Goal: Task Accomplishment & Management: Manage account settings

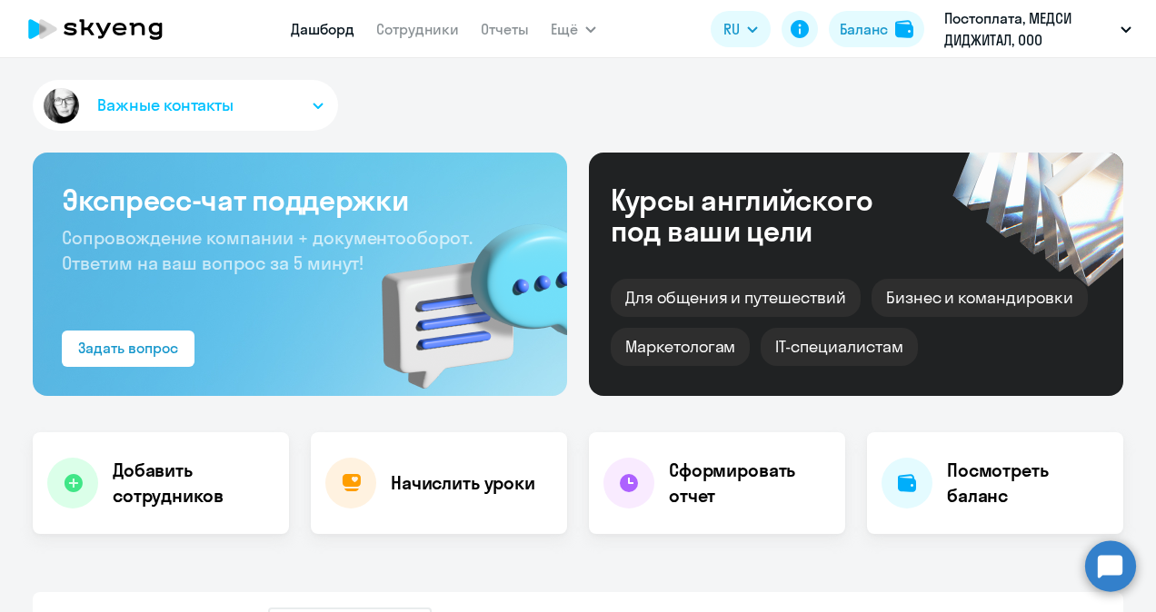
select select "30"
click at [434, 29] on link "Сотрудники" at bounding box center [417, 29] width 83 height 18
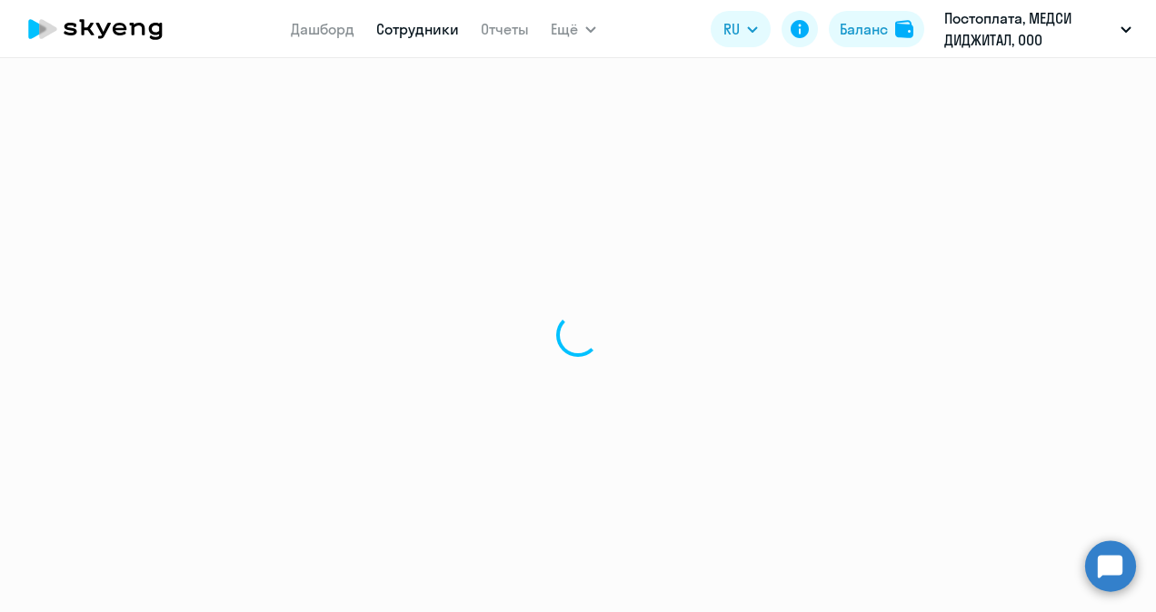
select select "30"
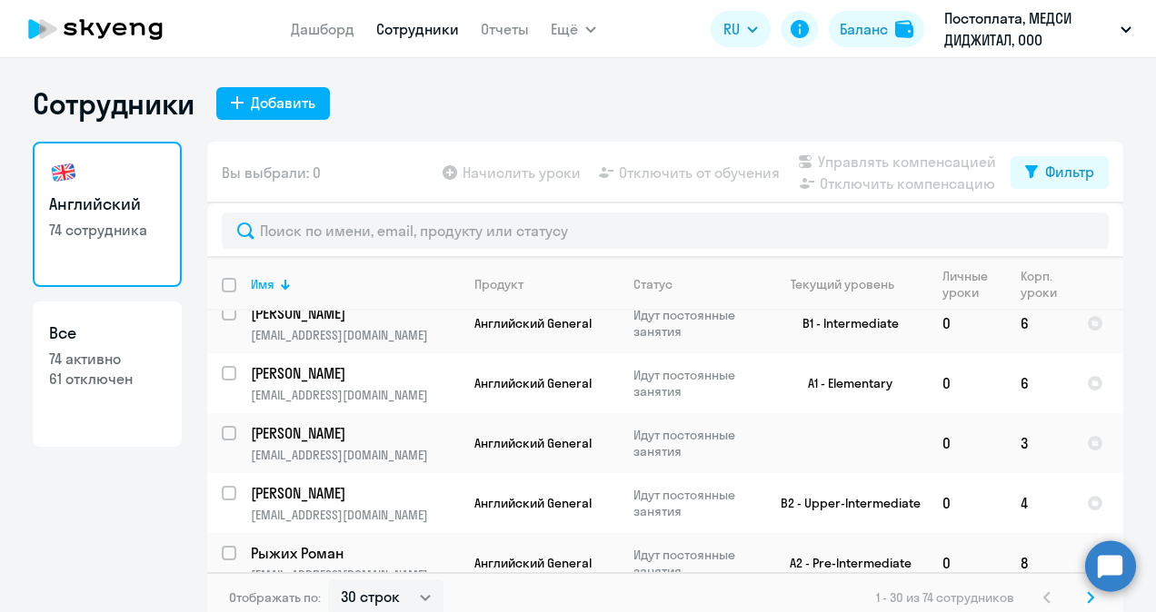
scroll to position [1061, 0]
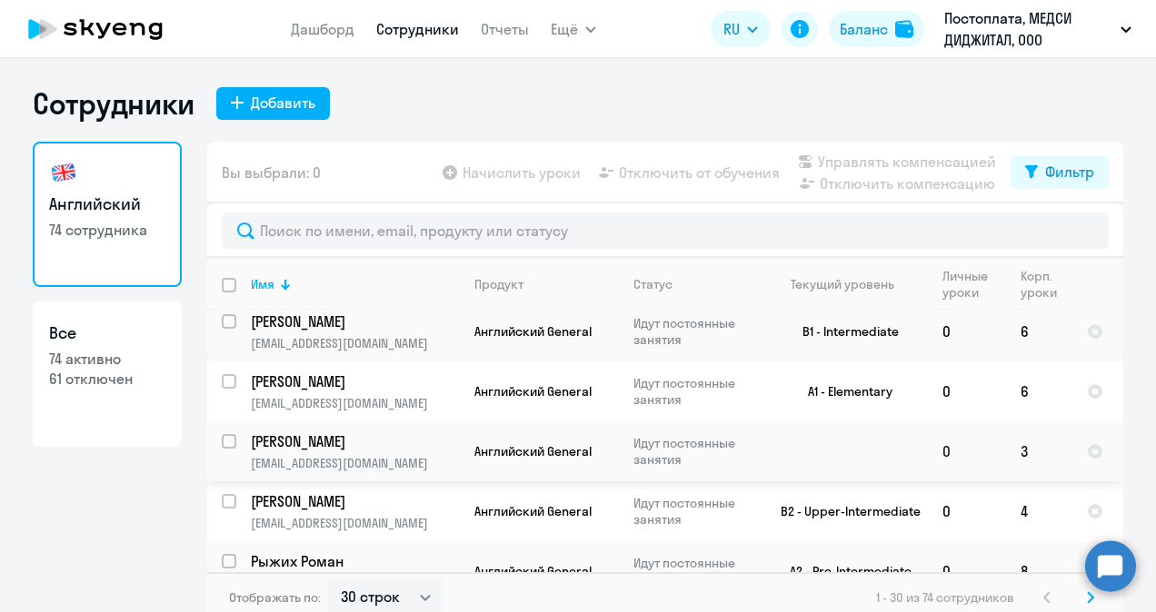
click at [222, 434] on input "select row 42001945" at bounding box center [240, 452] width 36 height 36
checkbox input "true"
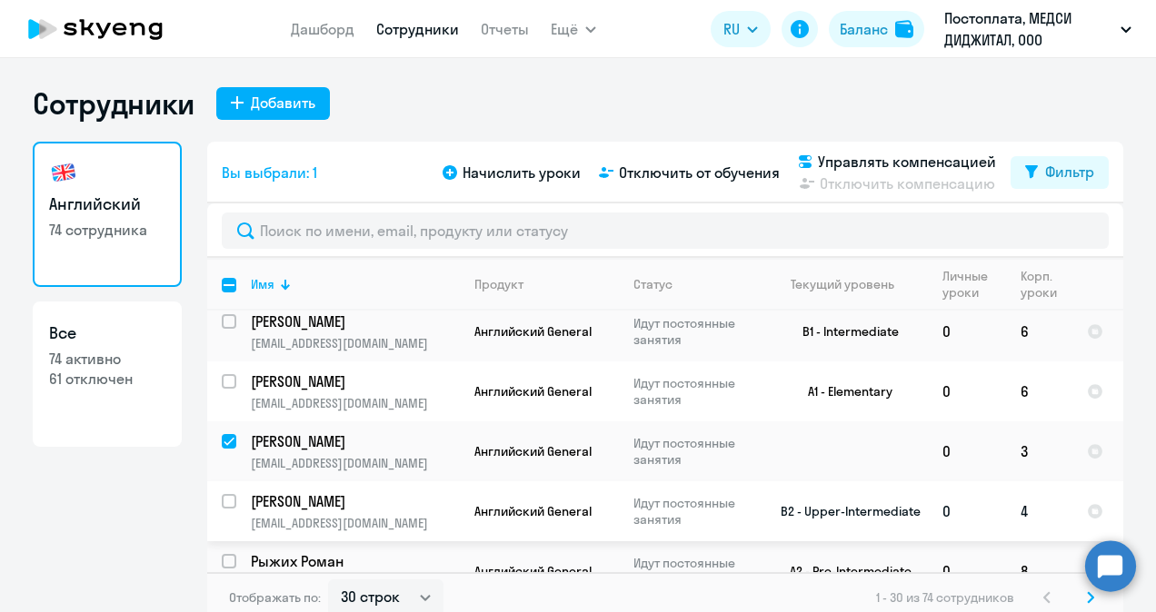
click at [224, 494] on input "select row 12701789" at bounding box center [240, 512] width 36 height 36
checkbox input "true"
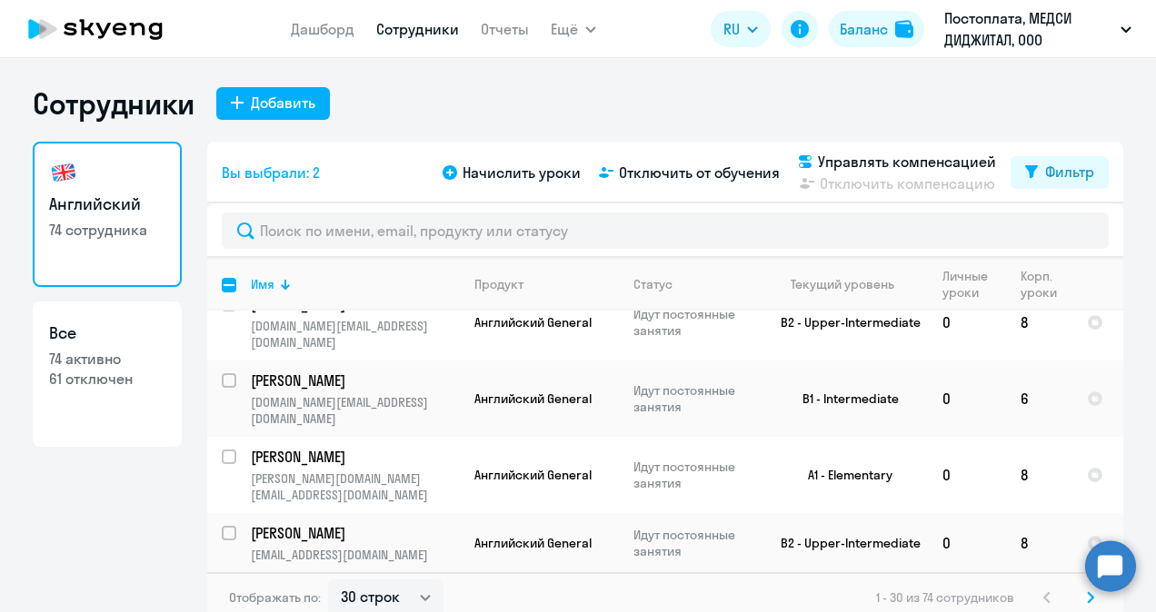
scroll to position [1519, 0]
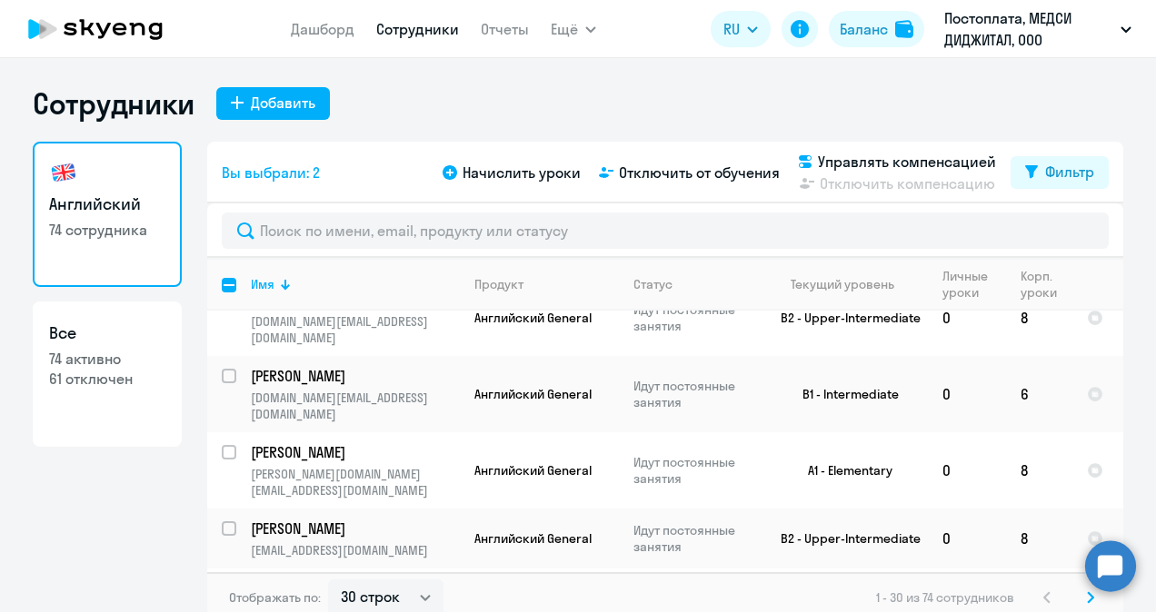
click at [223, 582] on input "select row 39053688" at bounding box center [240, 600] width 36 height 36
checkbox input "true"
click at [531, 164] on span "Начислить уроки" at bounding box center [522, 173] width 118 height 22
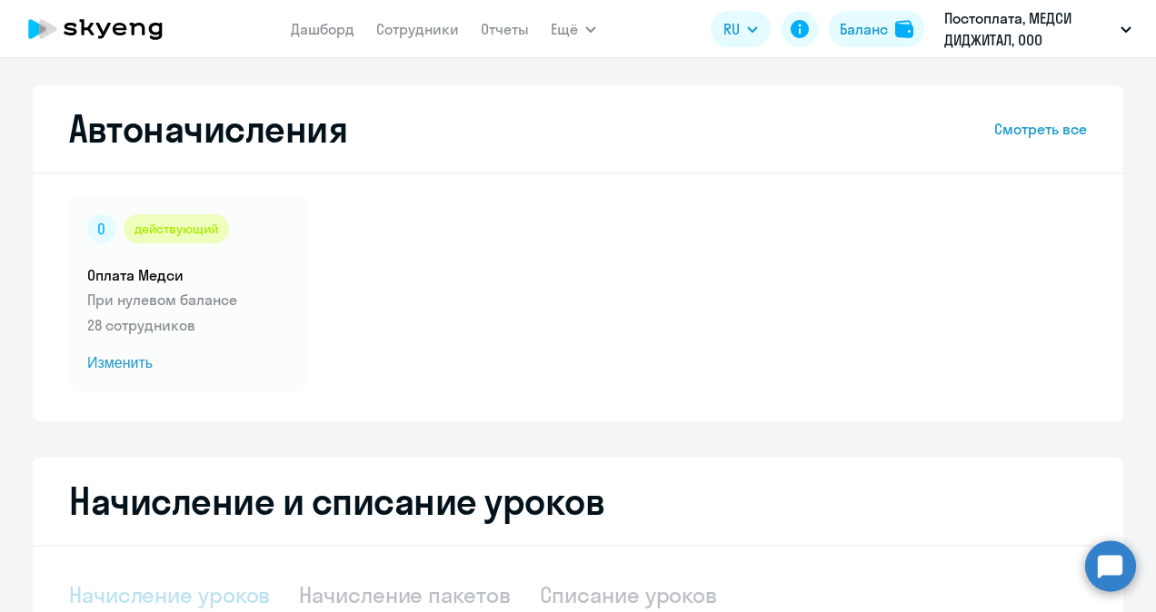
select select "10"
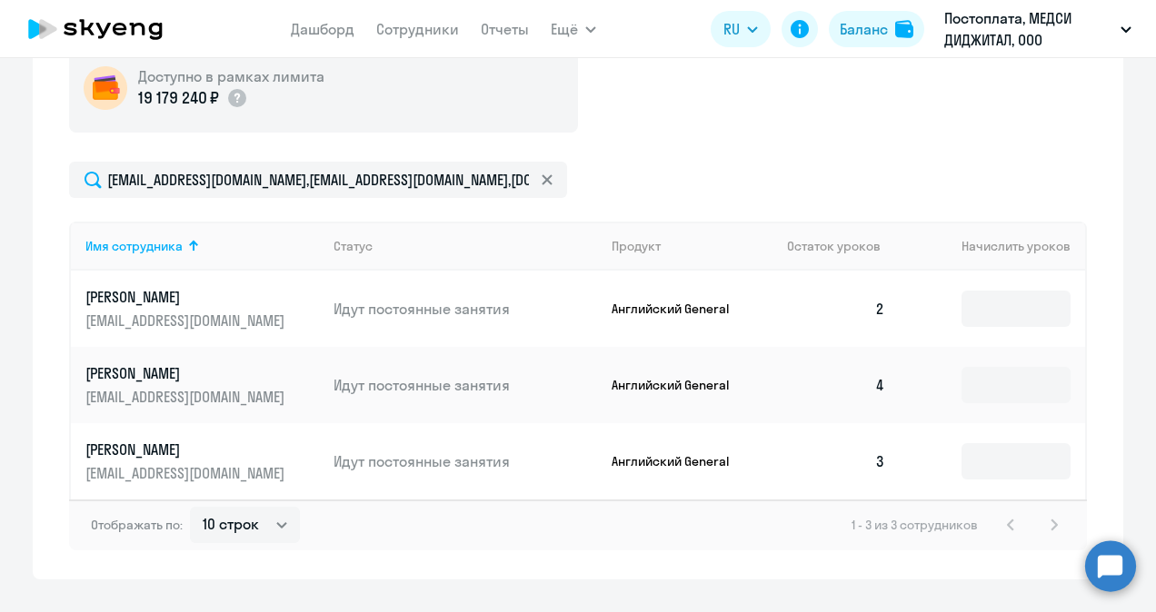
scroll to position [642, 0]
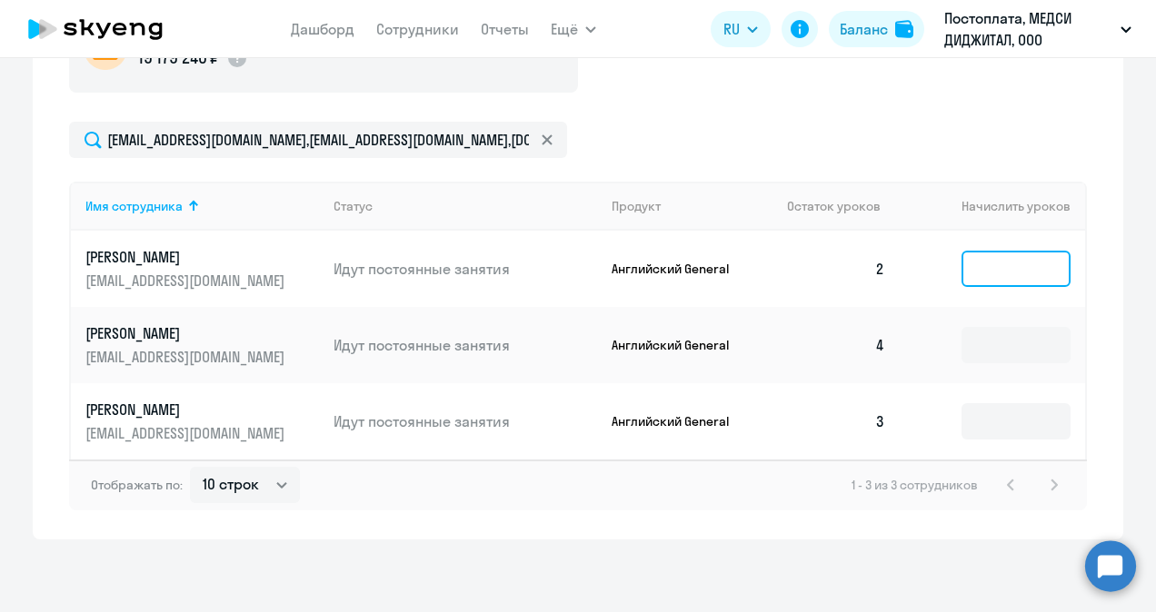
click at [987, 279] on input at bounding box center [1015, 269] width 109 height 36
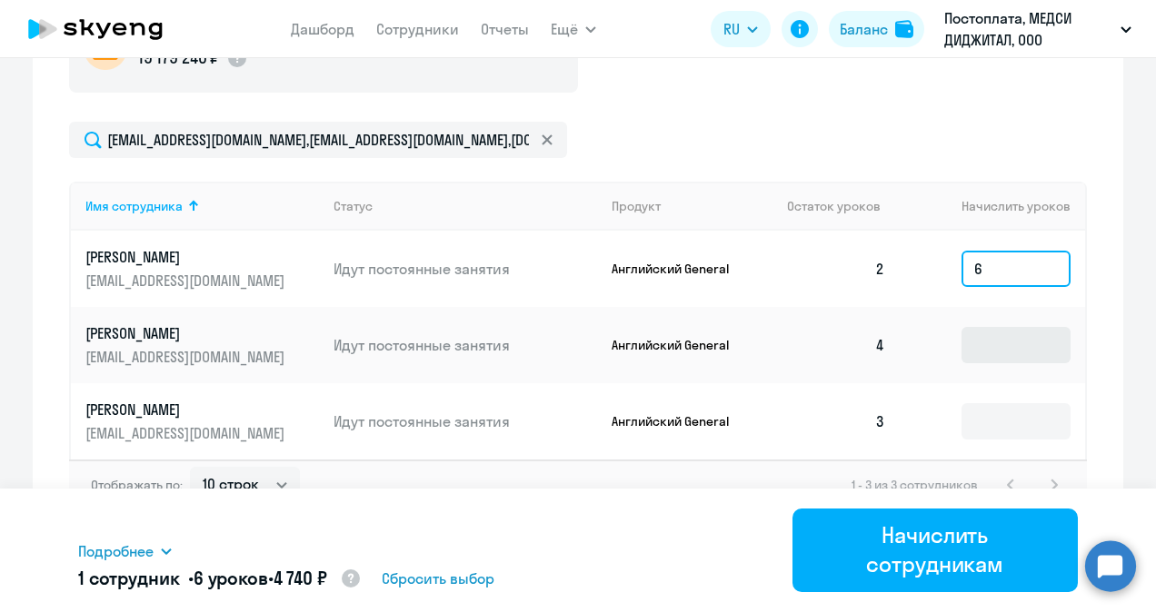
type input "6"
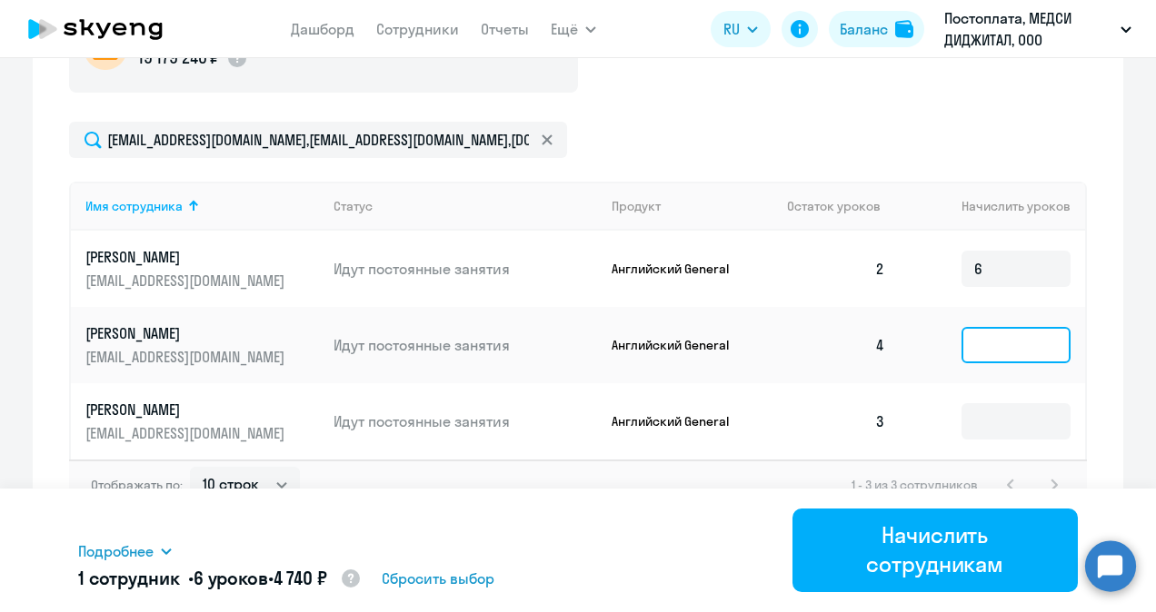
click at [978, 349] on input at bounding box center [1015, 345] width 109 height 36
type input "3"
type input "4"
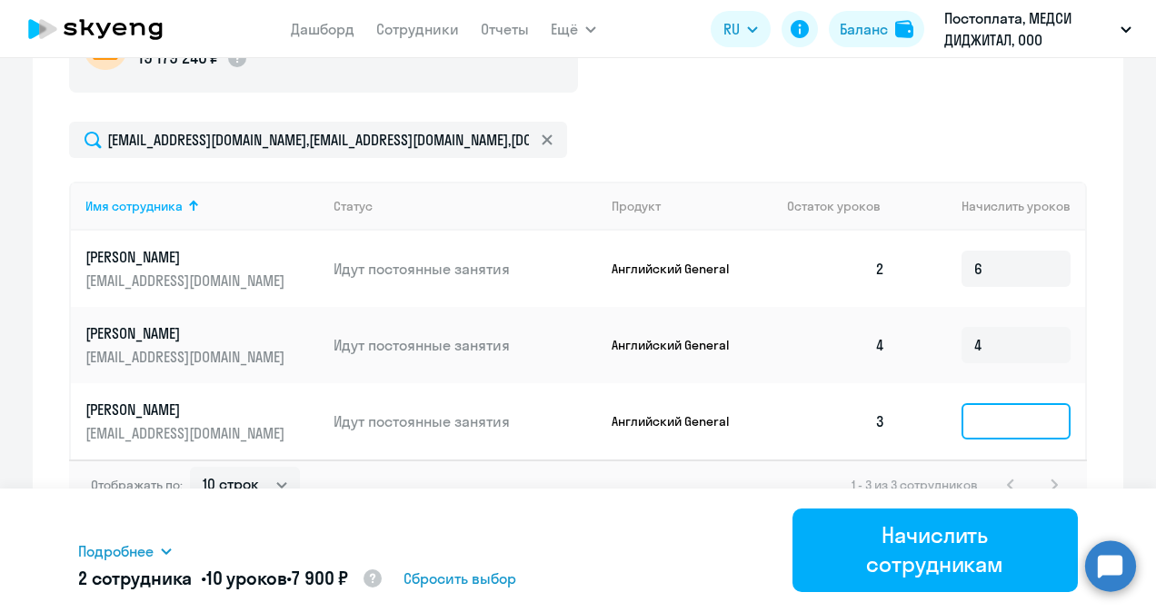
click at [973, 430] on input at bounding box center [1015, 421] width 109 height 36
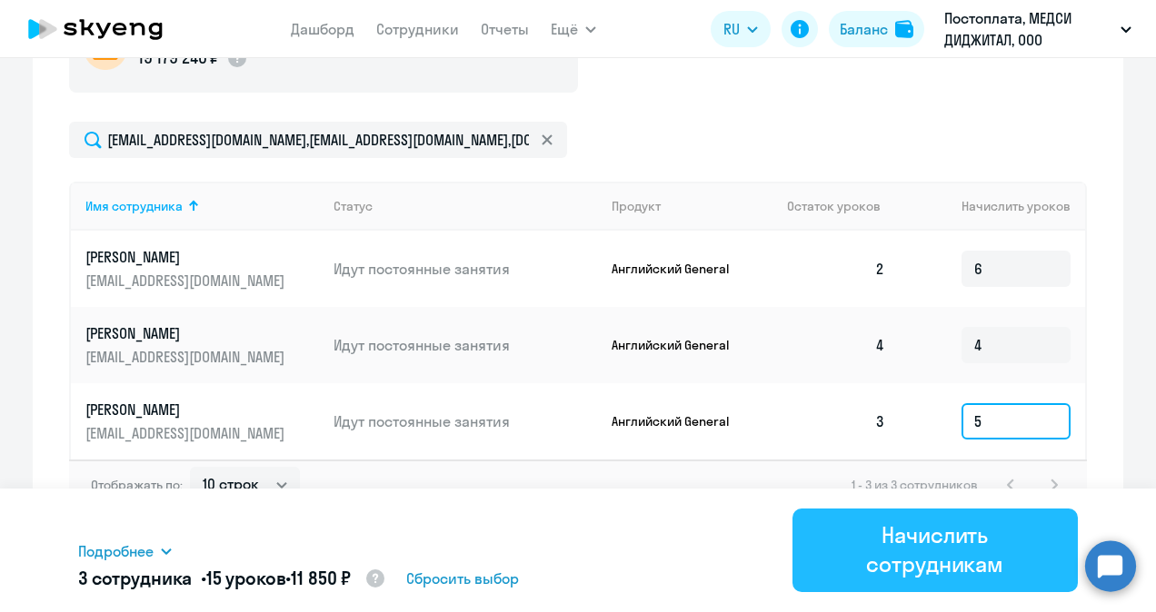
type input "5"
click at [920, 576] on div "Начислить сотрудникам" at bounding box center [935, 550] width 235 height 58
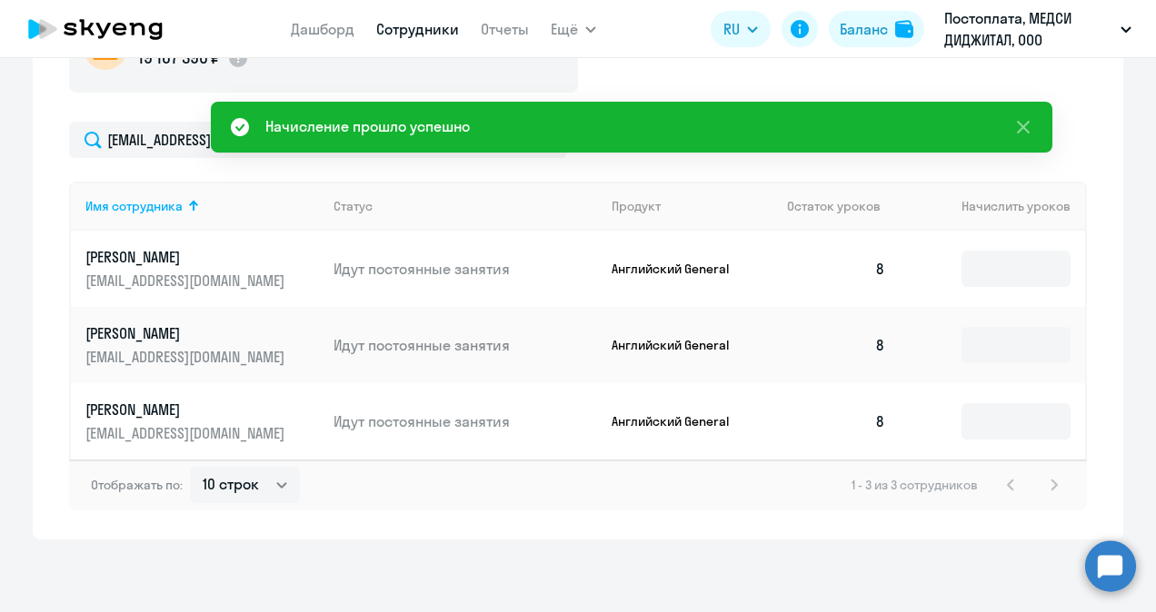
click at [425, 31] on link "Сотрудники" at bounding box center [417, 29] width 83 height 18
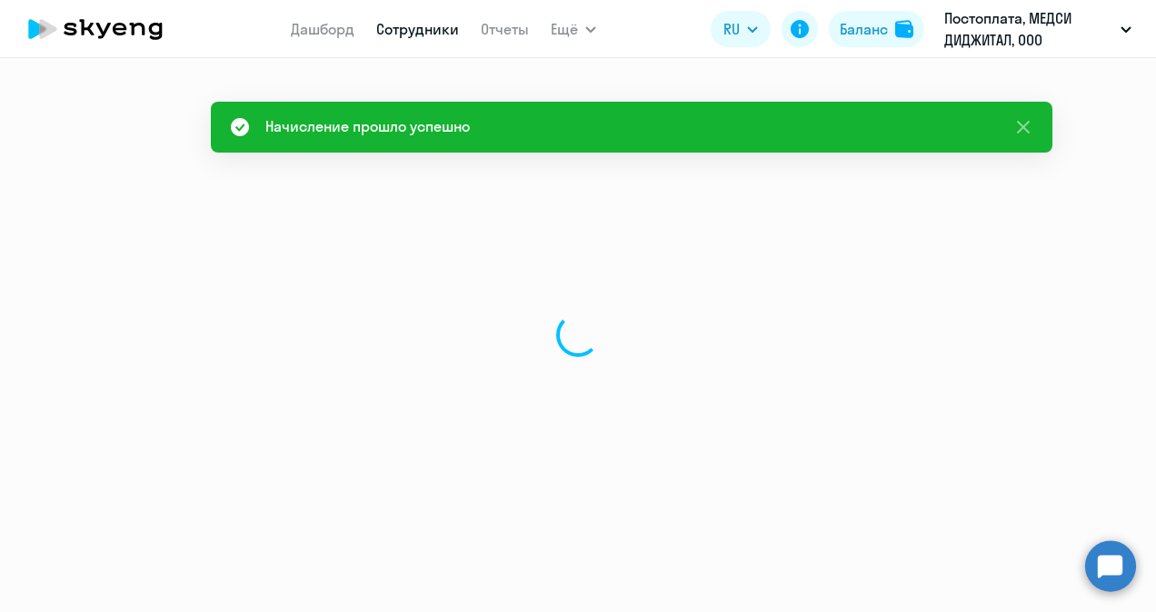
select select "30"
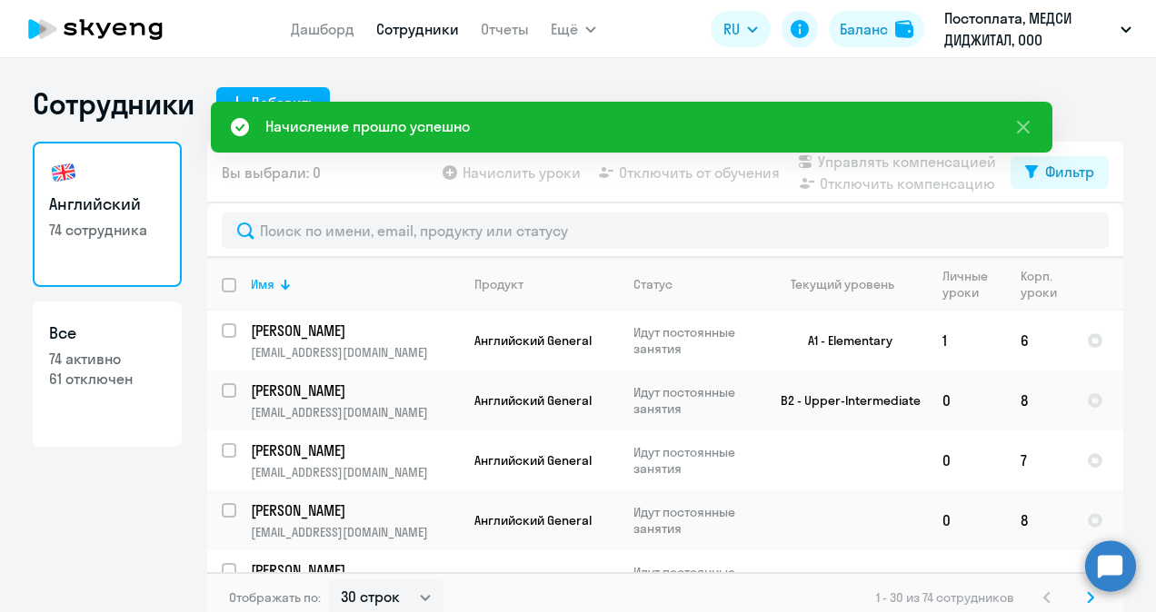
scroll to position [1519, 0]
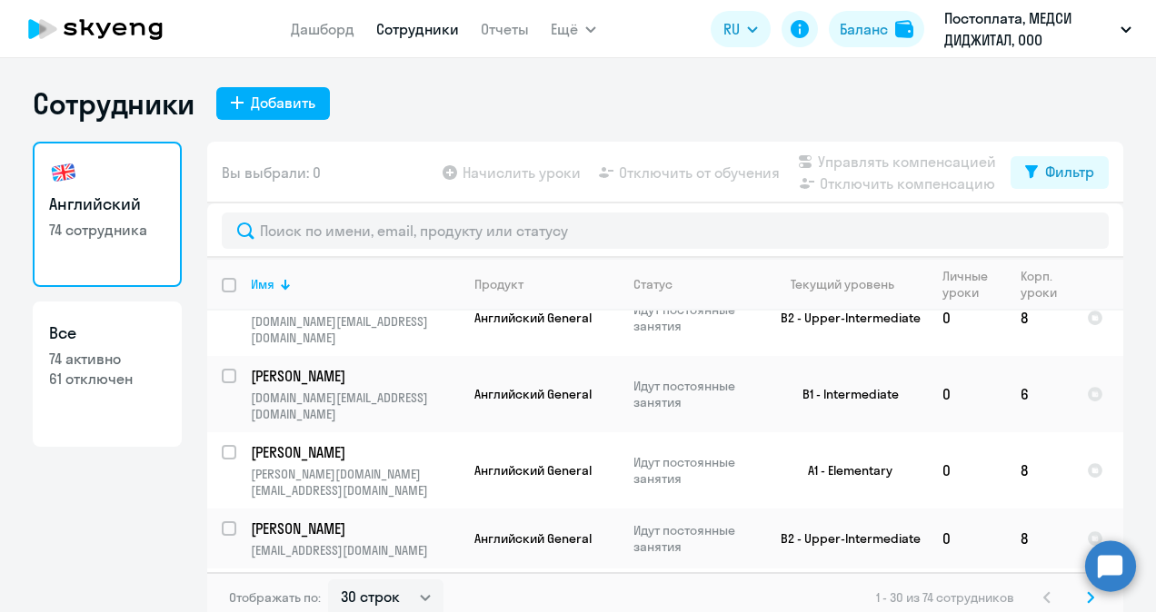
click at [1087, 595] on icon at bounding box center [1090, 598] width 7 height 13
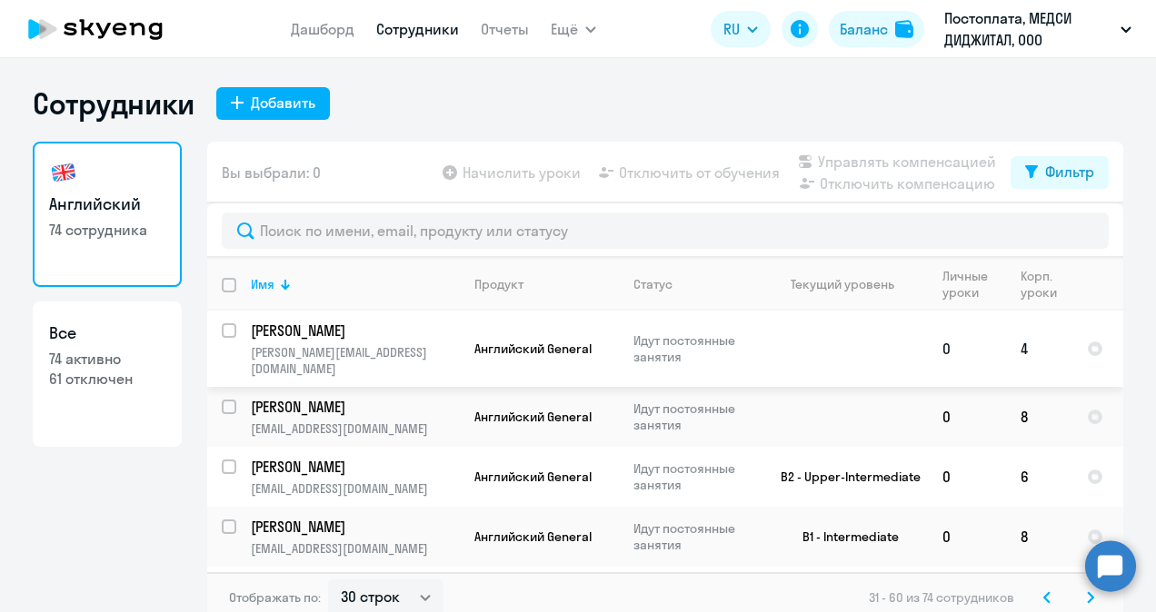
click at [222, 330] on input "select row 41779073" at bounding box center [240, 342] width 36 height 36
checkbox input "true"
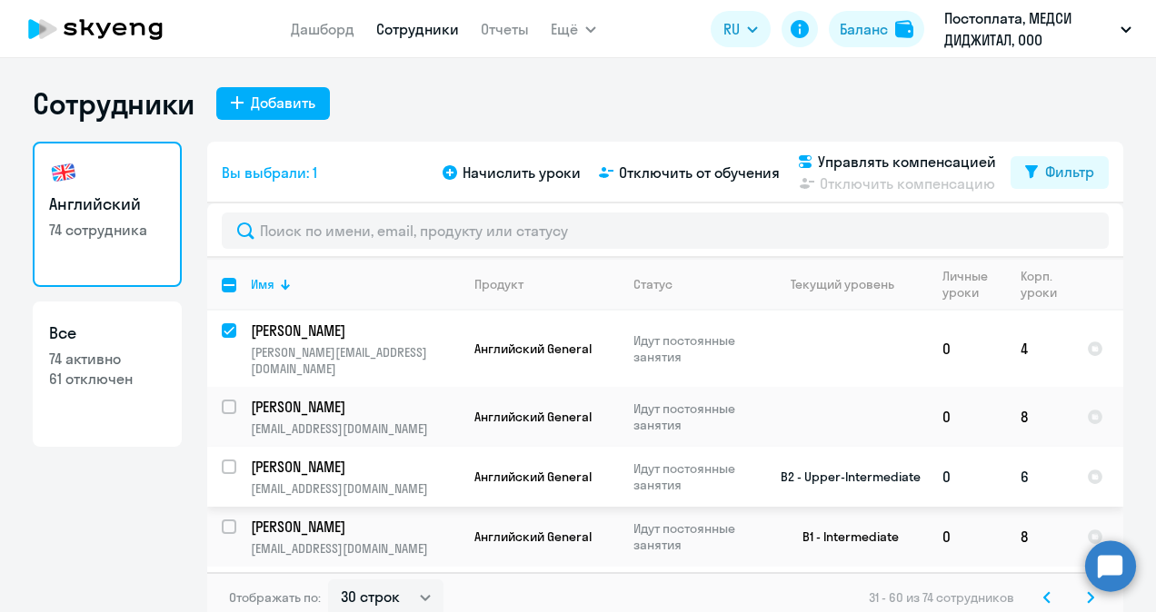
click at [224, 460] on input "select row 13349978" at bounding box center [240, 478] width 36 height 36
checkbox input "true"
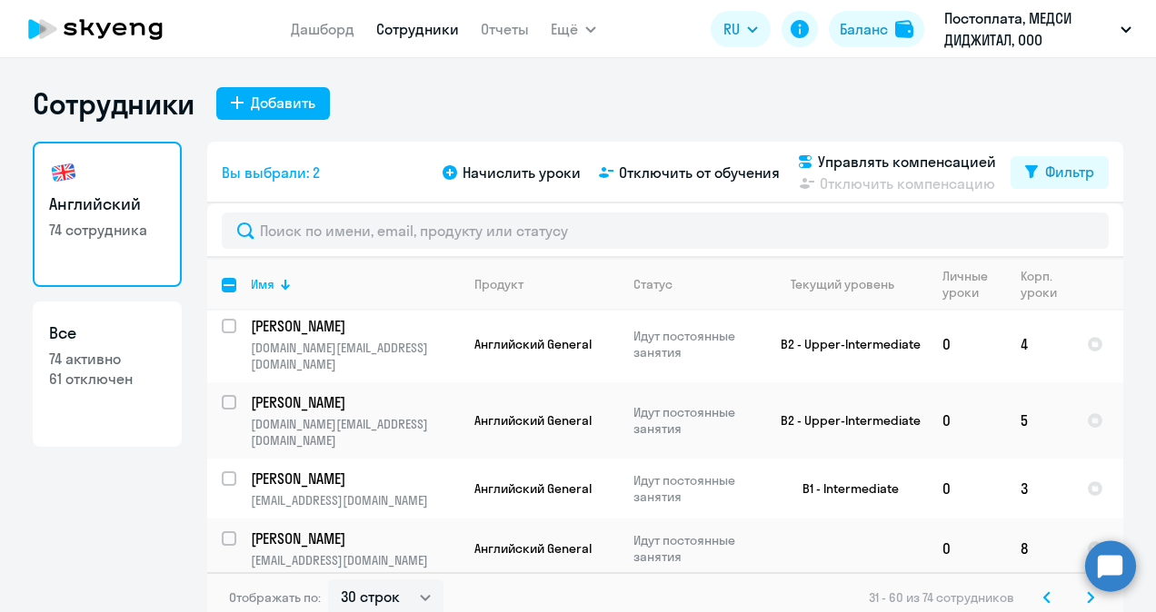
scroll to position [213, 0]
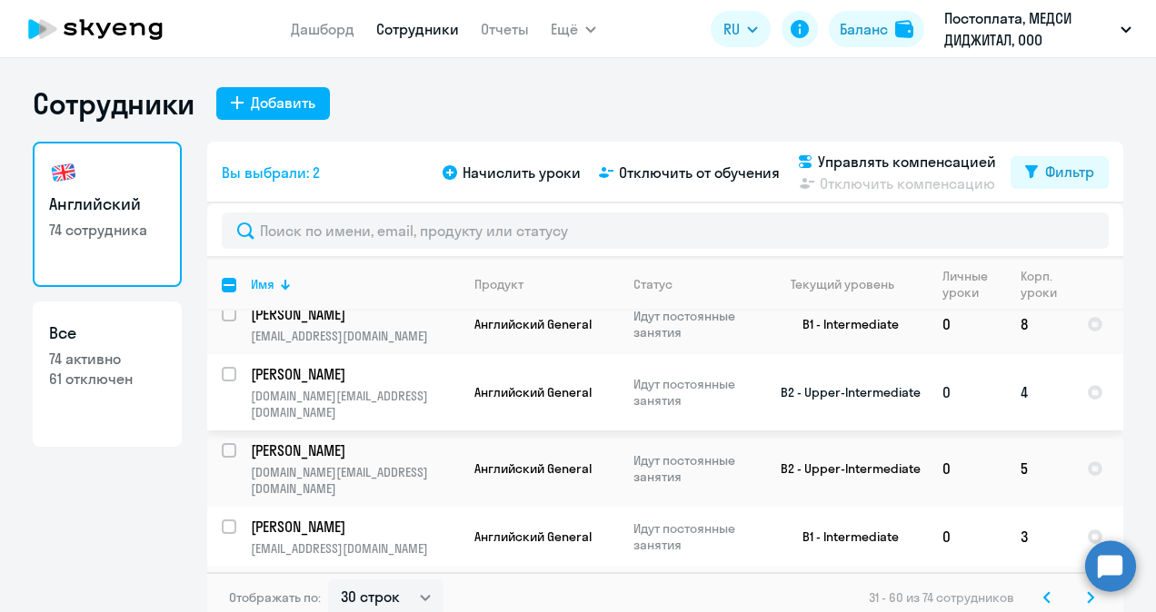
click at [224, 367] on input "select row 15651312" at bounding box center [240, 385] width 36 height 36
checkbox input "true"
click at [224, 443] on input "select row 21498331" at bounding box center [240, 461] width 36 height 36
checkbox input "true"
click at [223, 520] on input "select row 36221706" at bounding box center [240, 538] width 36 height 36
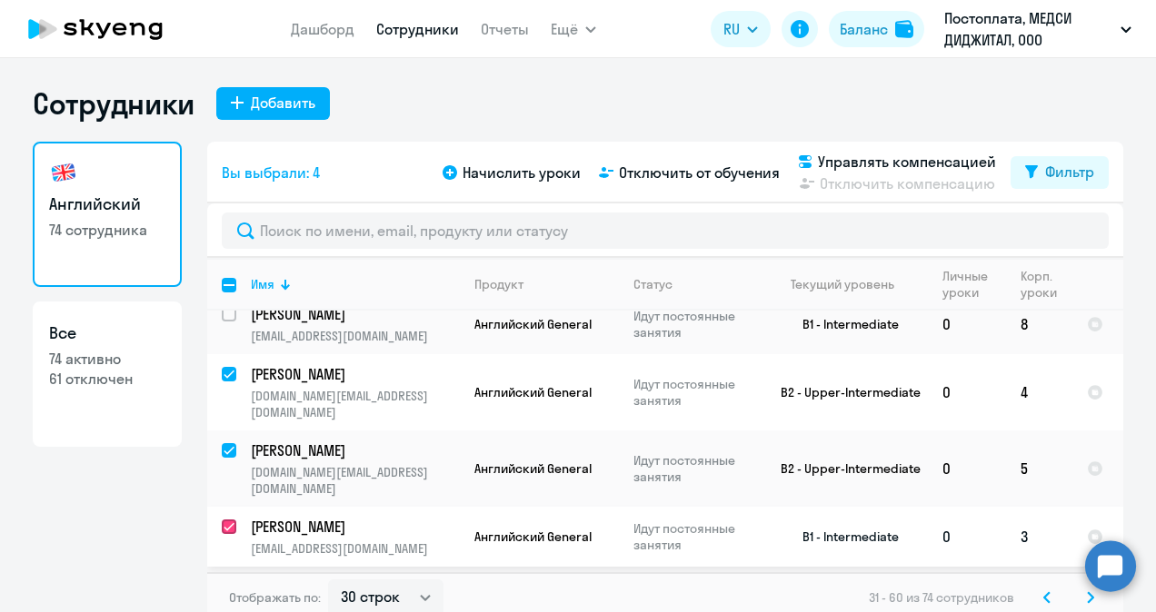
checkbox input "true"
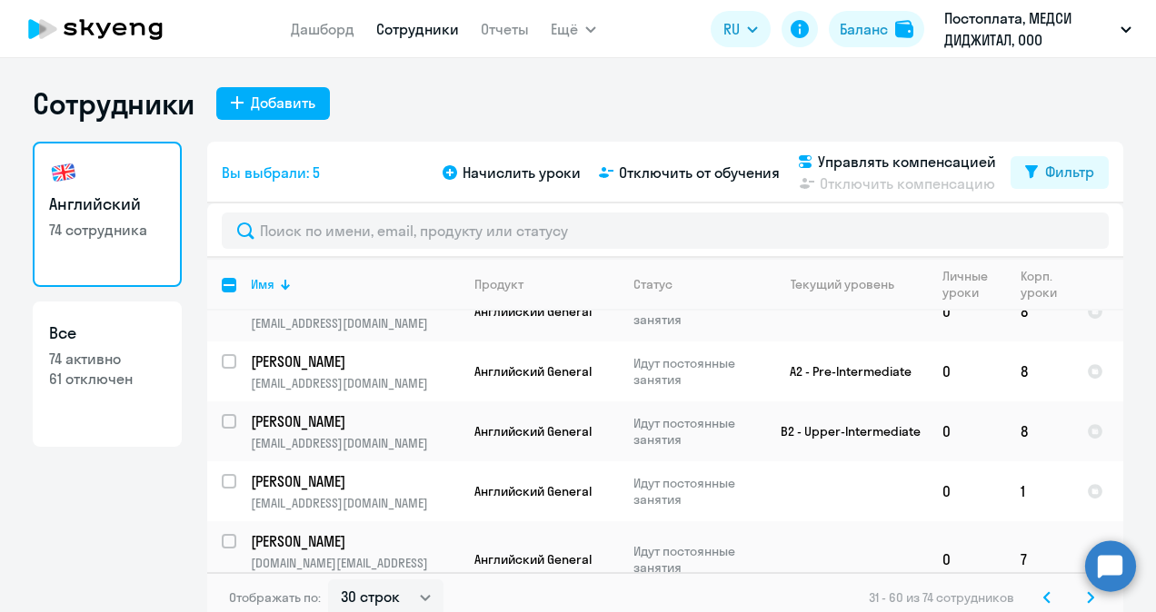
scroll to position [502, 0]
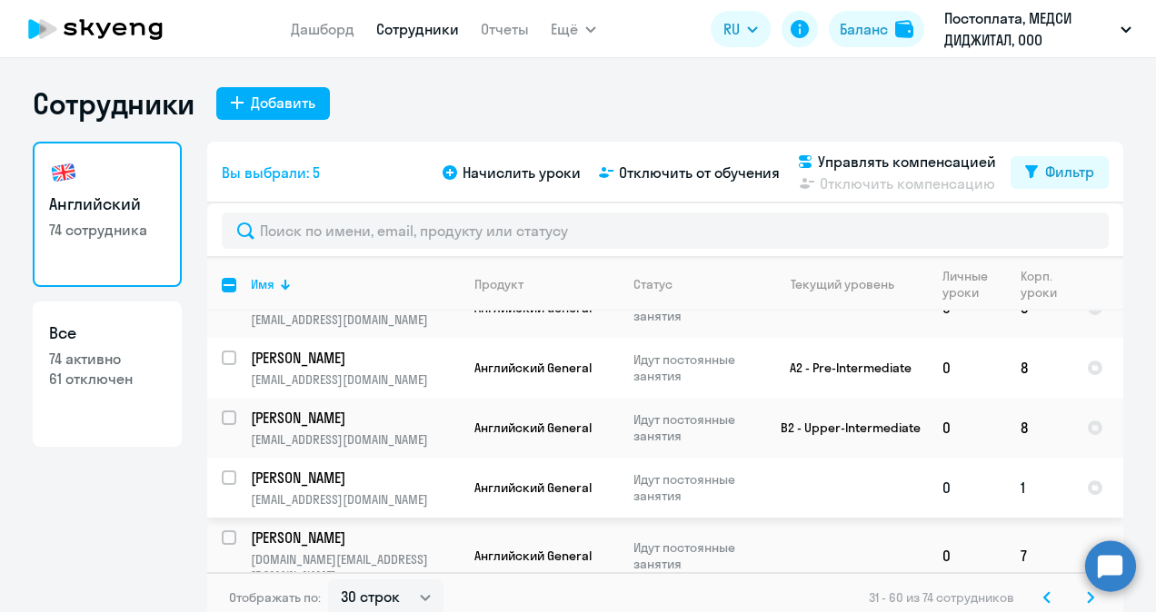
click at [222, 471] on input "select row 42045089" at bounding box center [240, 489] width 36 height 36
checkbox input "true"
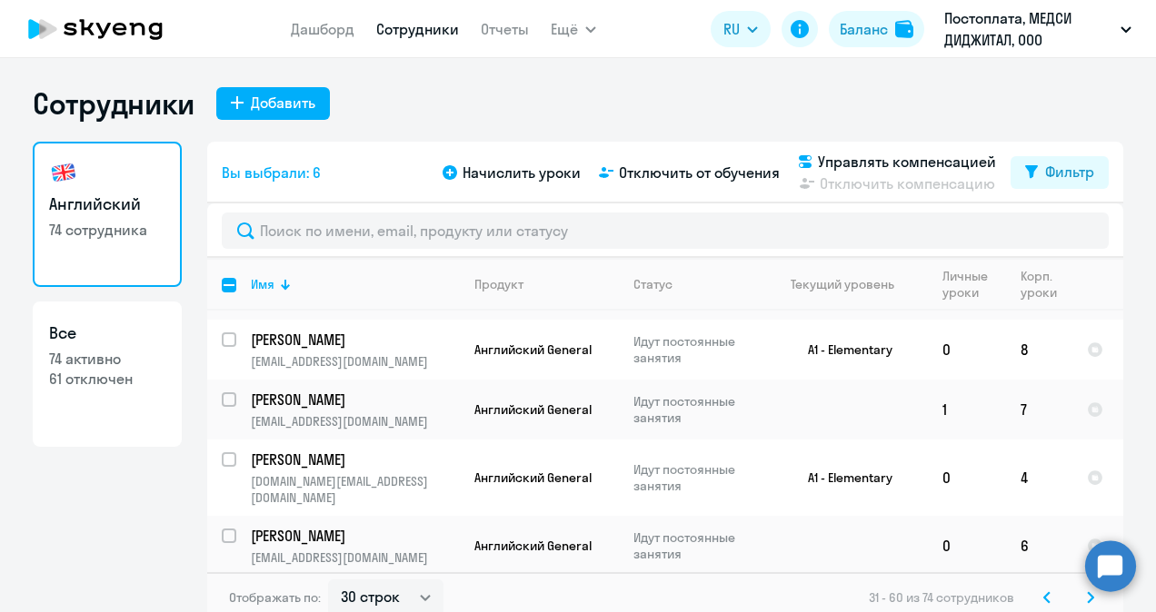
scroll to position [1384, 0]
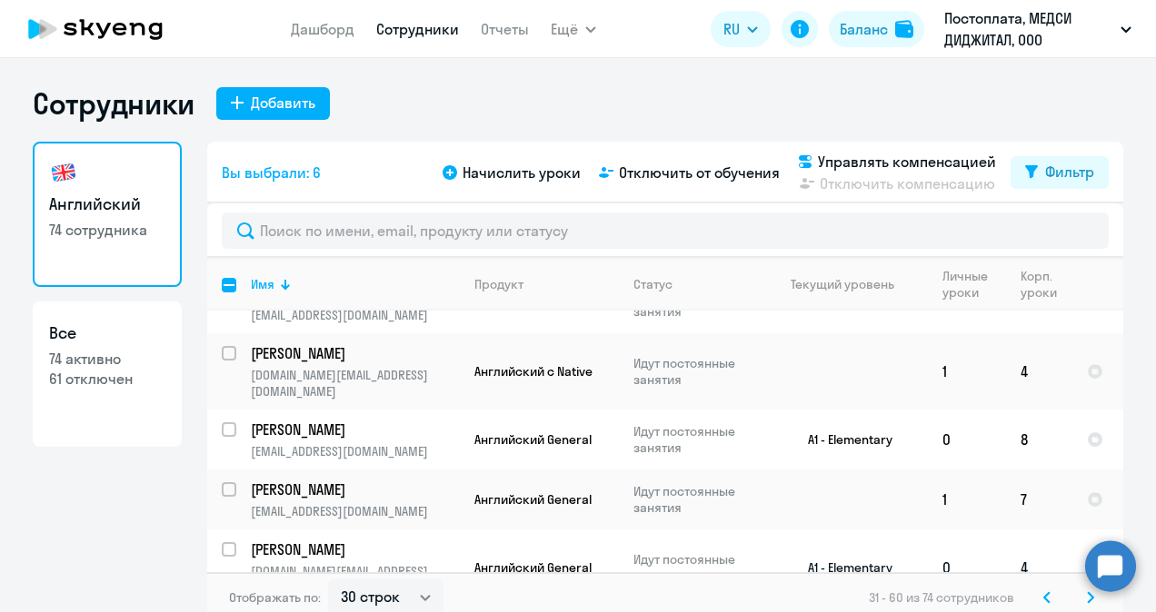
click at [224, 543] on input "select row 40118395" at bounding box center [240, 561] width 36 height 36
checkbox input "true"
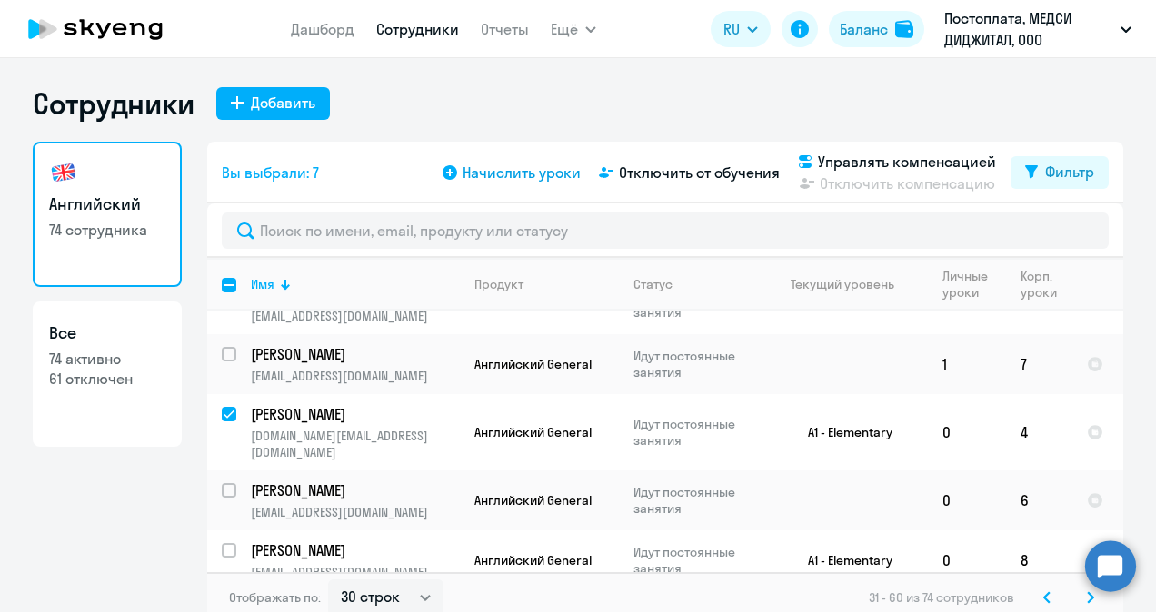
click at [476, 173] on span "Начислить уроки" at bounding box center [522, 173] width 118 height 22
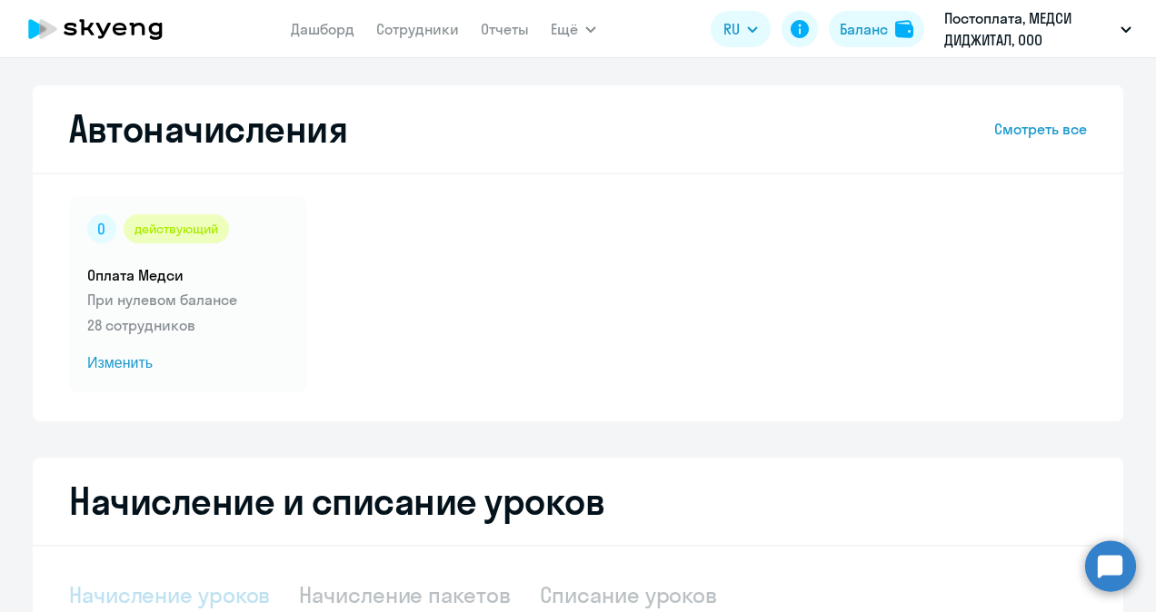
select select "10"
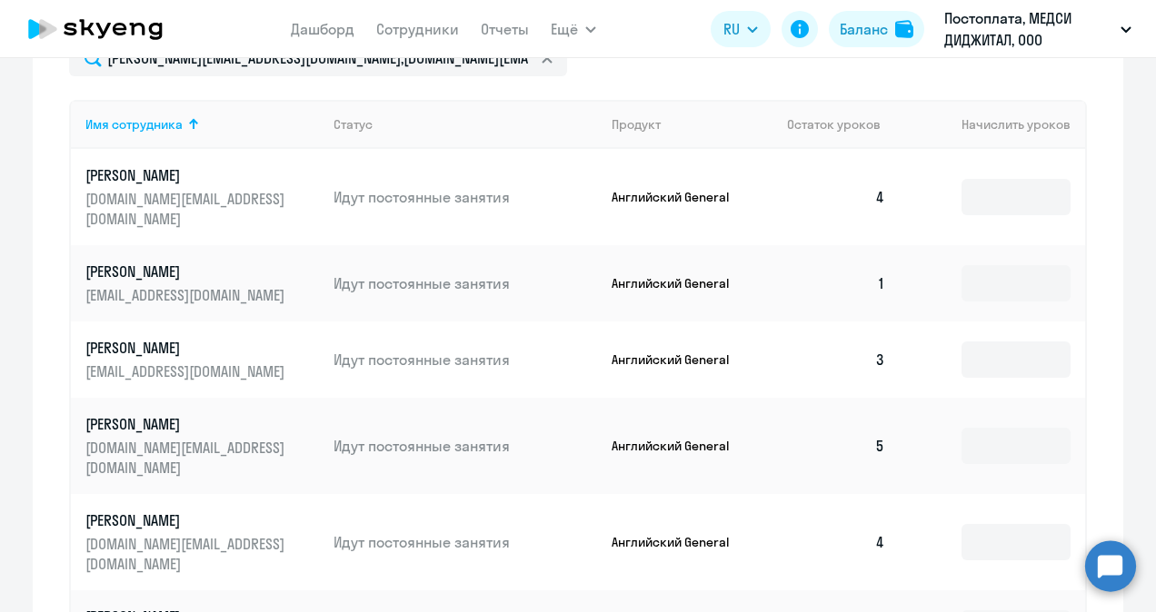
scroll to position [714, 0]
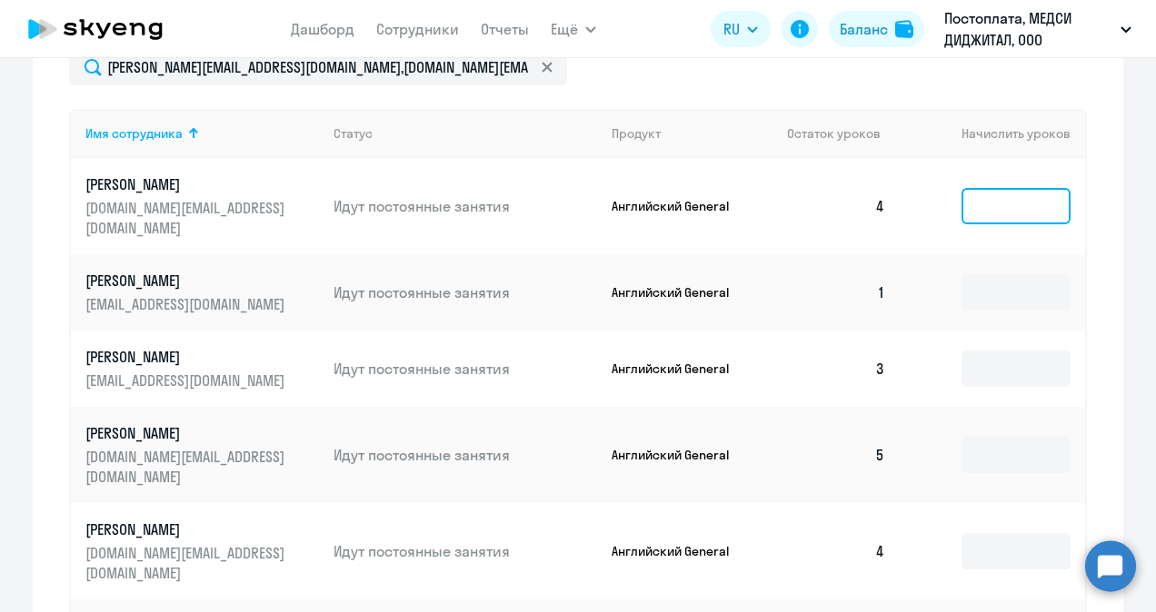
click at [1003, 201] on input at bounding box center [1015, 206] width 109 height 36
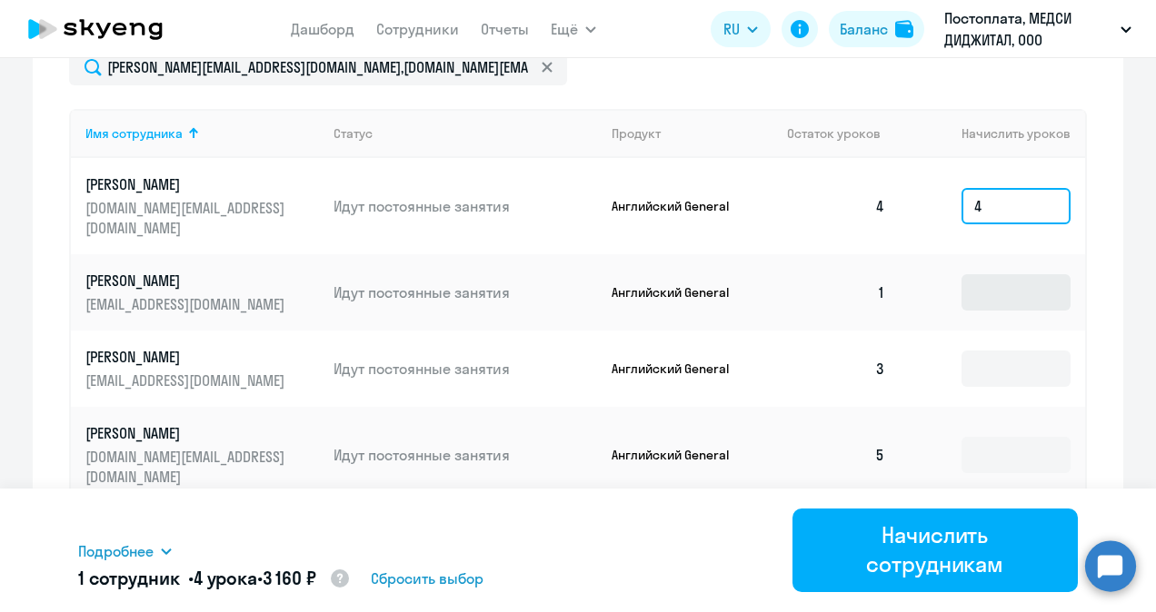
type input "4"
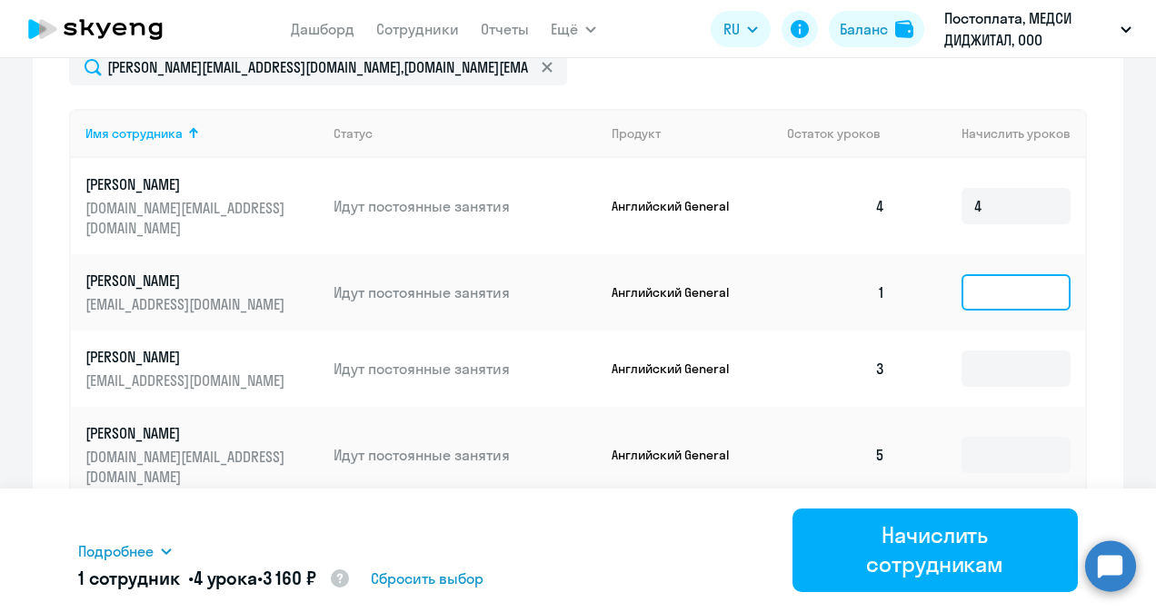
click at [983, 275] on input at bounding box center [1015, 292] width 109 height 36
type input "7"
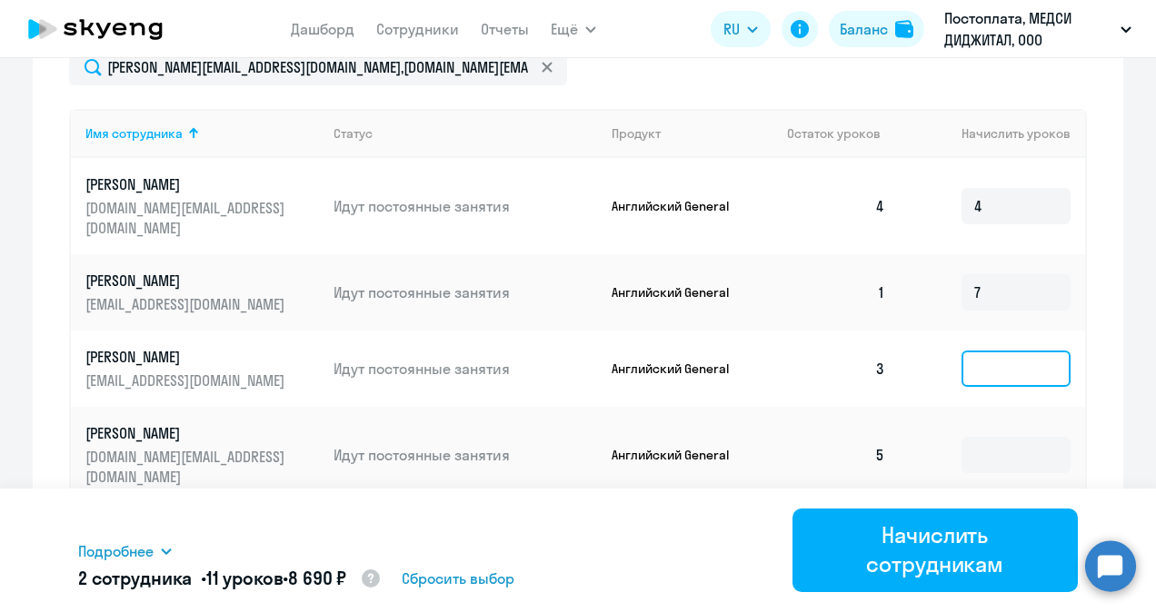
click at [981, 351] on input at bounding box center [1015, 369] width 109 height 36
type input "5"
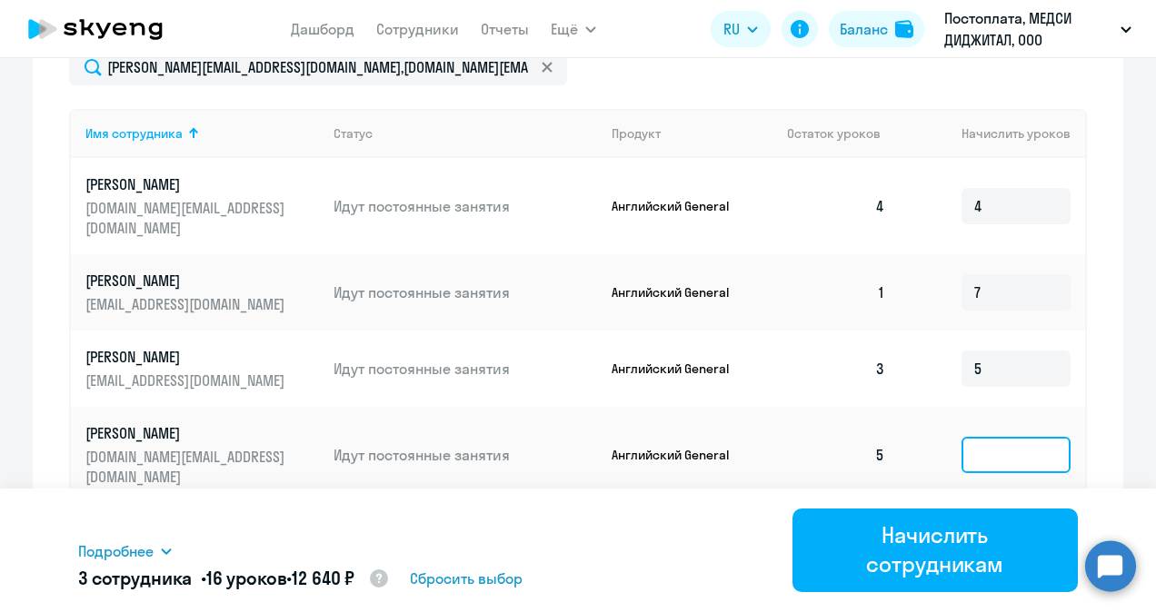
click at [968, 437] on input at bounding box center [1015, 455] width 109 height 36
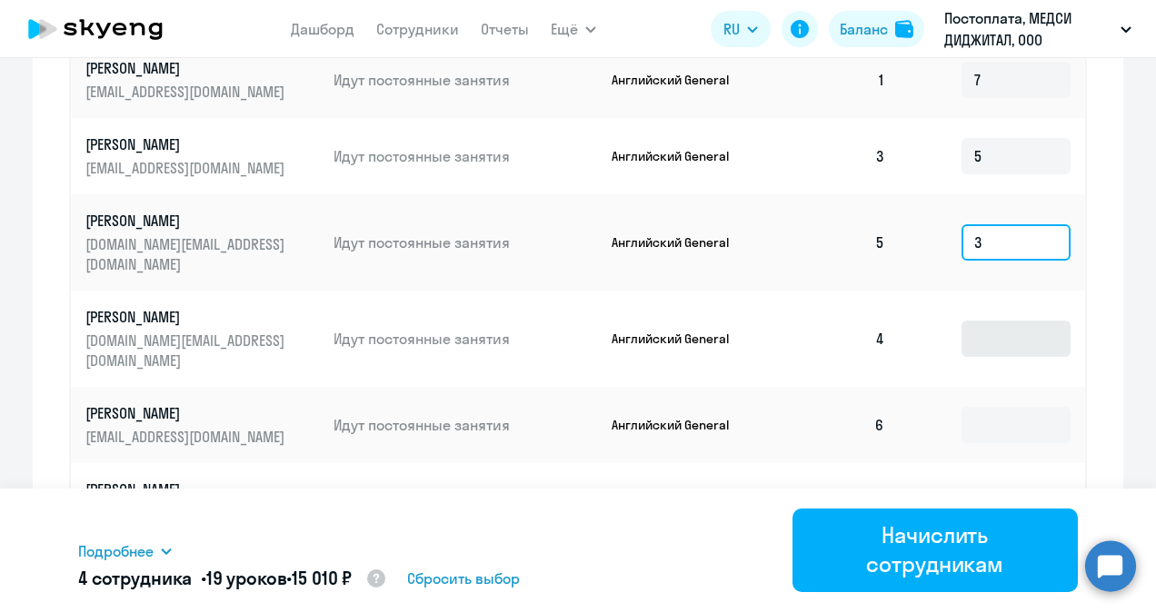
type input "3"
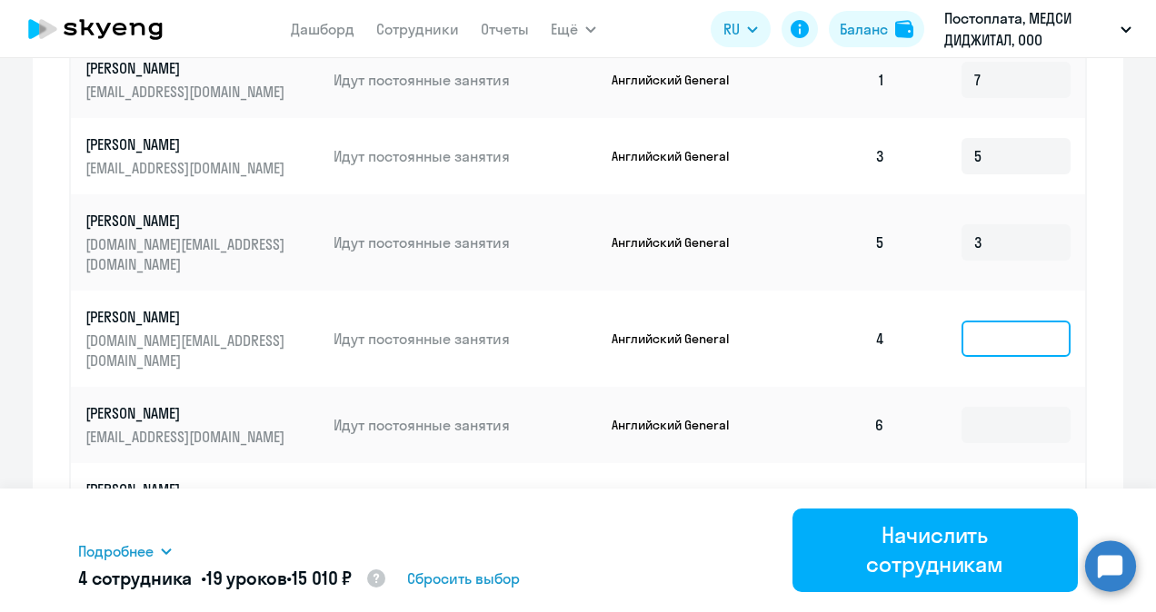
click at [1003, 321] on input at bounding box center [1015, 339] width 109 height 36
type input "4"
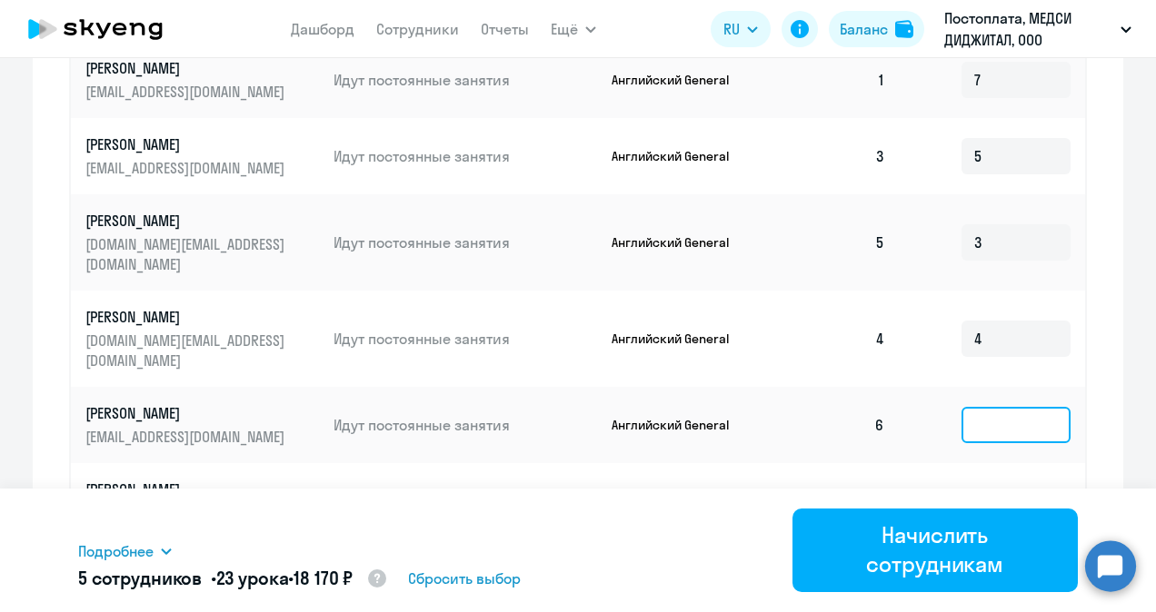
click at [1001, 407] on input at bounding box center [1015, 425] width 109 height 36
type input "2"
click at [989, 493] on input at bounding box center [1015, 511] width 109 height 36
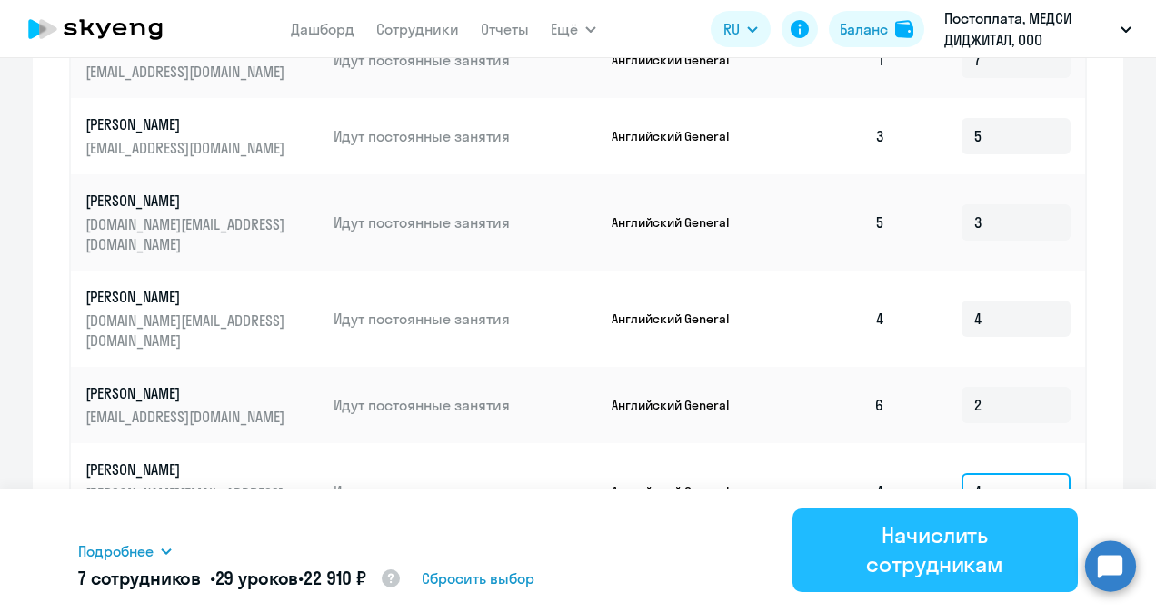
type input "4"
click at [980, 547] on div "Начислить сотрудникам" at bounding box center [935, 550] width 235 height 58
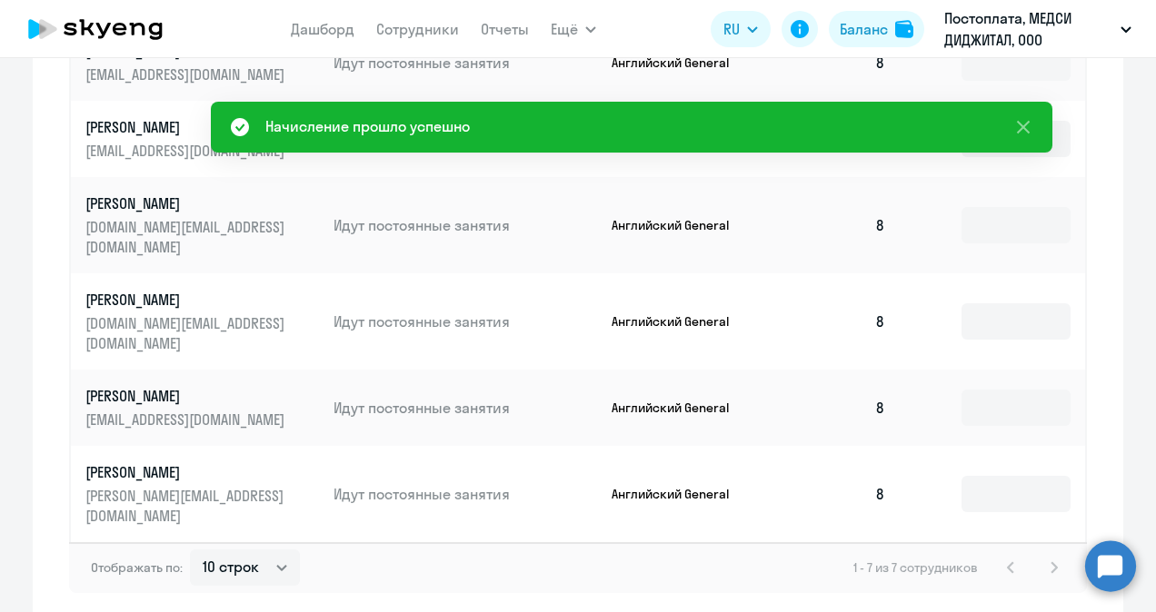
scroll to position [0, 0]
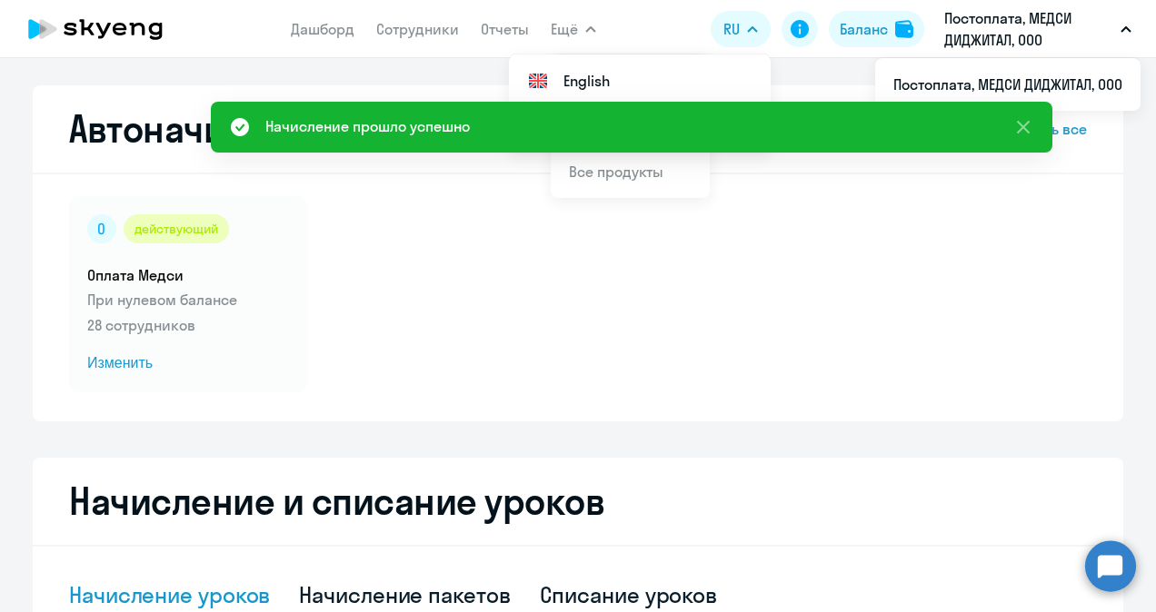
click at [420, 38] on app-menu-item-link "Сотрудники" at bounding box center [417, 29] width 83 height 23
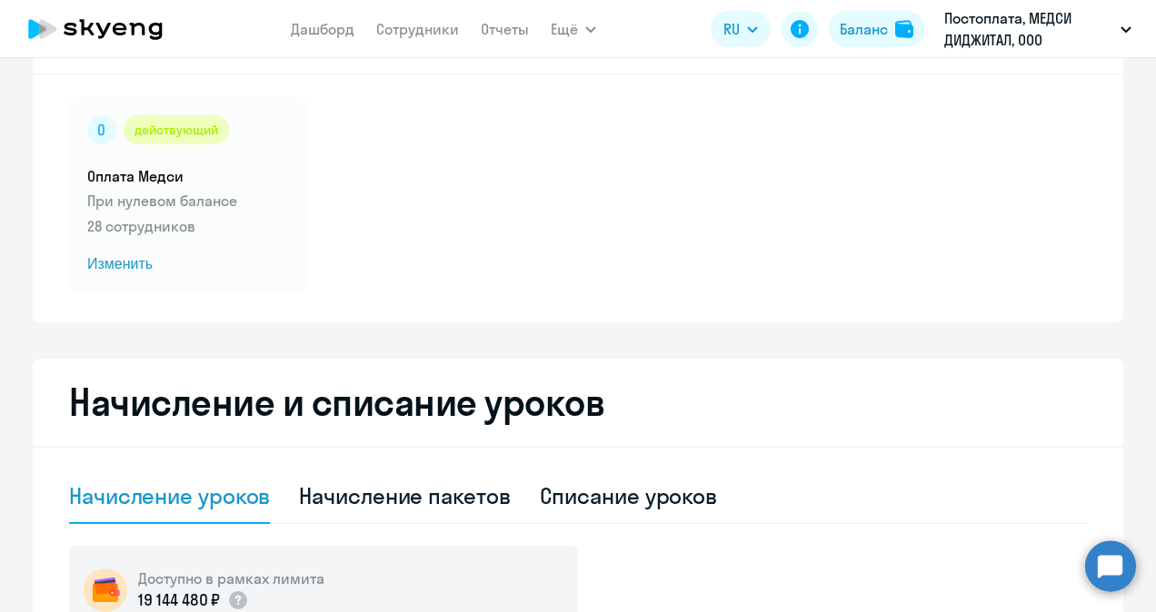
scroll to position [65, 0]
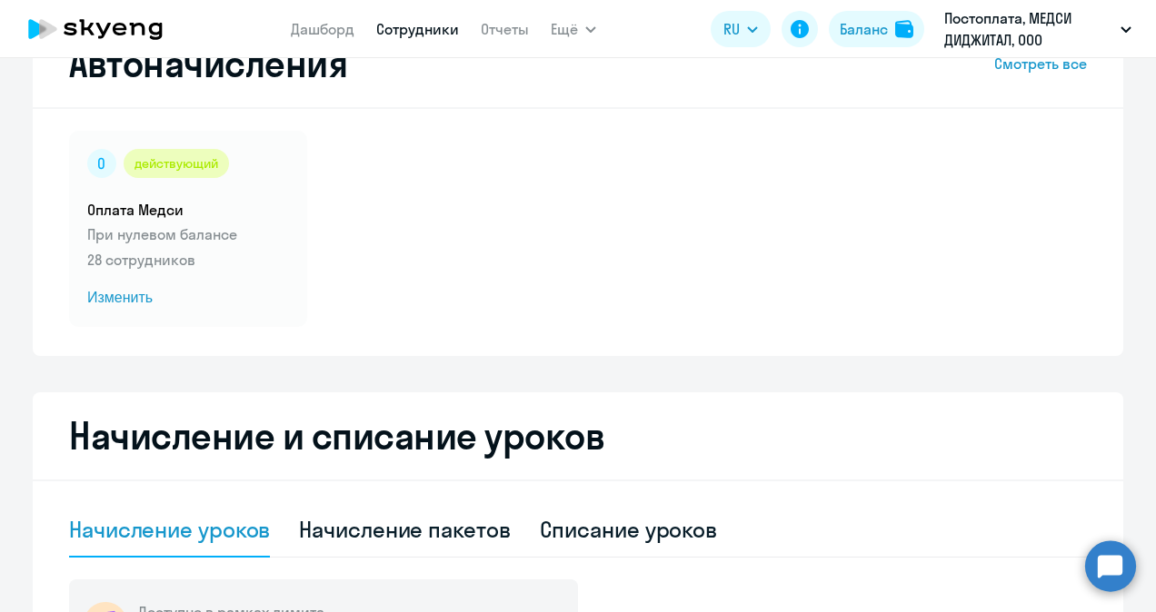
click at [422, 31] on link "Сотрудники" at bounding box center [417, 29] width 83 height 18
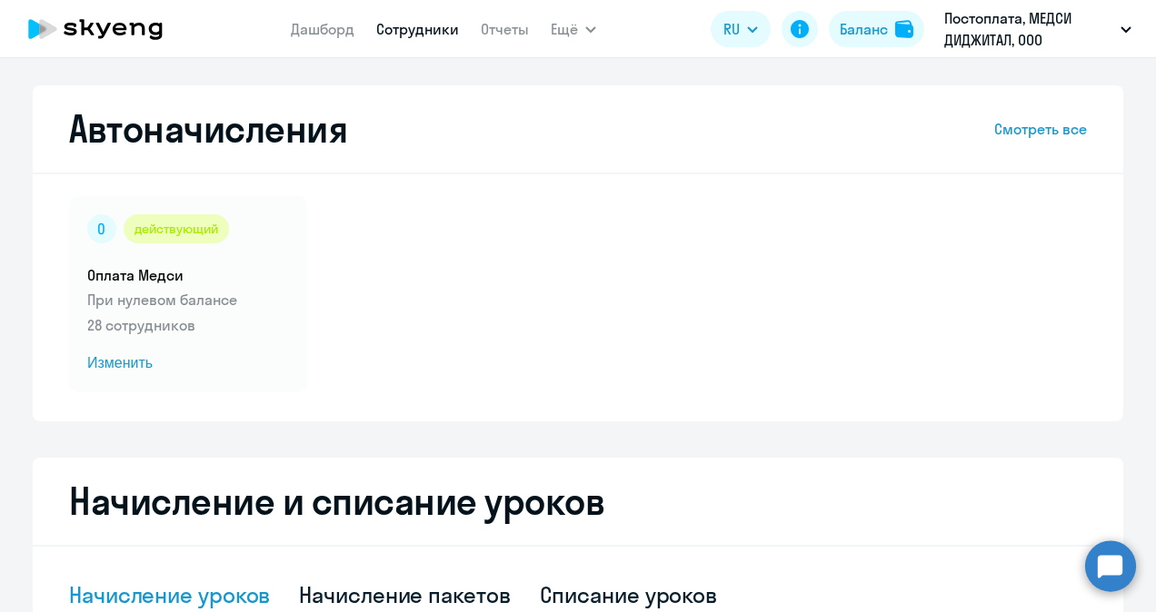
select select "30"
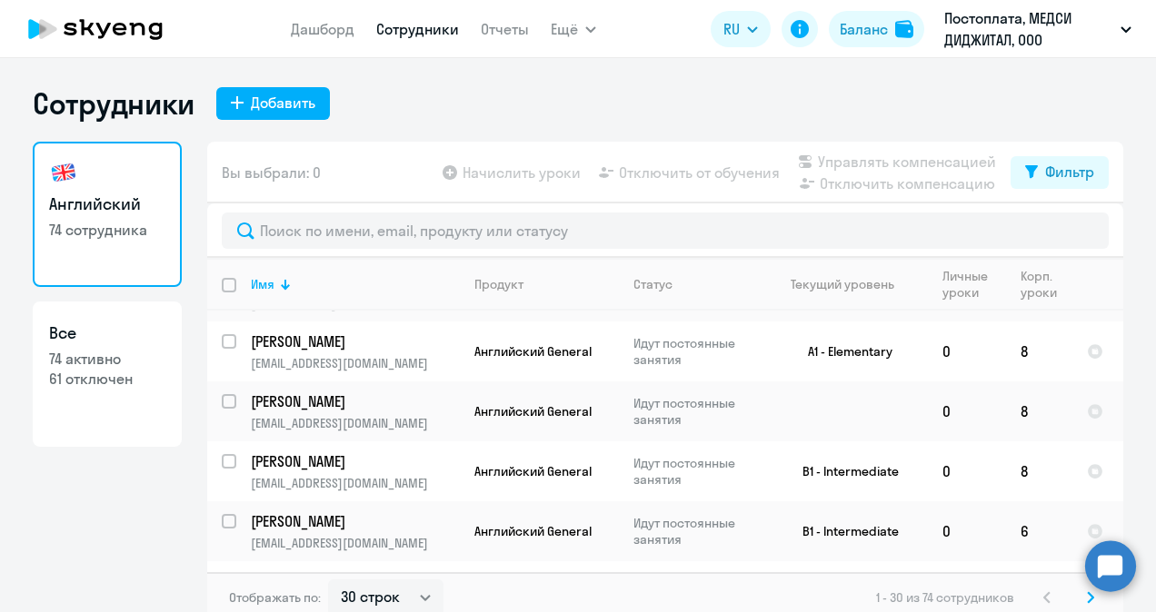
scroll to position [1519, 0]
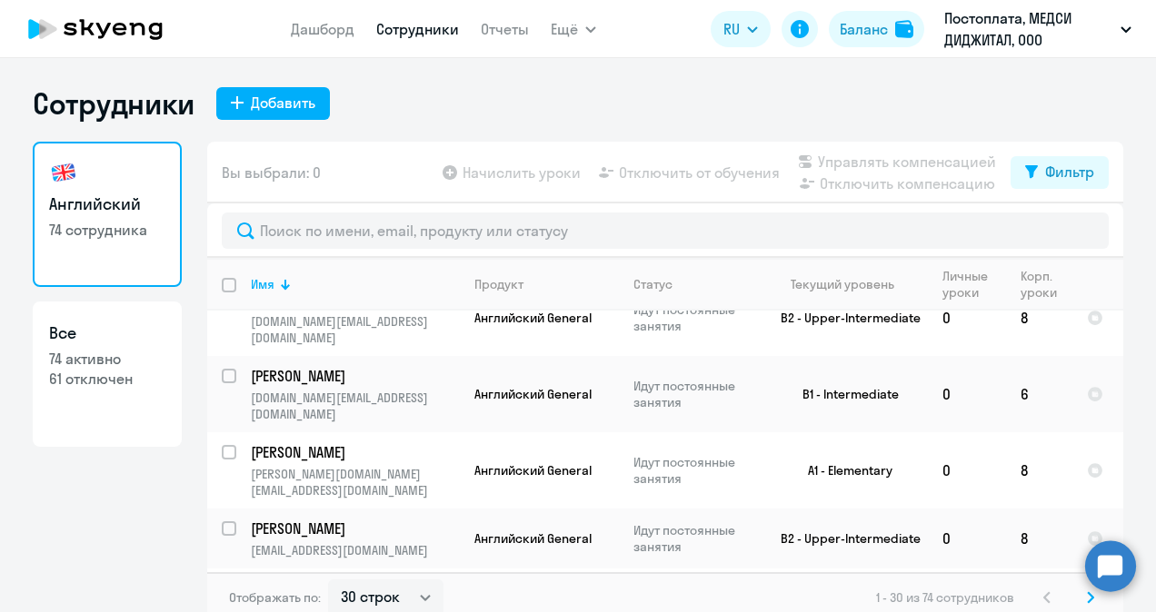
click at [1080, 595] on svg-icon at bounding box center [1091, 598] width 22 height 22
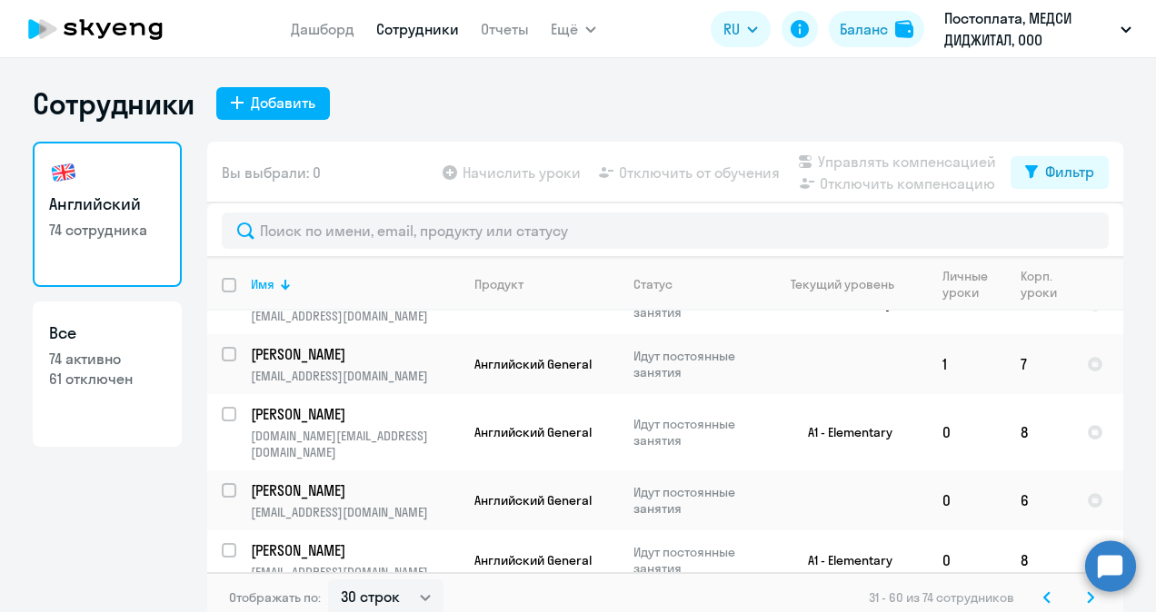
click at [1088, 595] on icon at bounding box center [1090, 597] width 5 height 10
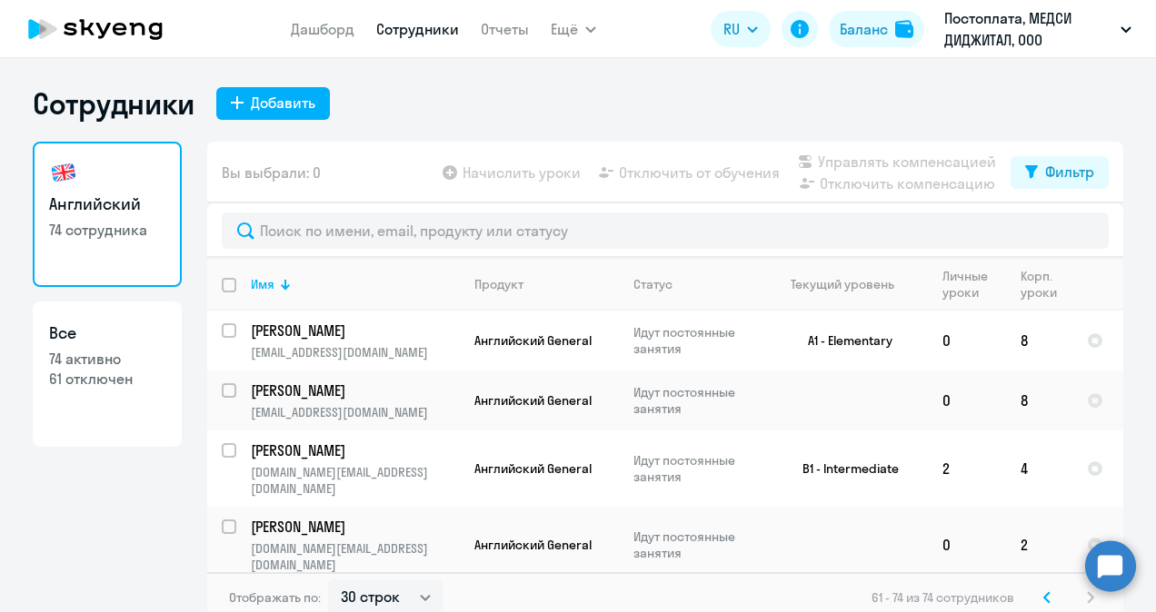
scroll to position [55, 0]
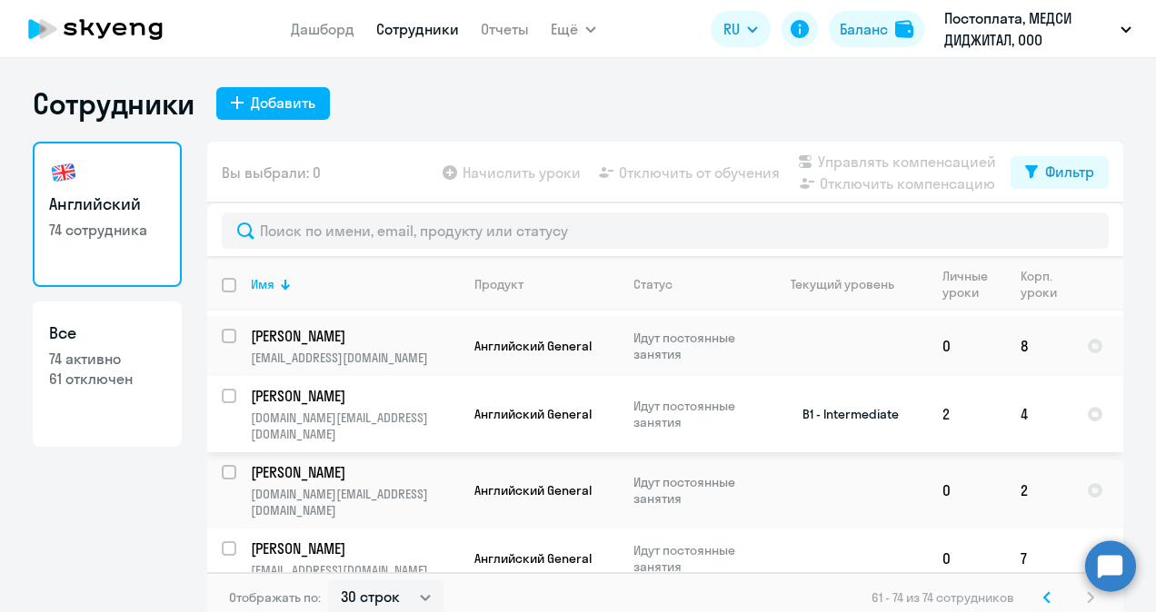
click at [223, 389] on input "select row 15913789" at bounding box center [240, 407] width 36 height 36
checkbox input "true"
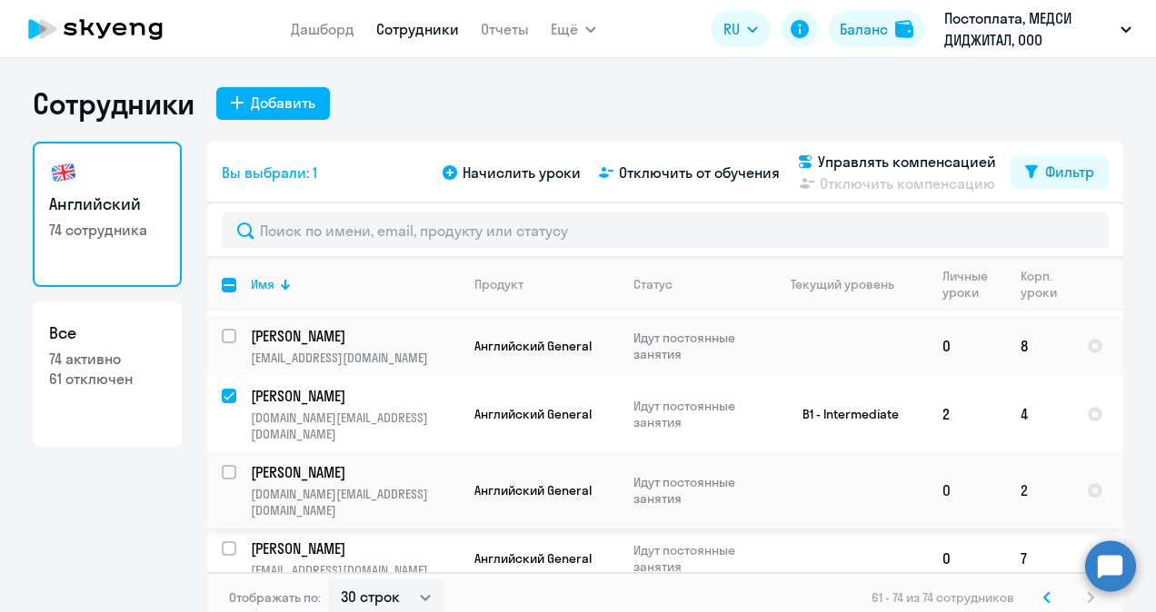
click at [222, 465] on input "select row 41938046" at bounding box center [240, 483] width 36 height 36
checkbox input "true"
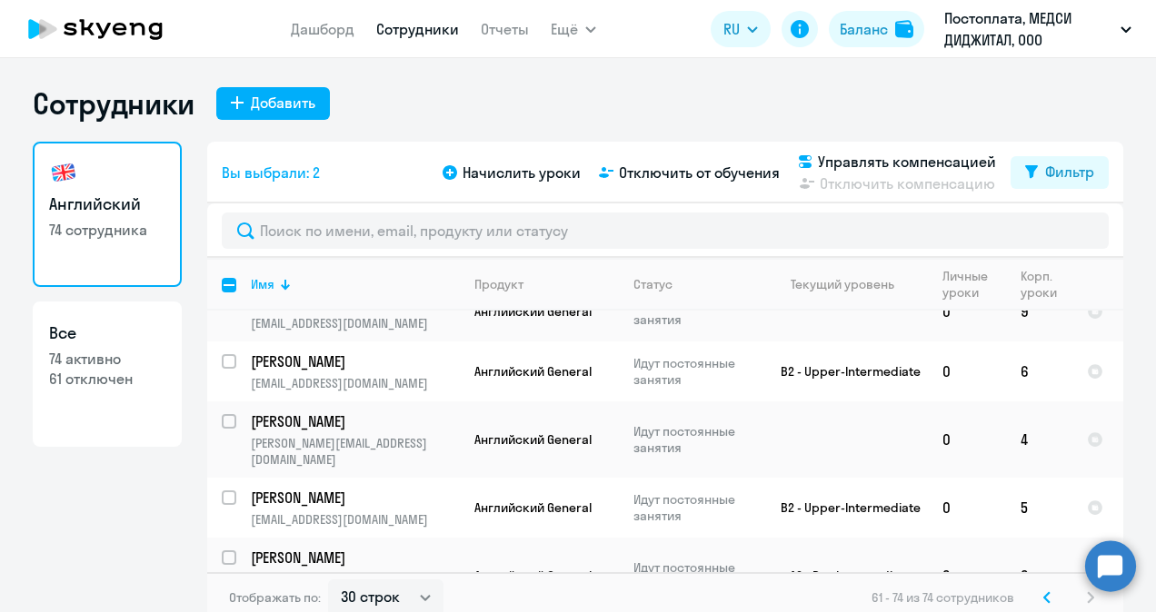
scroll to position [500, 0]
click at [222, 413] on input "select row 41791131" at bounding box center [240, 431] width 36 height 36
checkbox input "true"
click at [223, 489] on input "select row 7745831" at bounding box center [240, 507] width 36 height 36
checkbox input "true"
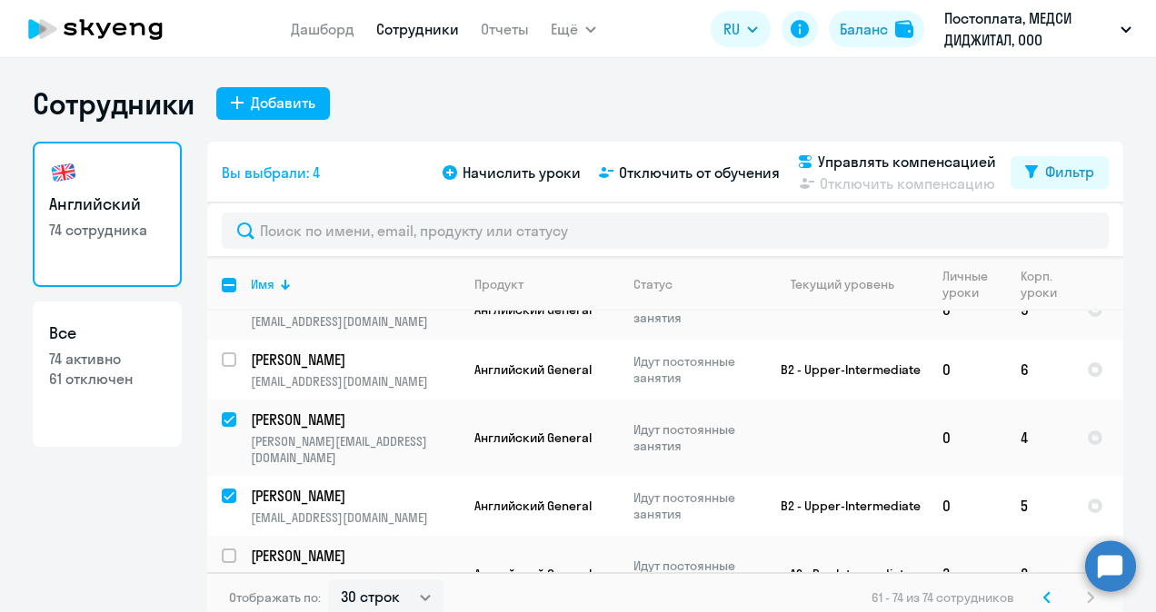
checkbox input "true"
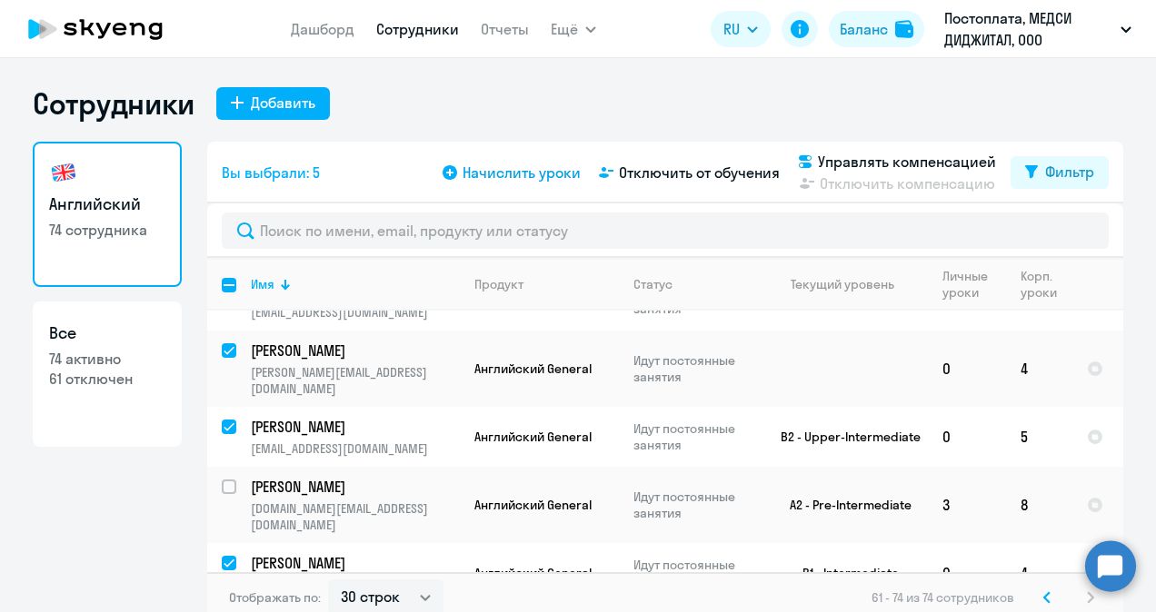
click at [511, 169] on span "Начислить уроки" at bounding box center [522, 173] width 118 height 22
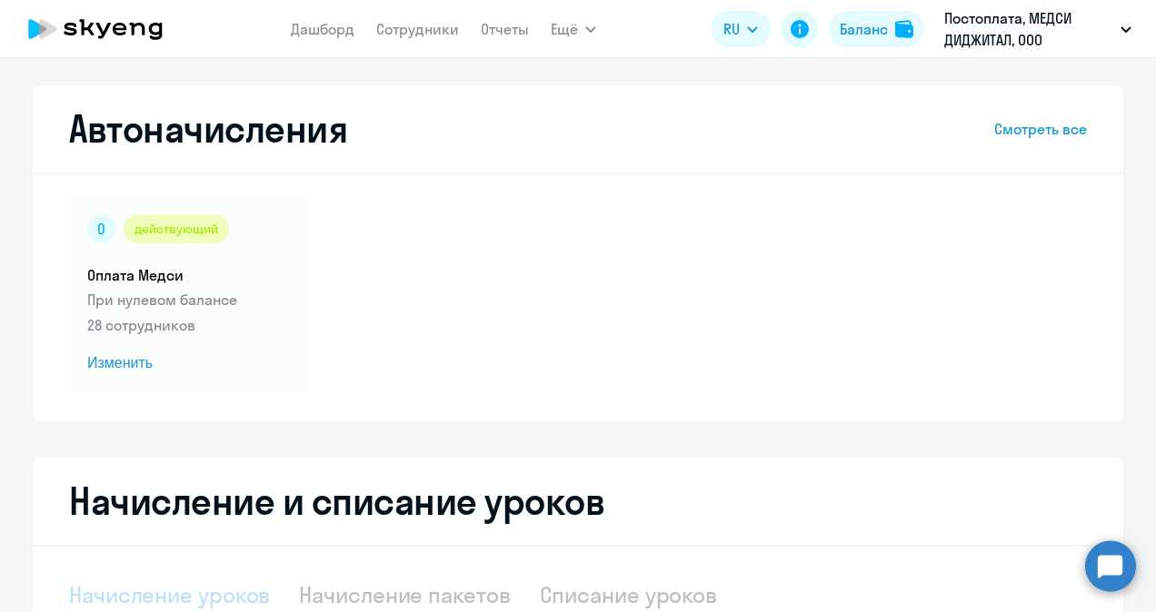
select select "10"
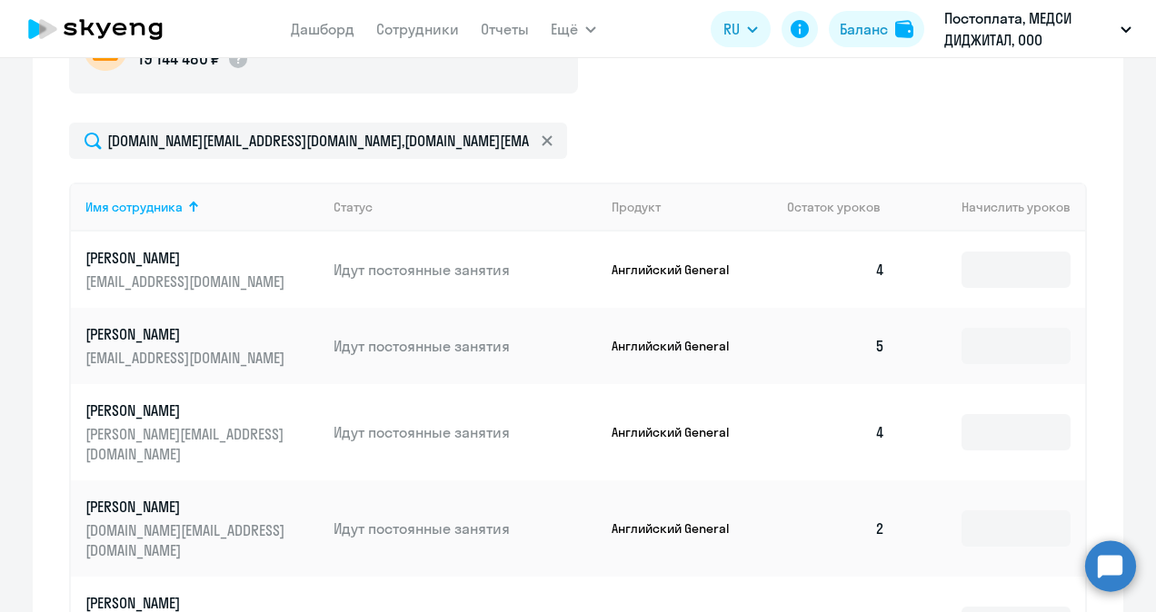
scroll to position [674, 0]
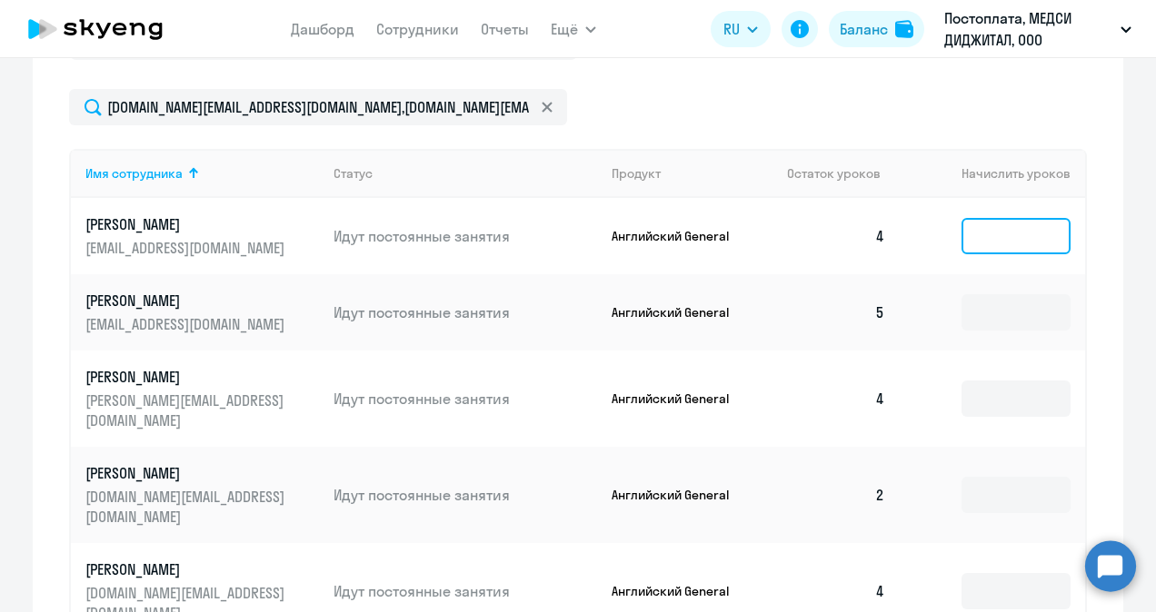
click at [996, 239] on input at bounding box center [1015, 236] width 109 height 36
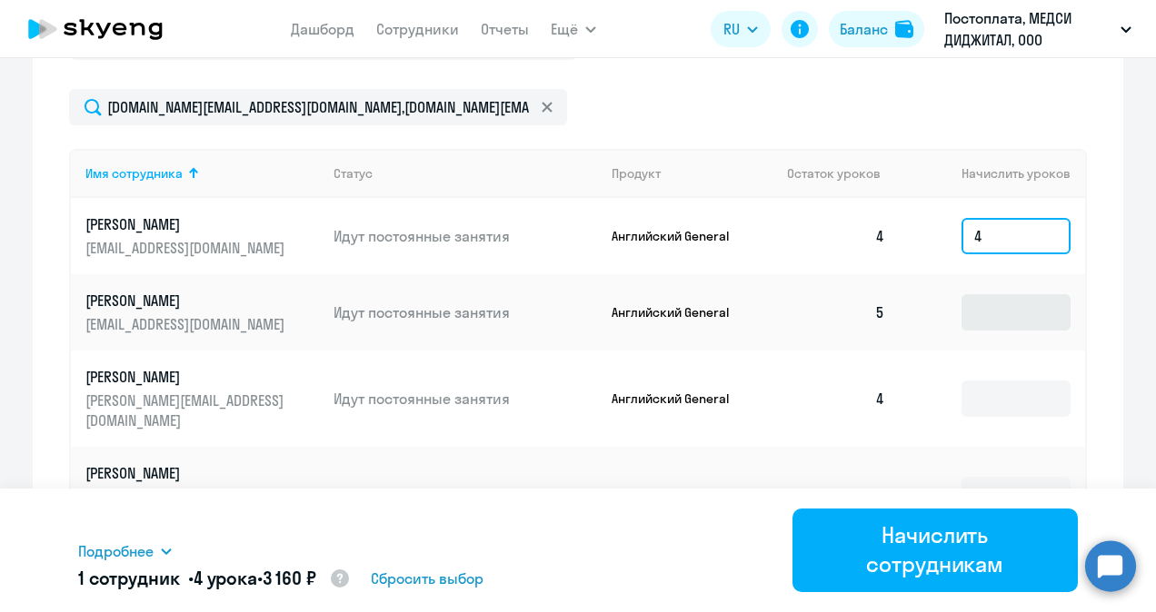
type input "4"
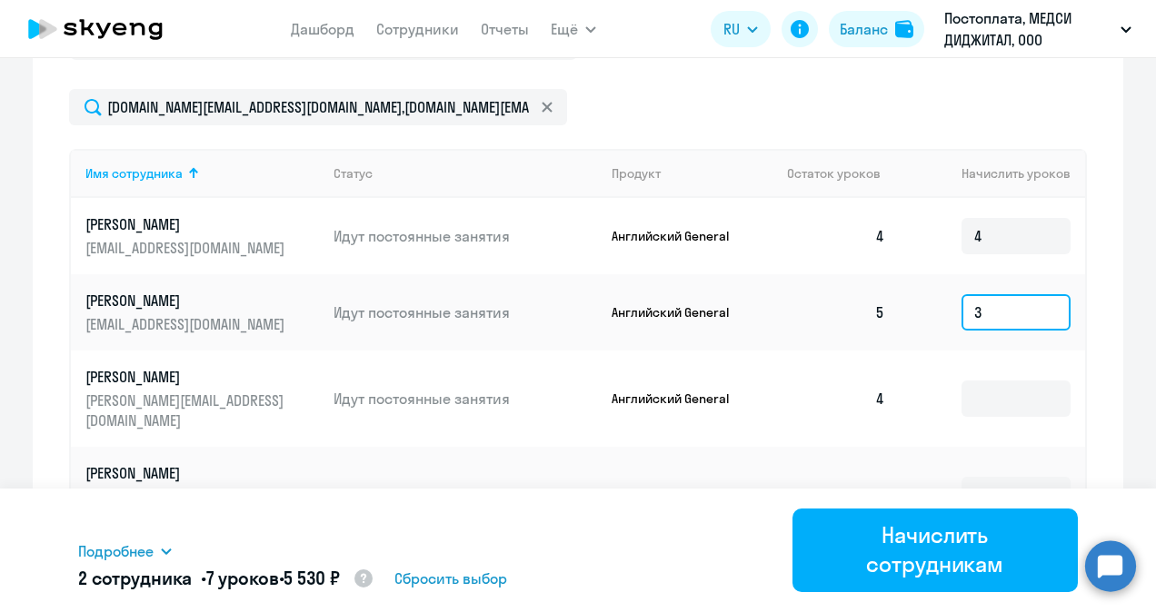
click at [992, 310] on input "3" at bounding box center [1015, 312] width 109 height 36
type input "3"
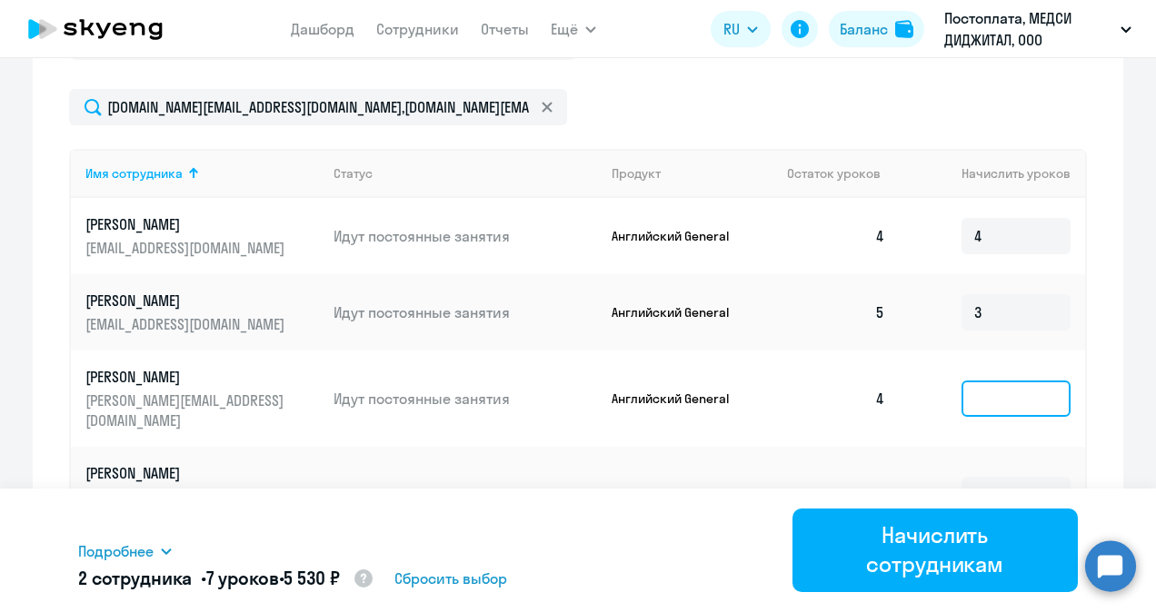
click at [981, 385] on input at bounding box center [1015, 399] width 109 height 36
type input "4"
click at [980, 477] on input at bounding box center [1015, 495] width 109 height 36
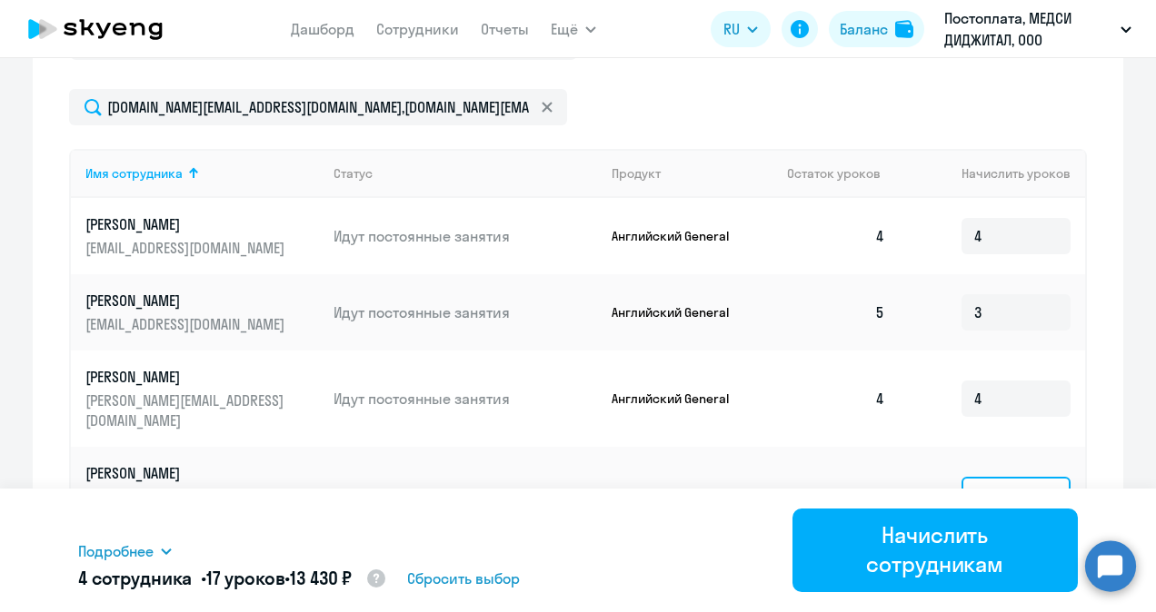
scroll to position [794, 0]
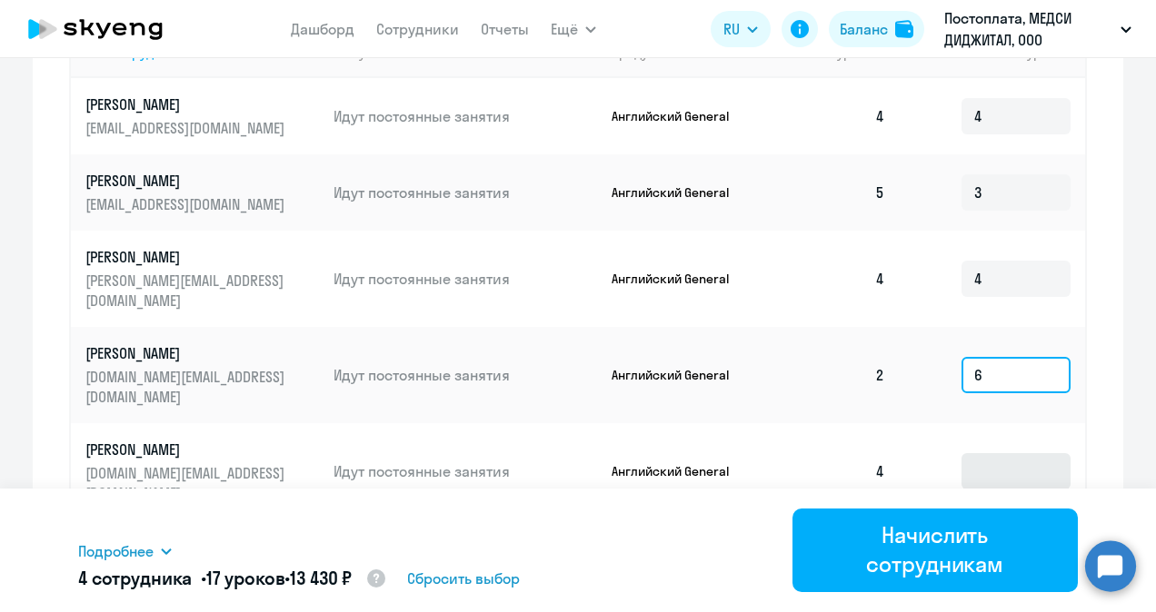
type input "6"
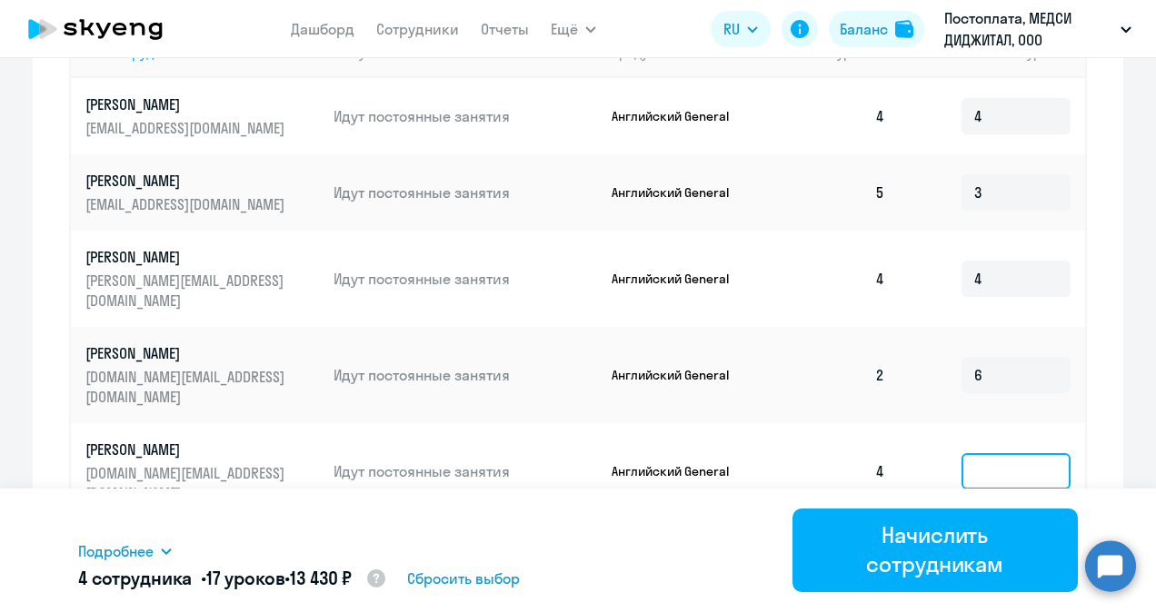
click at [977, 453] on input at bounding box center [1015, 471] width 109 height 36
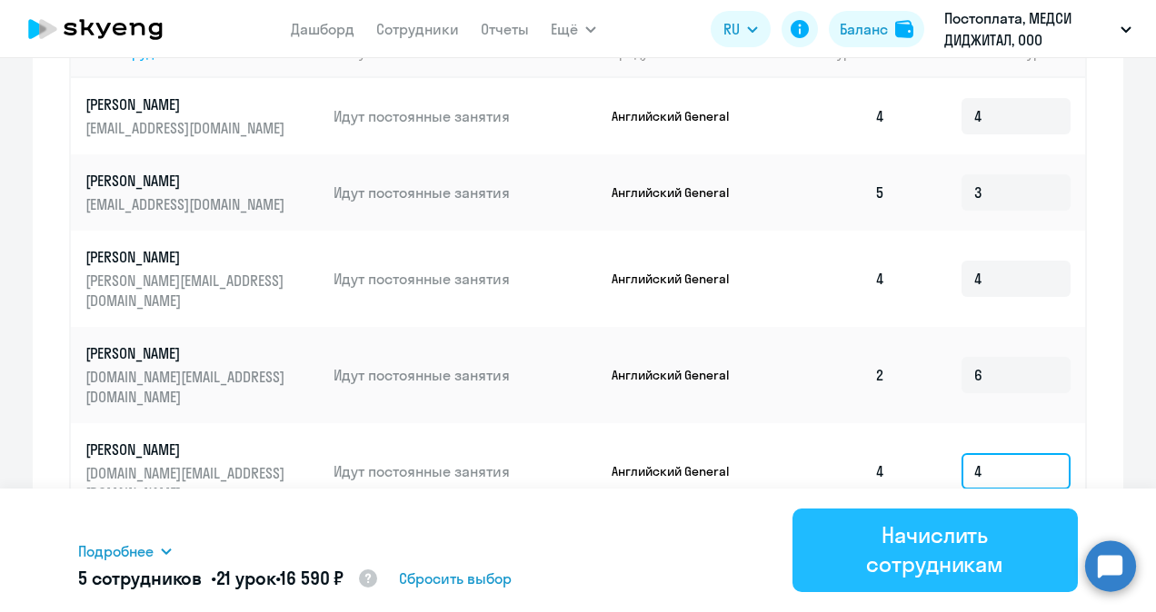
type input "4"
click at [939, 585] on button "Начислить сотрудникам" at bounding box center [935, 551] width 286 height 84
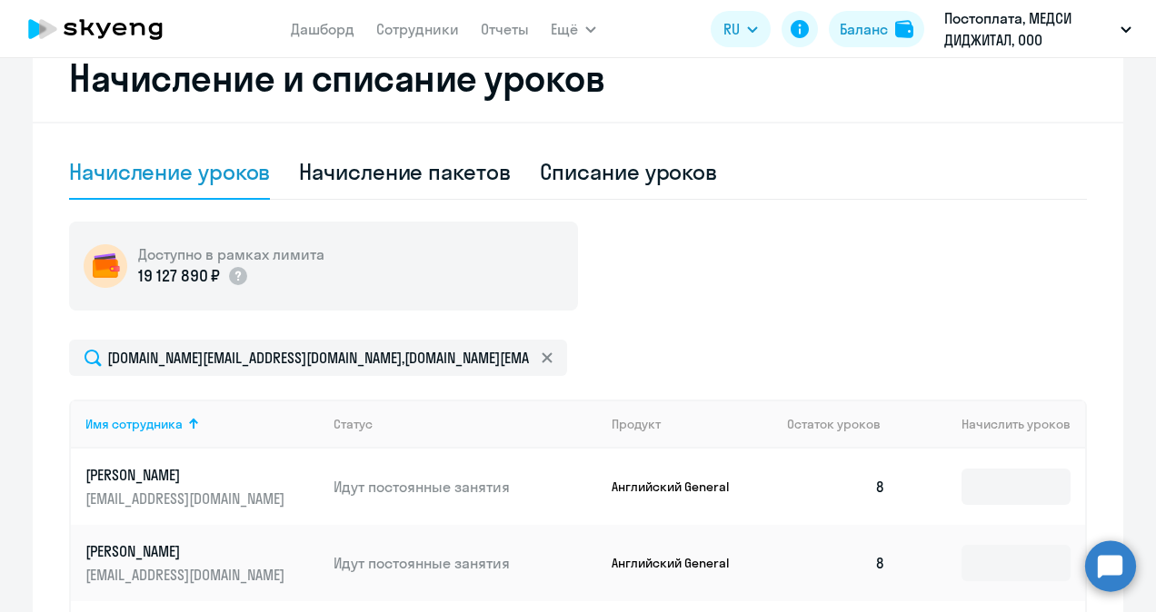
scroll to position [0, 0]
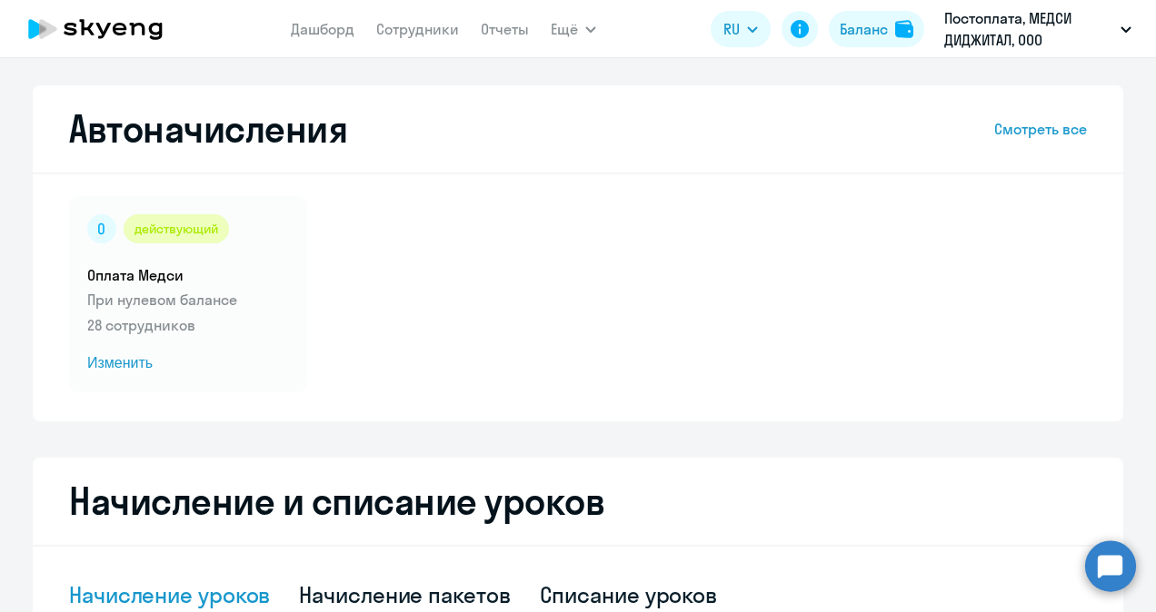
click at [430, 43] on nav "Дашборд Сотрудники Отчеты" at bounding box center [410, 29] width 238 height 36
click at [418, 31] on link "Сотрудники" at bounding box center [417, 29] width 83 height 18
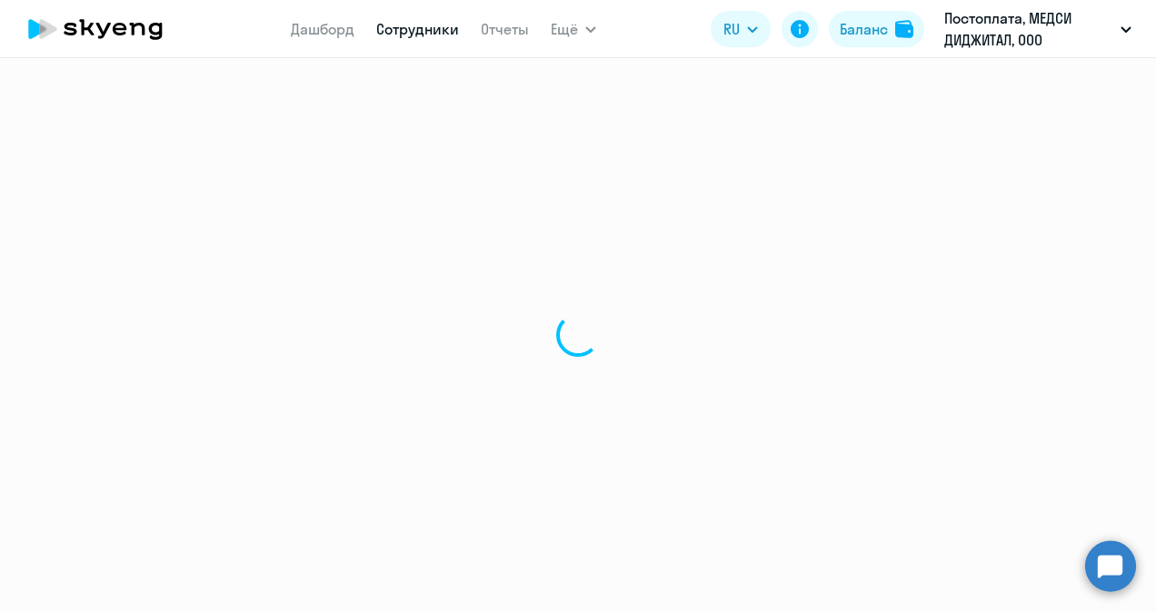
select select "30"
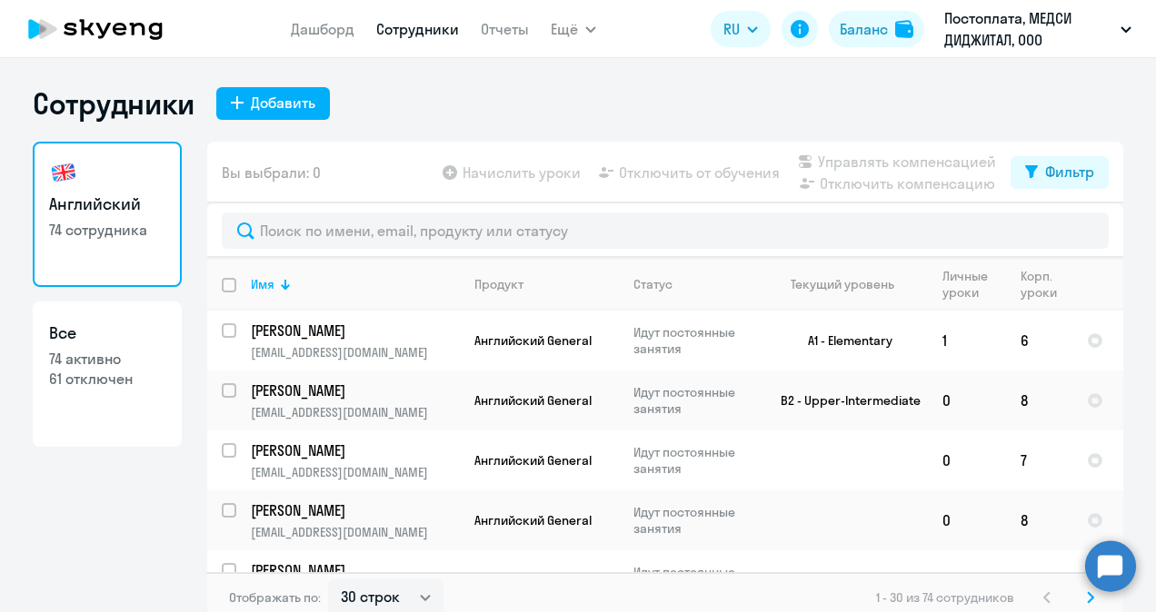
click at [113, 365] on p "74 активно" at bounding box center [107, 359] width 116 height 20
select select "30"
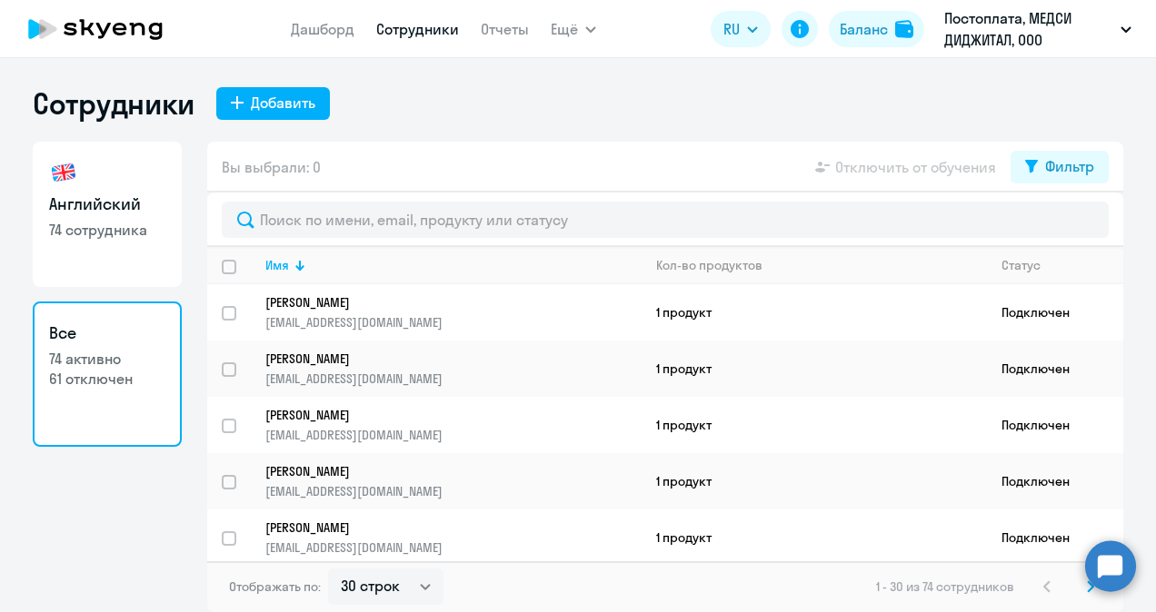
click at [230, 268] on input "deselect all" at bounding box center [240, 278] width 36 height 36
checkbox input "true"
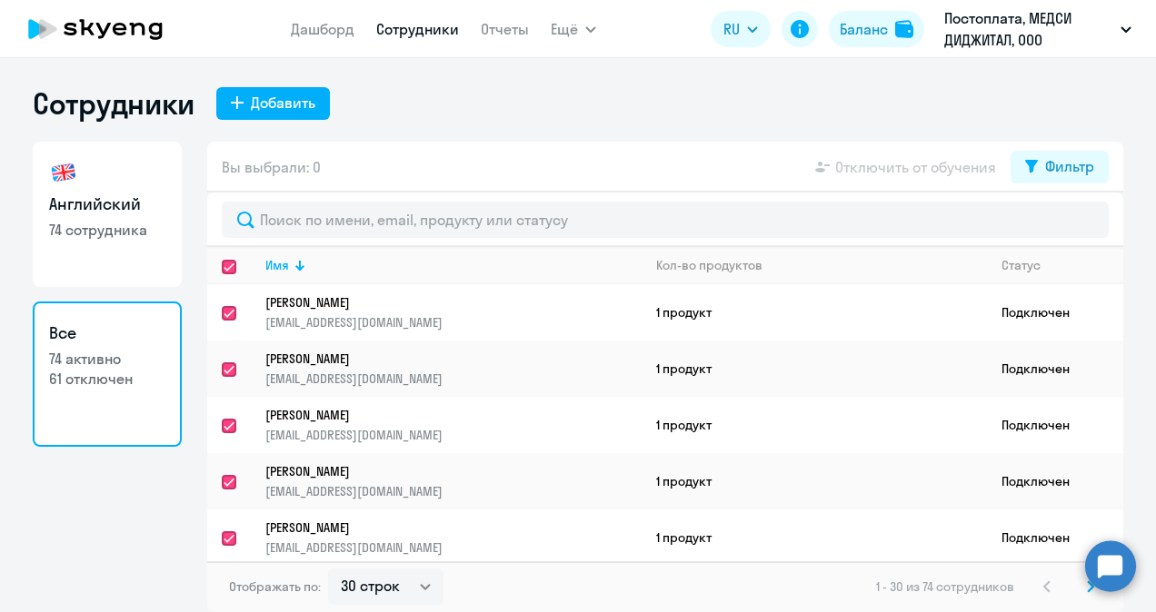
checkbox input "true"
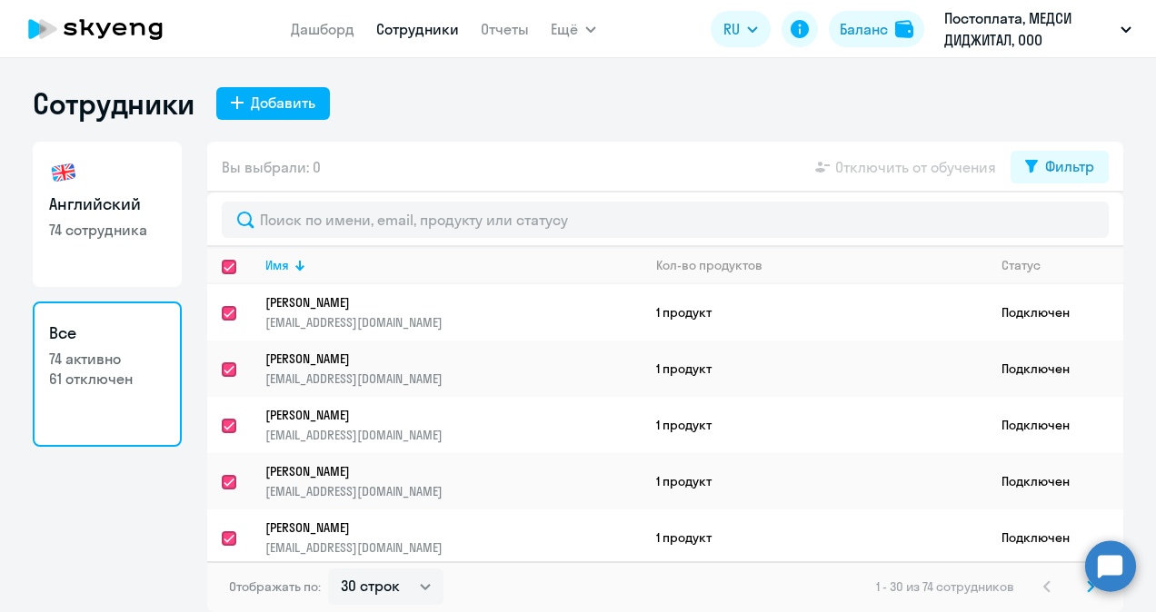
checkbox input "true"
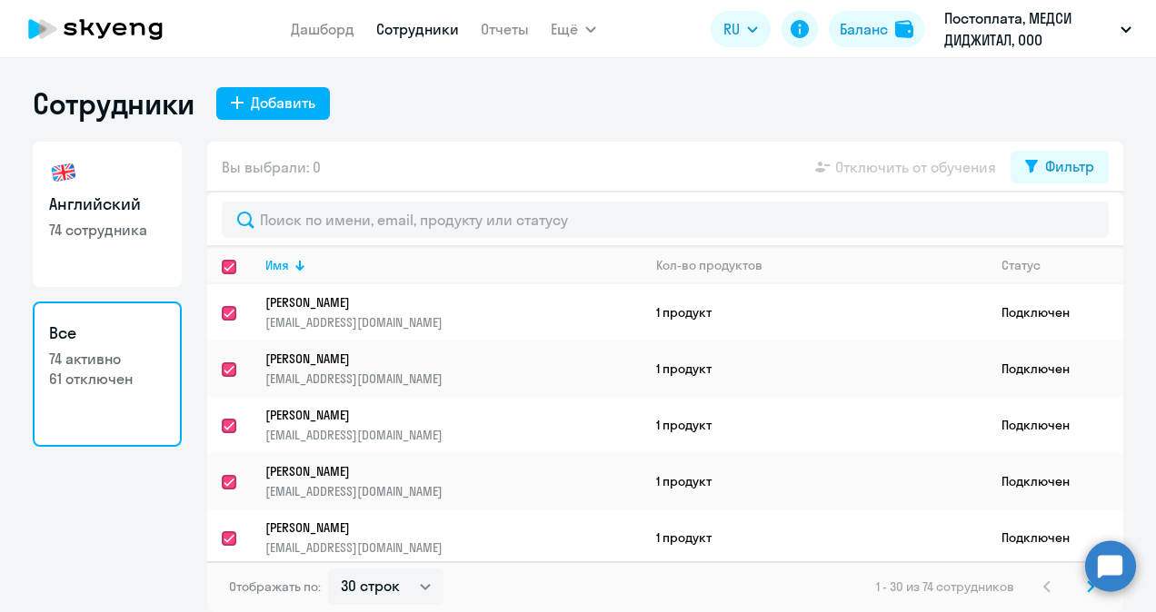
checkbox input "true"
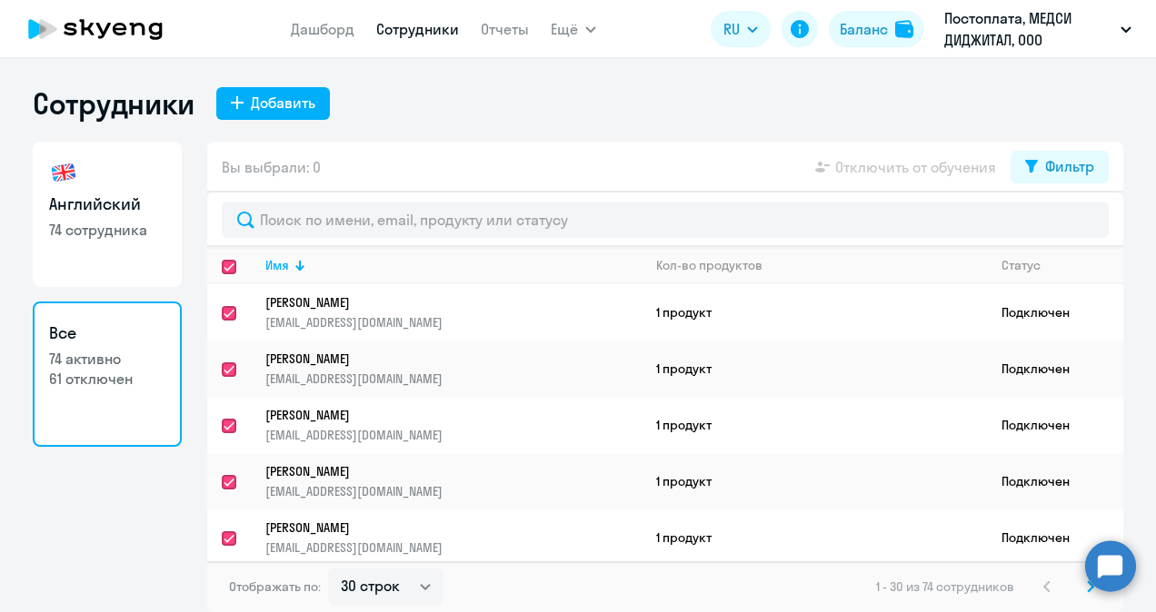
checkbox input "true"
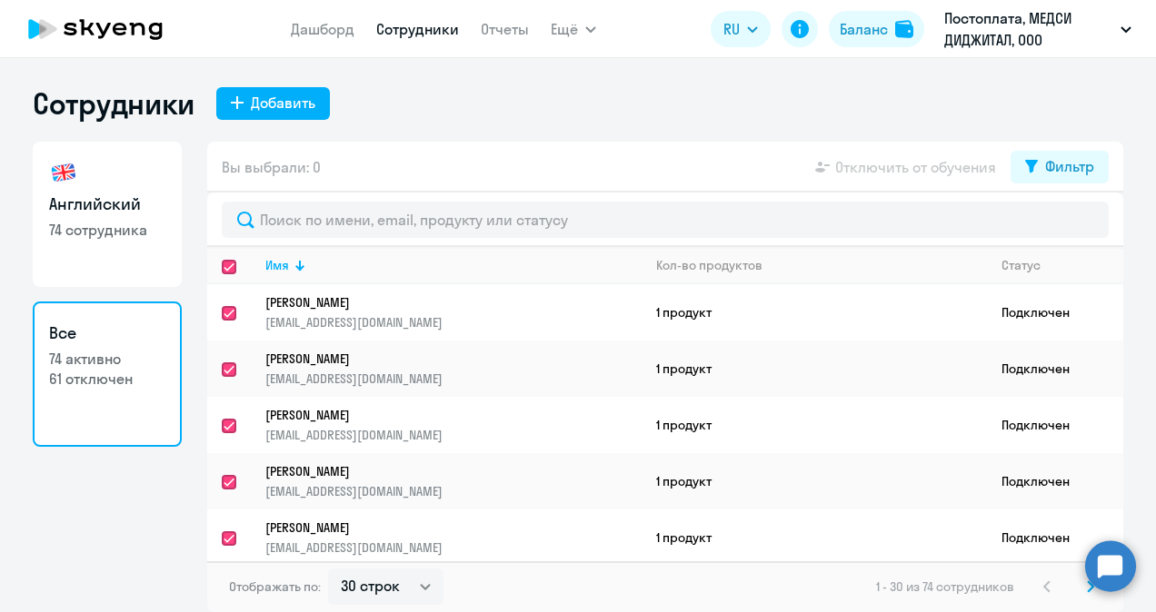
checkbox input "true"
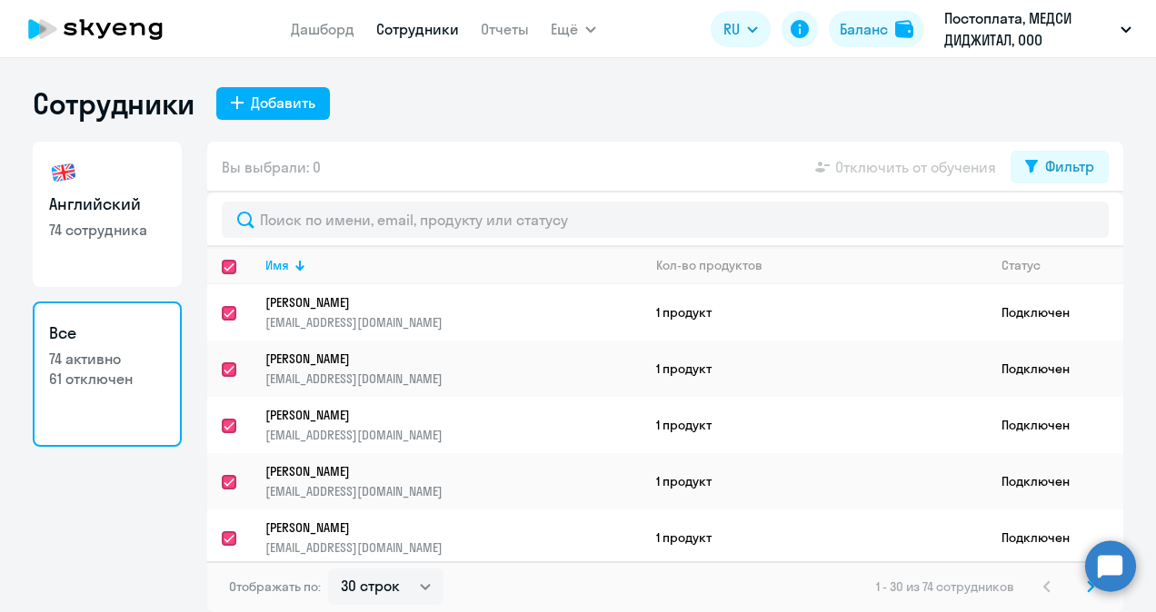
checkbox input "true"
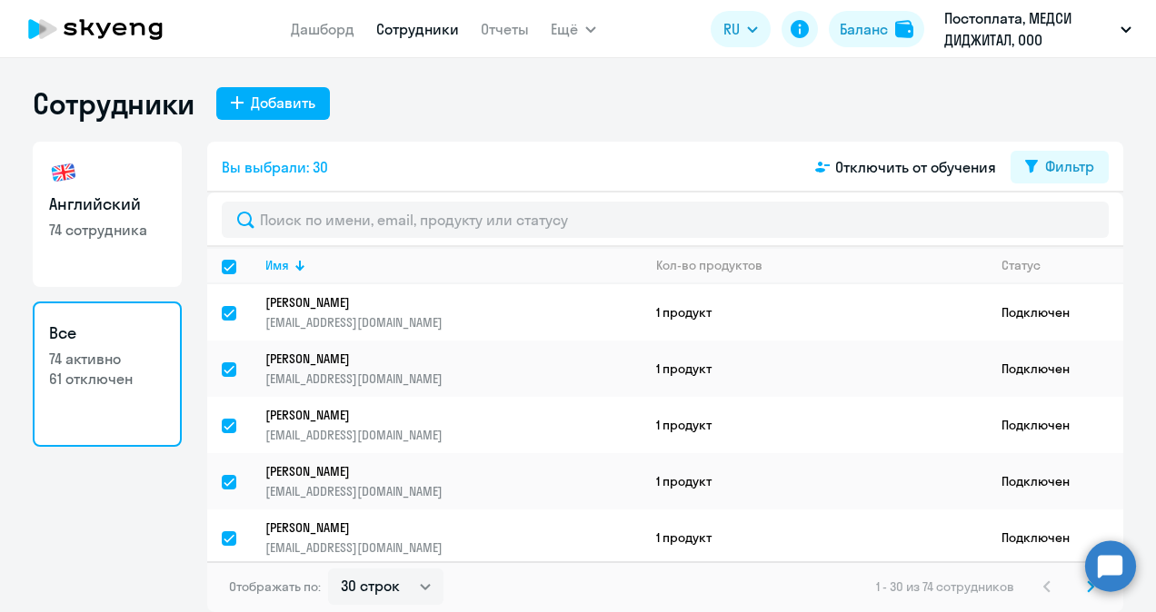
scroll to position [1376, 0]
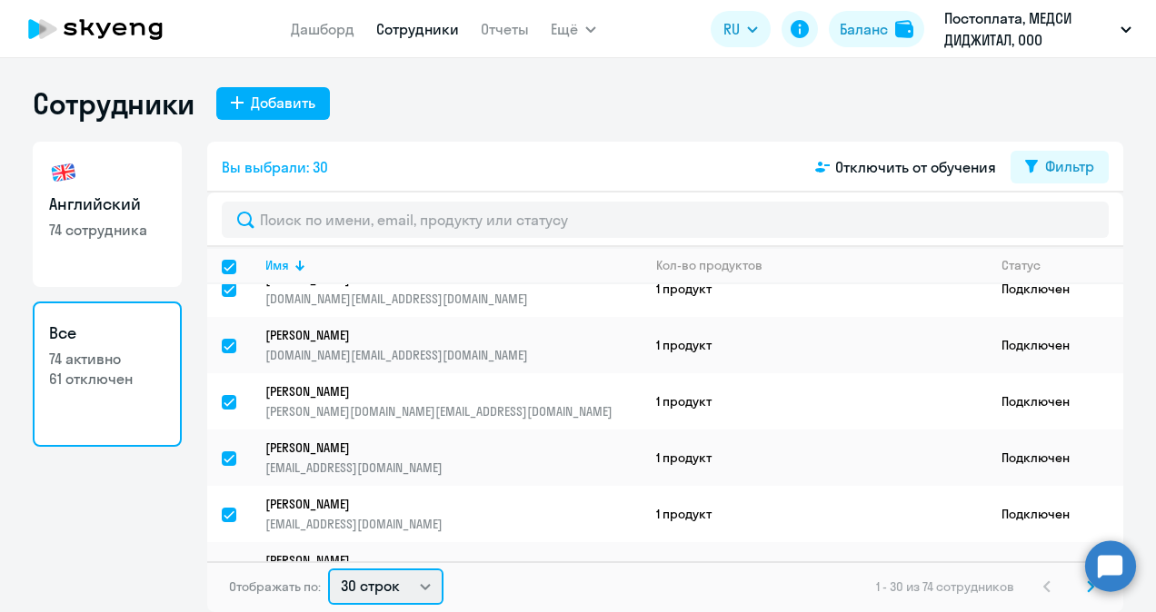
click at [429, 599] on select "30 строк 50 строк 100 строк" at bounding box center [385, 587] width 115 height 36
select select "100"
click at [328, 569] on select "30 строк 50 строк 100 строк" at bounding box center [385, 587] width 115 height 36
checkbox input "false"
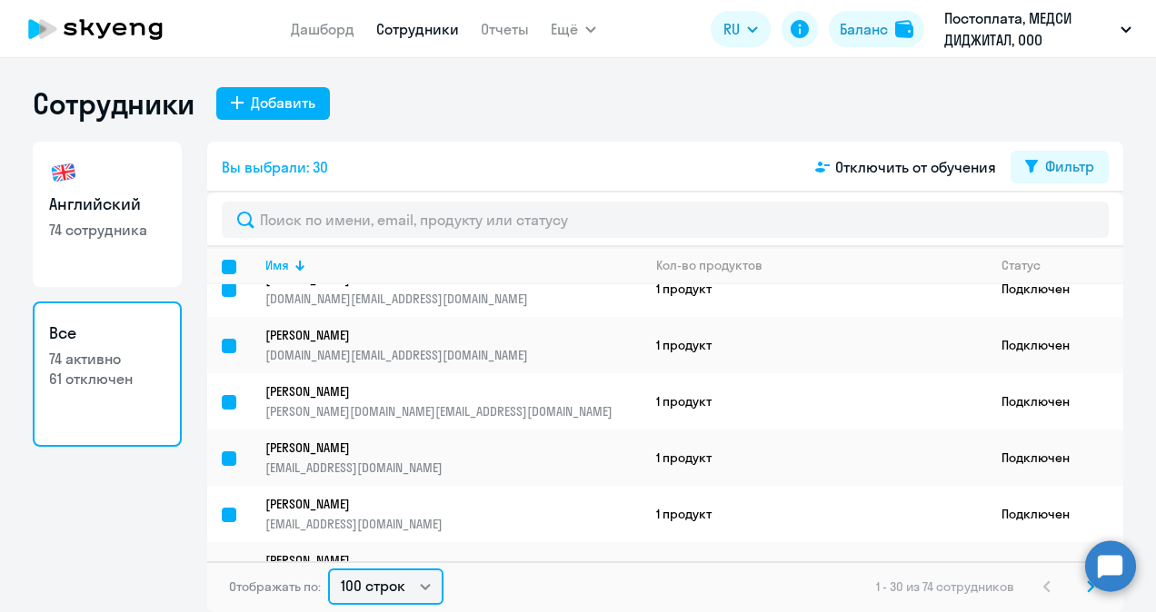
checkbox input "false"
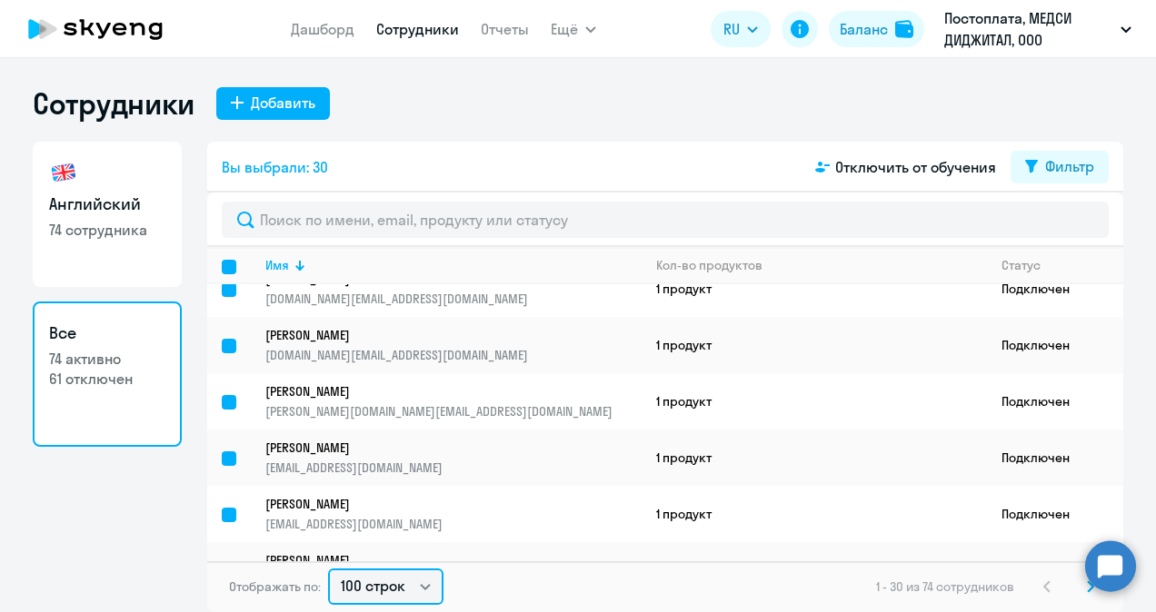
checkbox input "false"
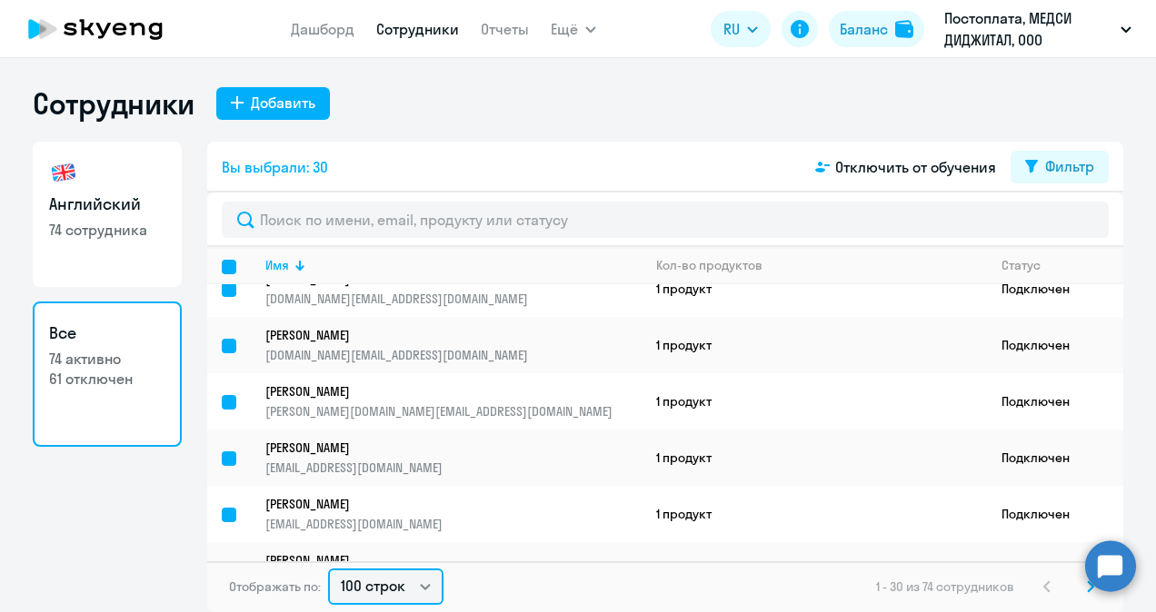
checkbox input "false"
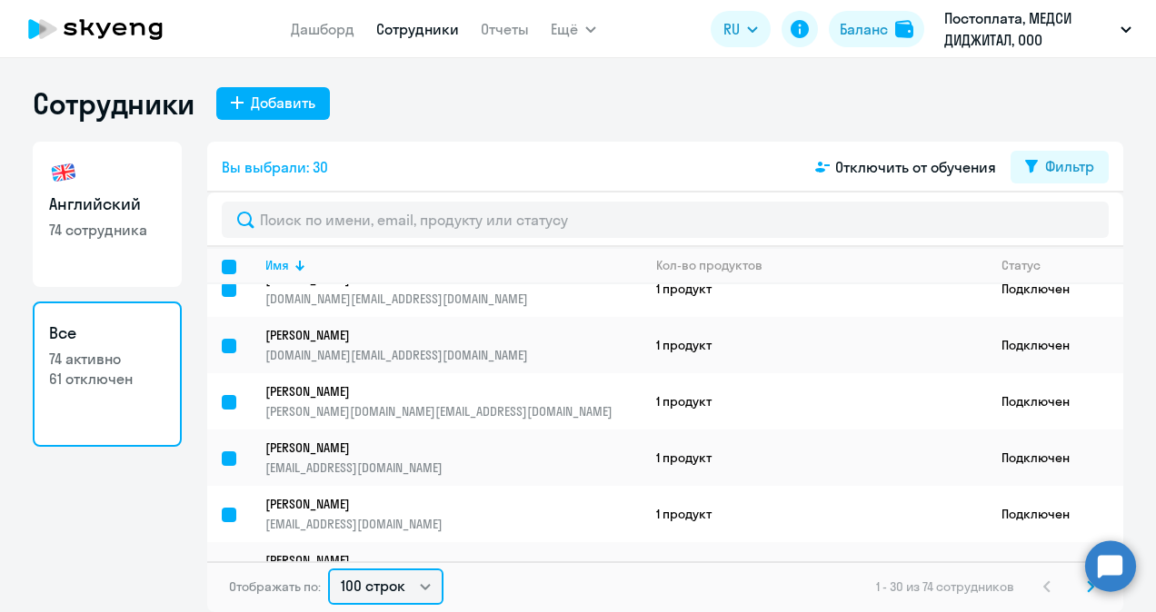
checkbox input "false"
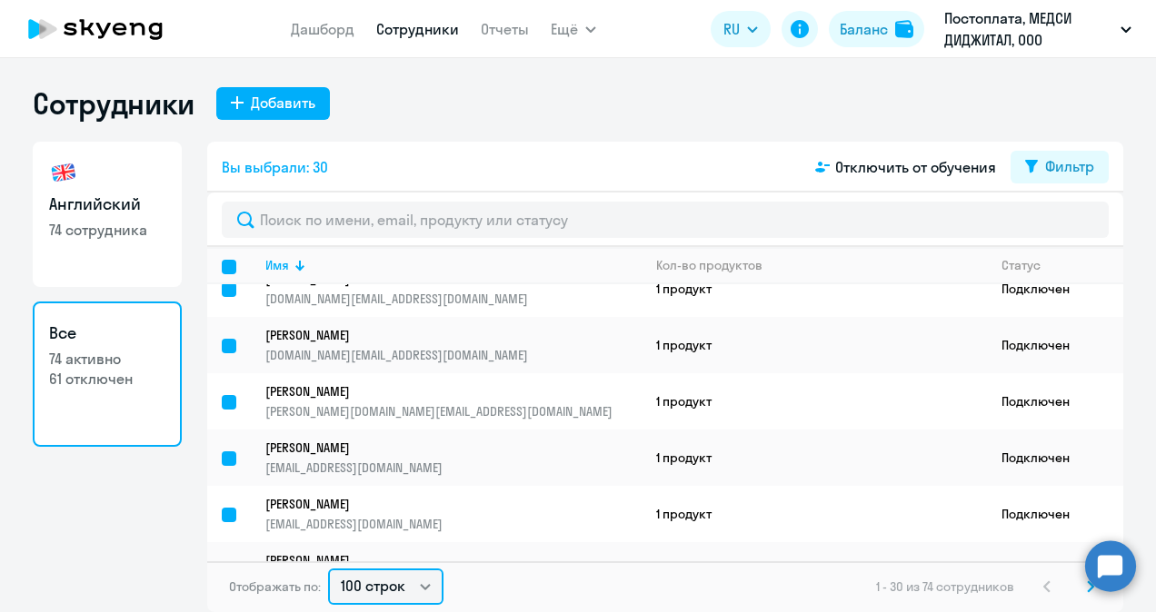
checkbox input "false"
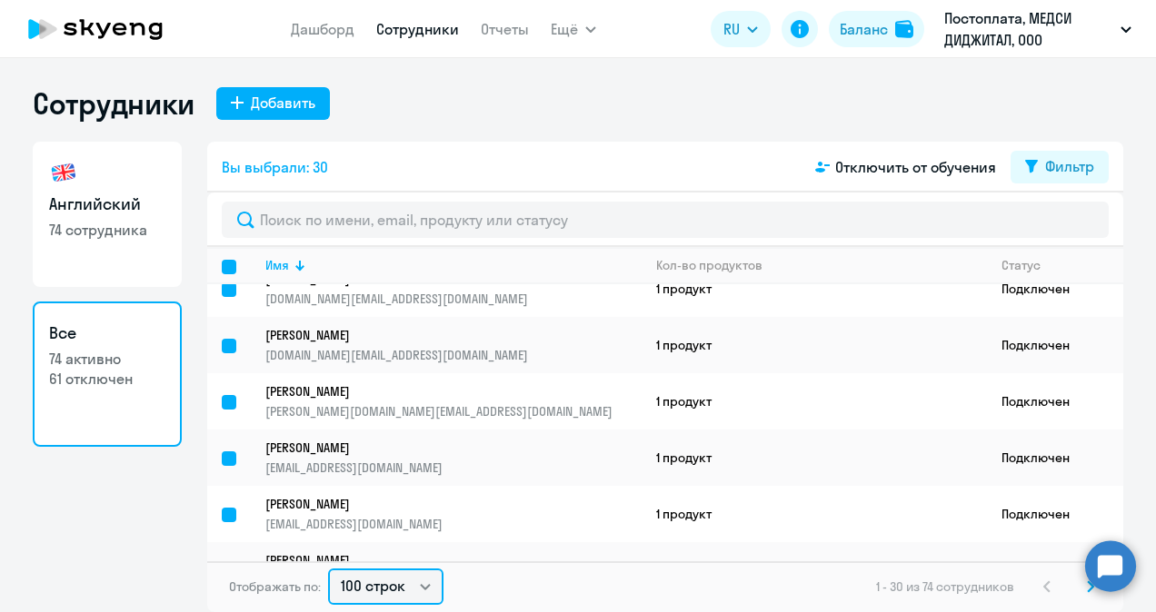
checkbox input "false"
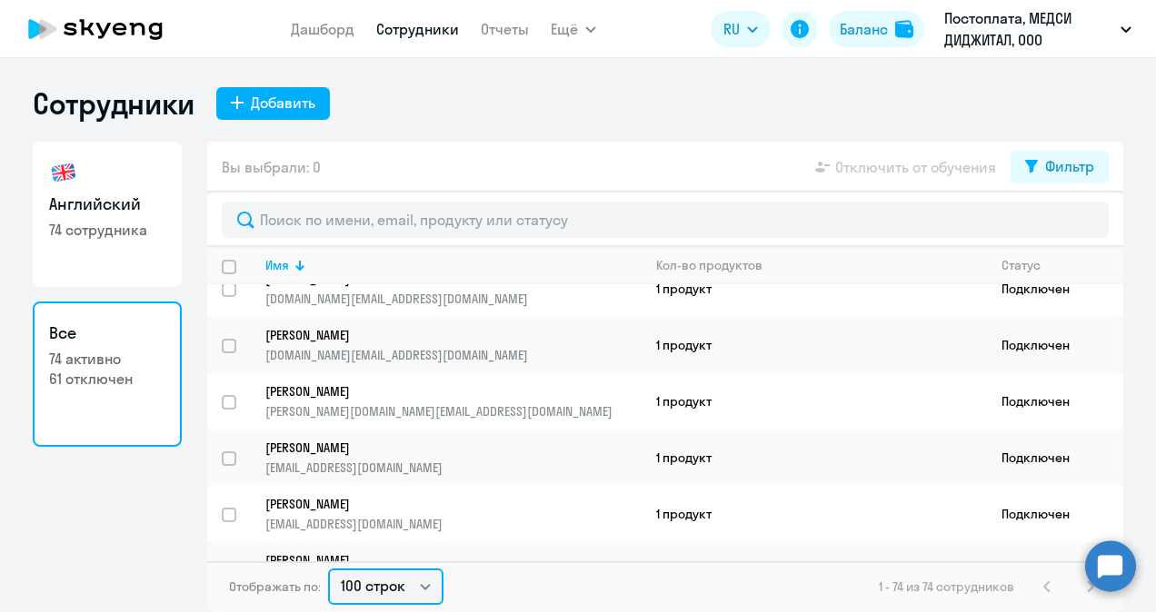
scroll to position [0, 0]
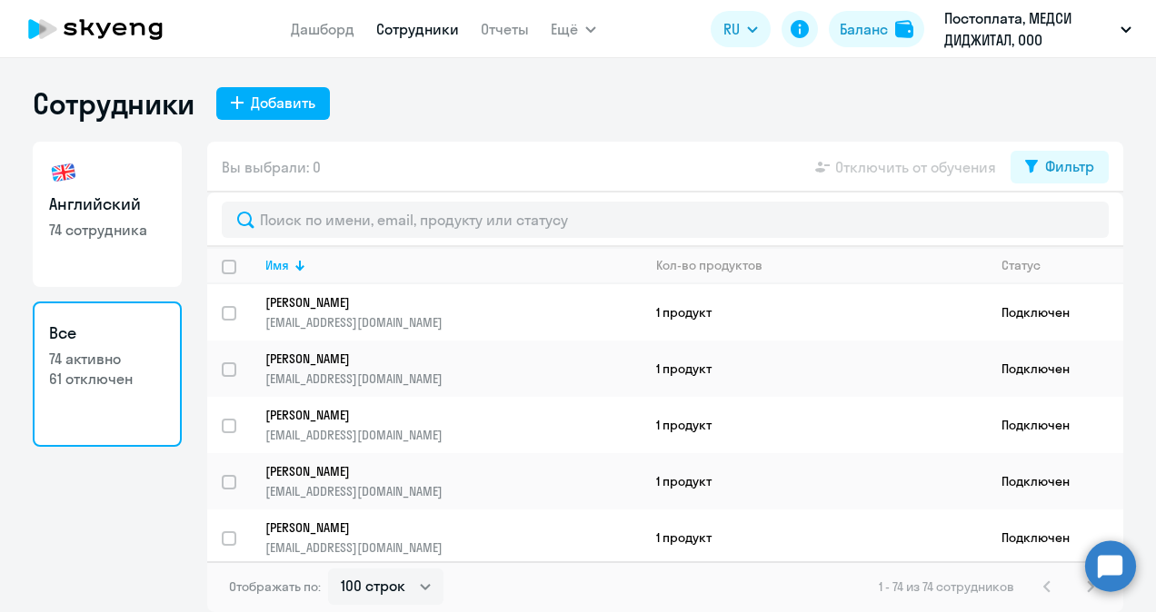
click at [229, 271] on input "deselect all" at bounding box center [240, 278] width 36 height 36
checkbox input "true"
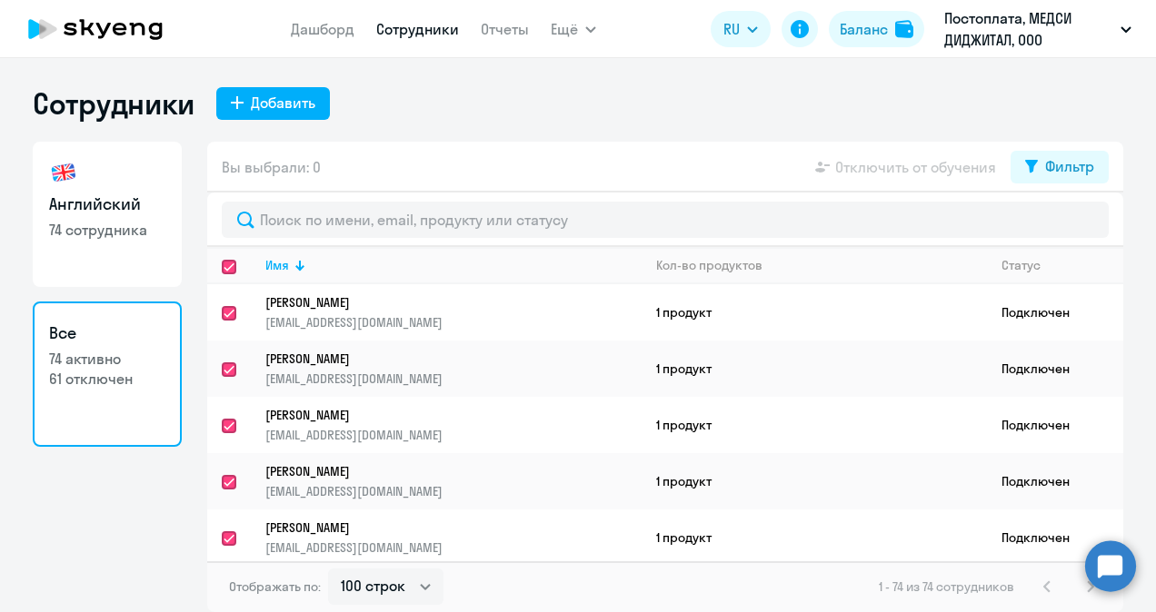
checkbox input "true"
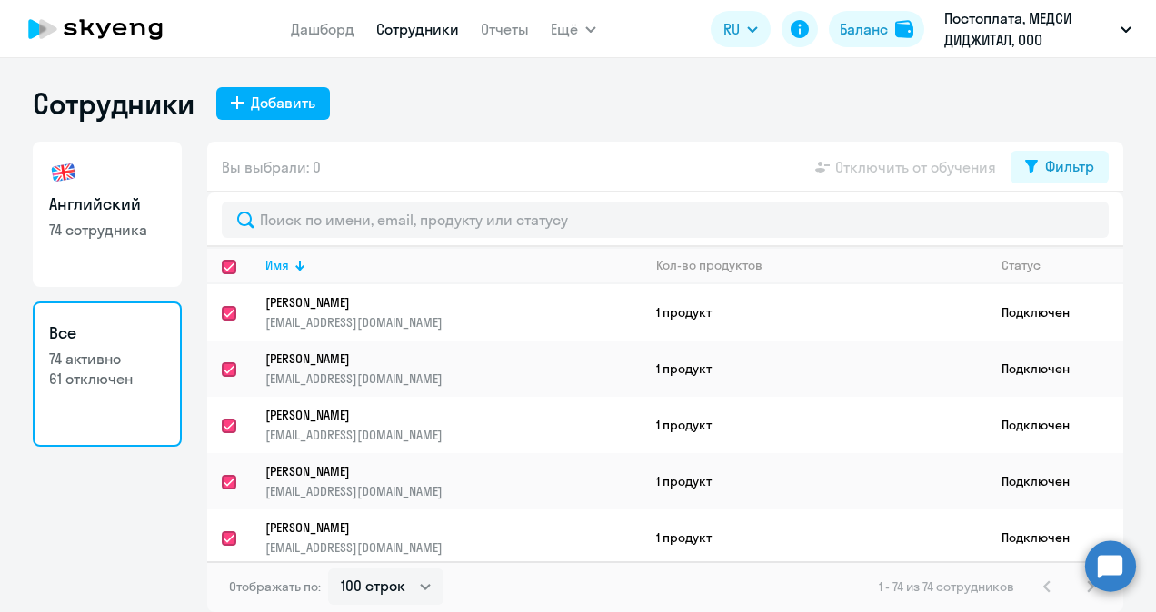
checkbox input "true"
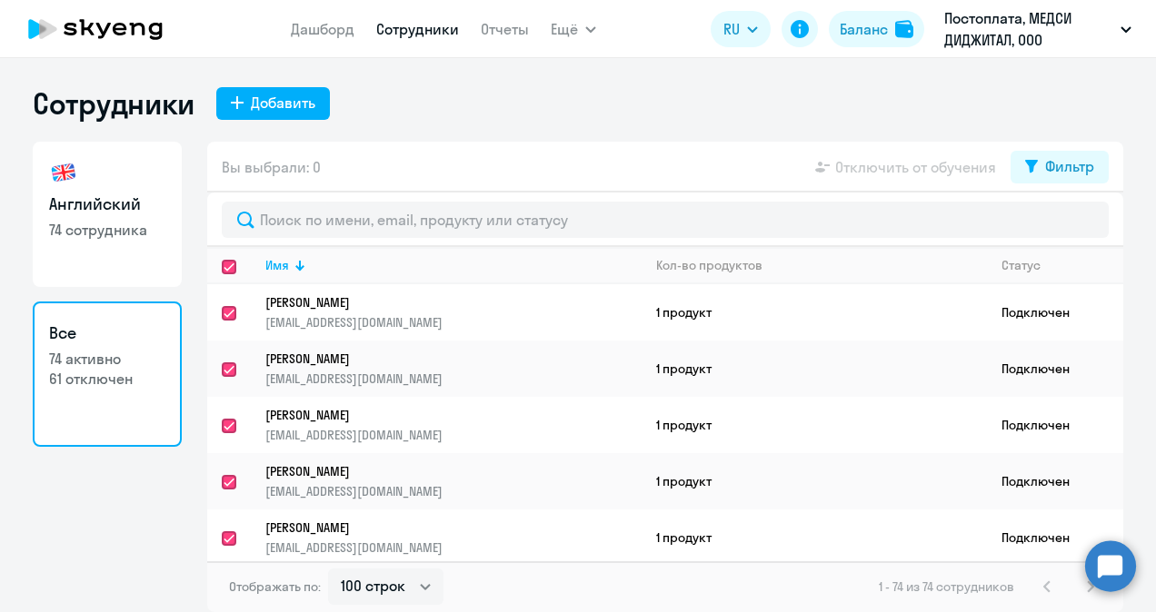
checkbox input "true"
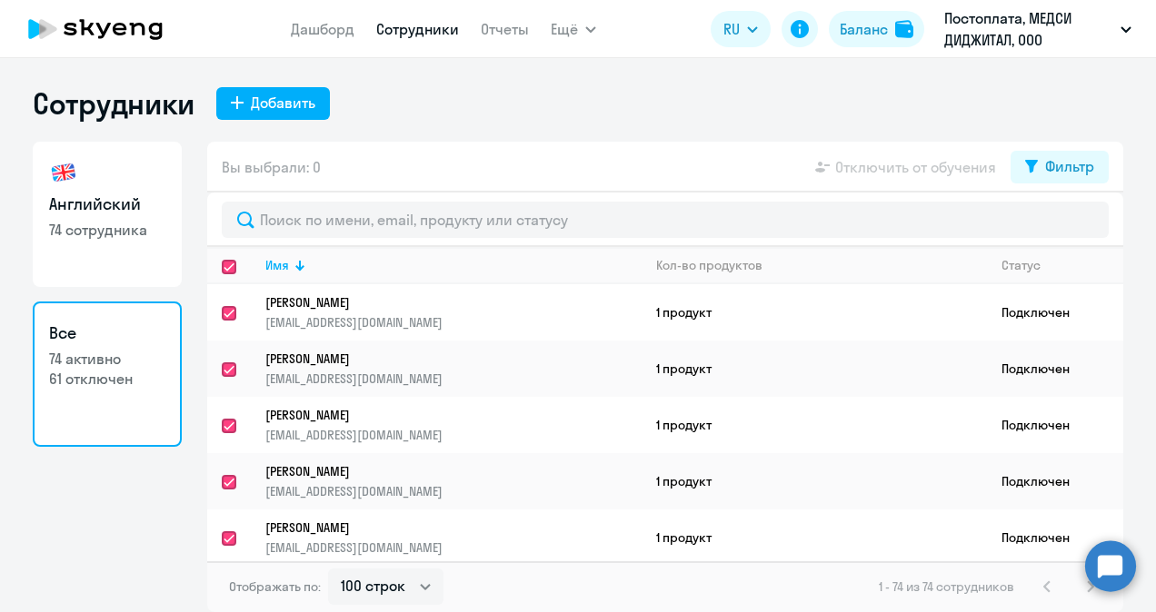
checkbox input "true"
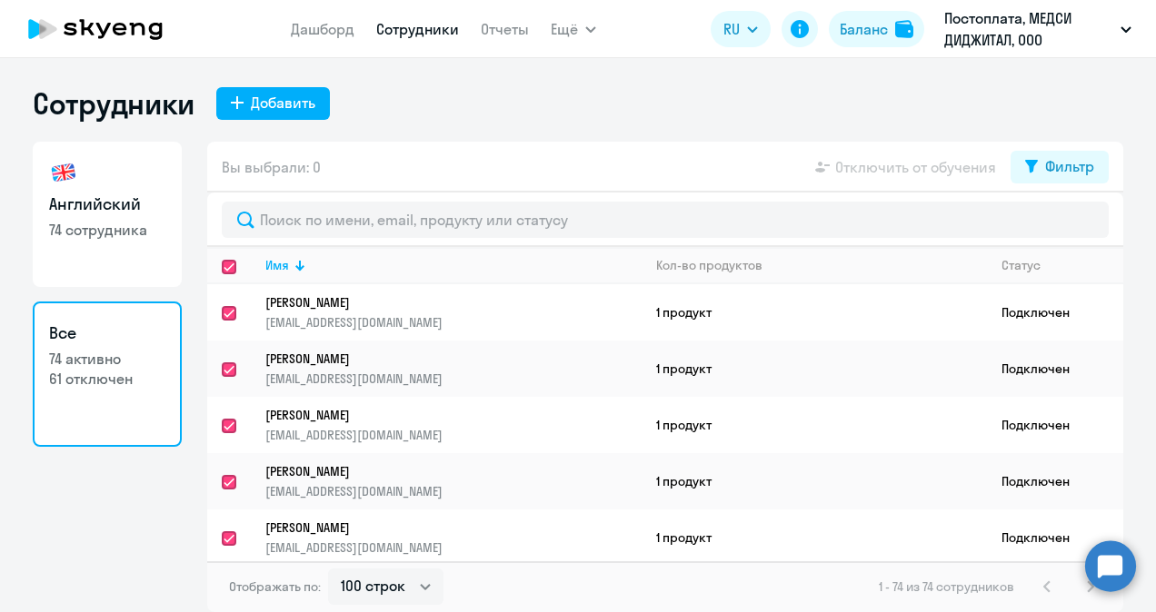
checkbox input "true"
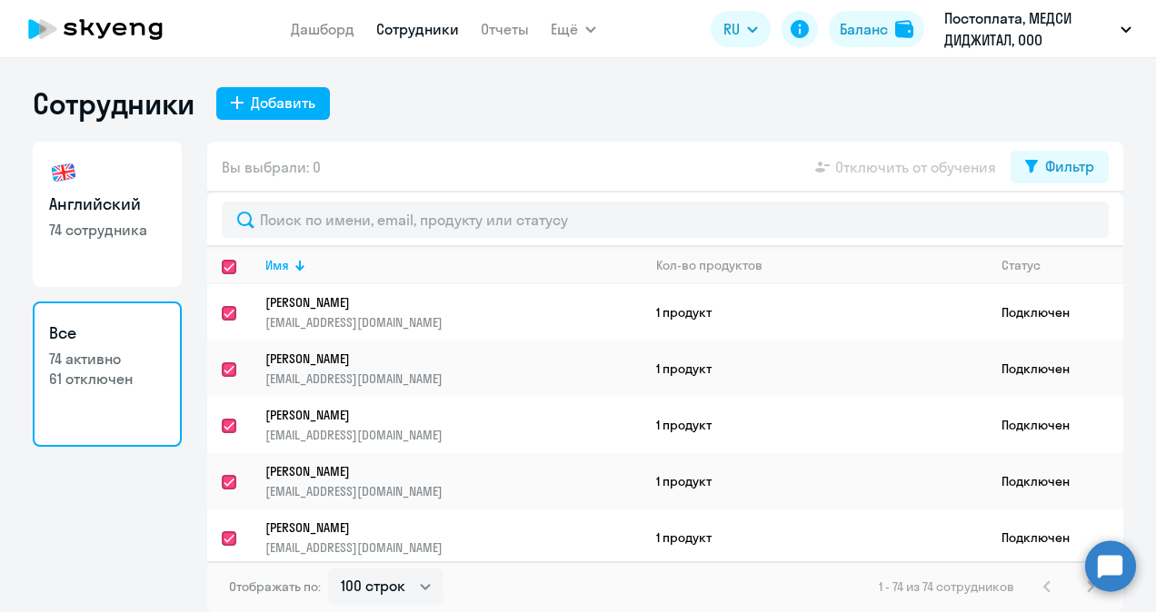
checkbox input "true"
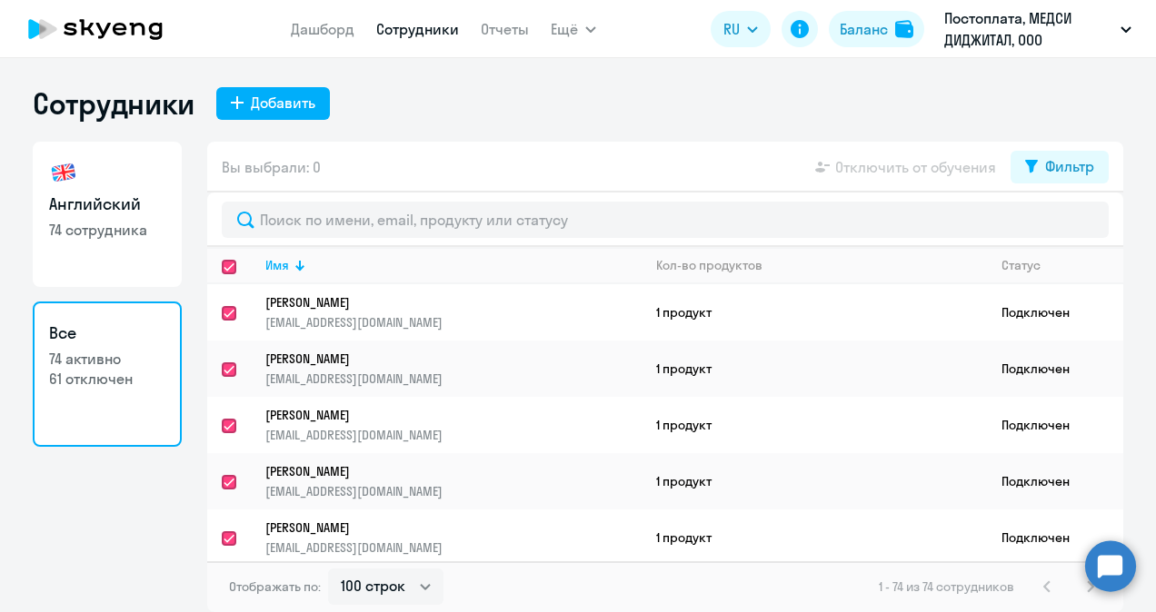
checkbox input "true"
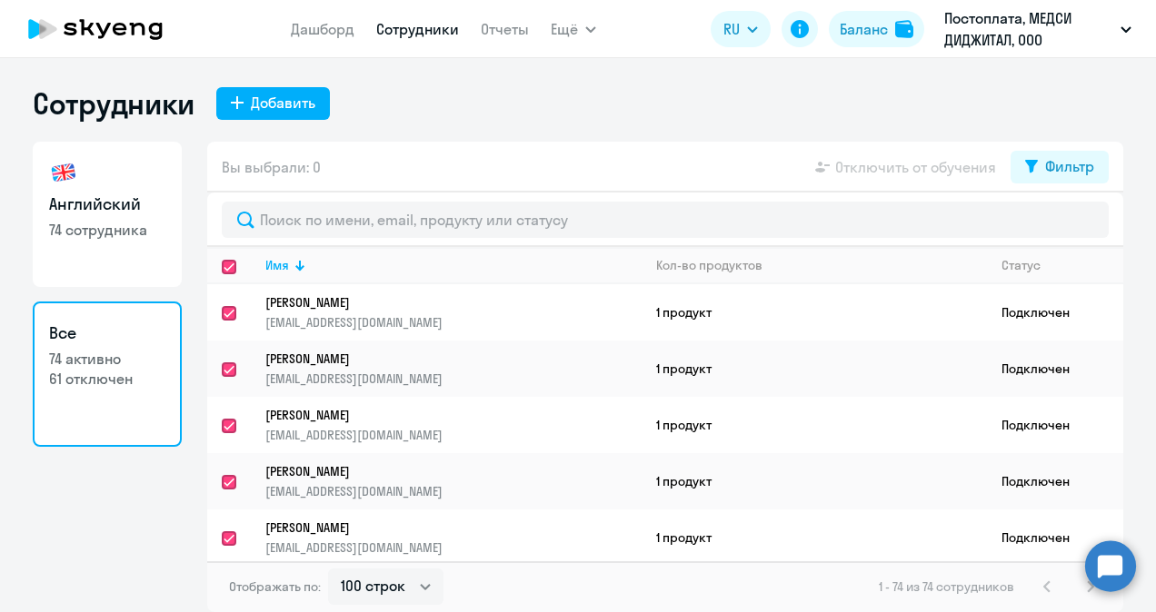
checkbox input "true"
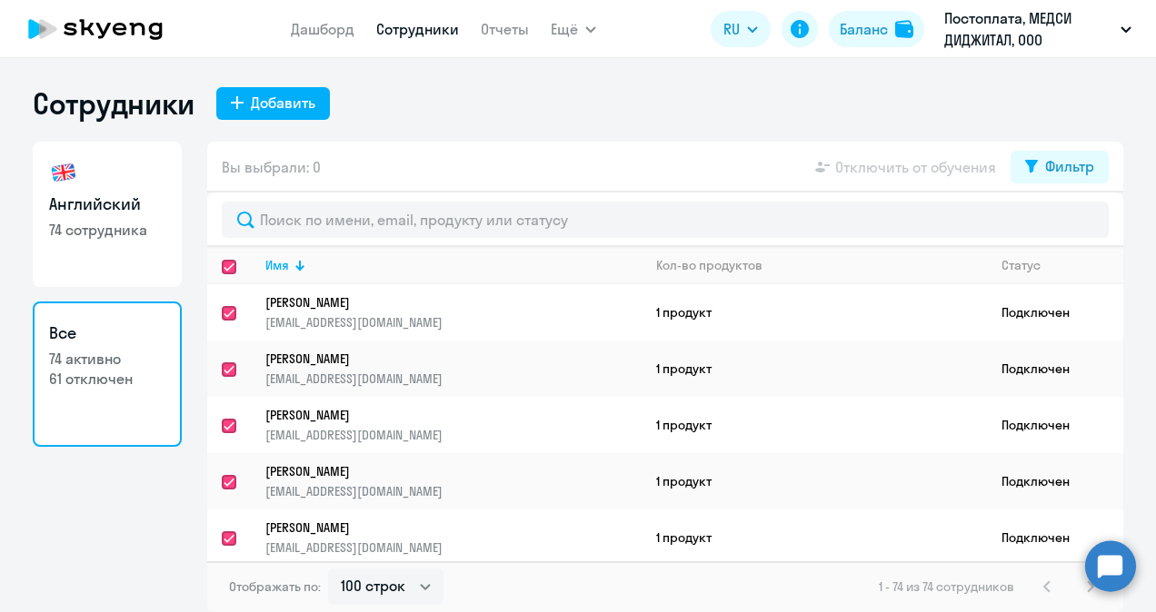
checkbox input "true"
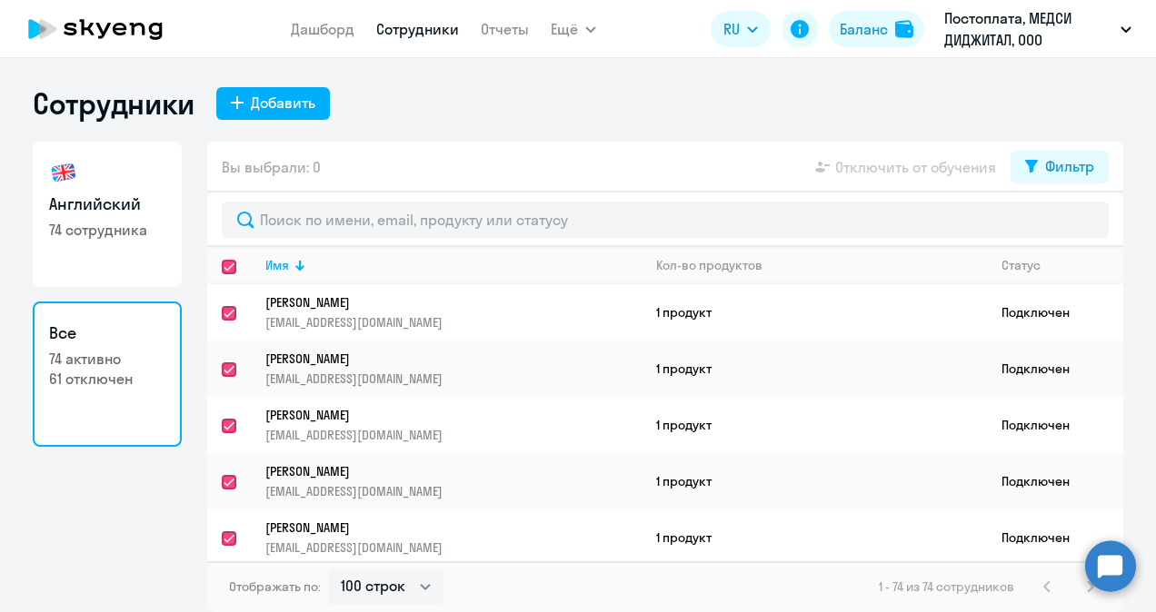
checkbox input "true"
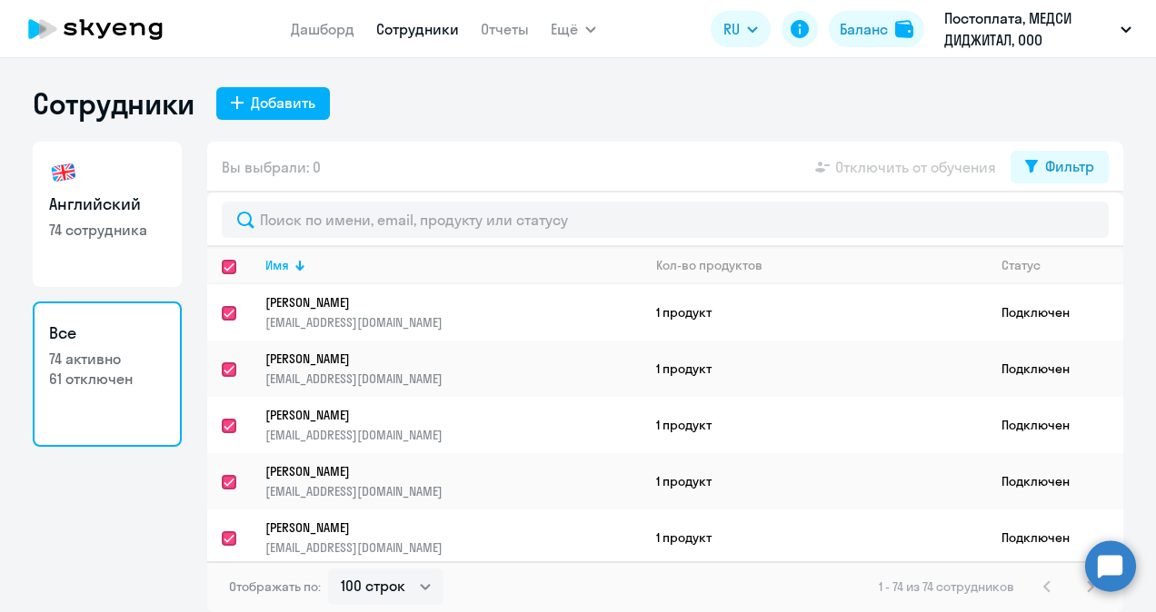
checkbox input "true"
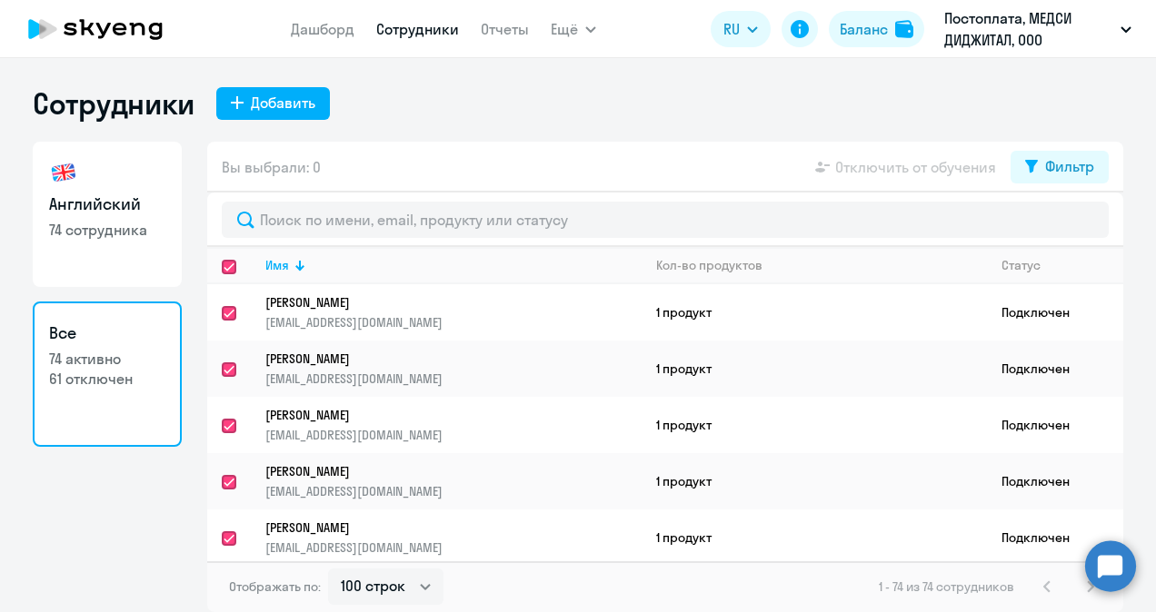
checkbox input "true"
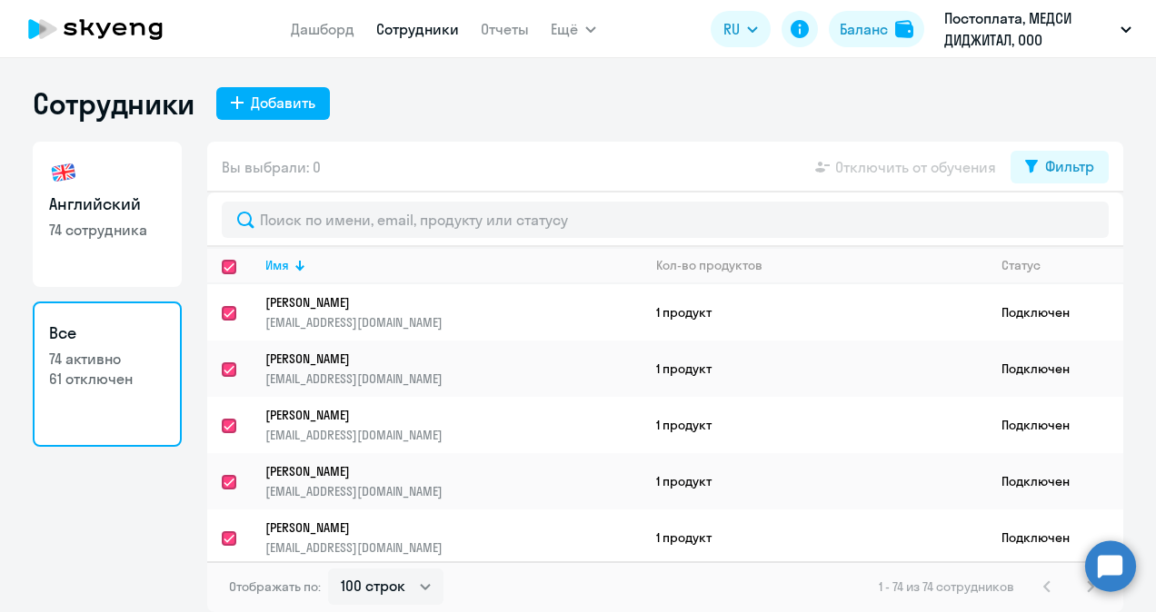
checkbox input "true"
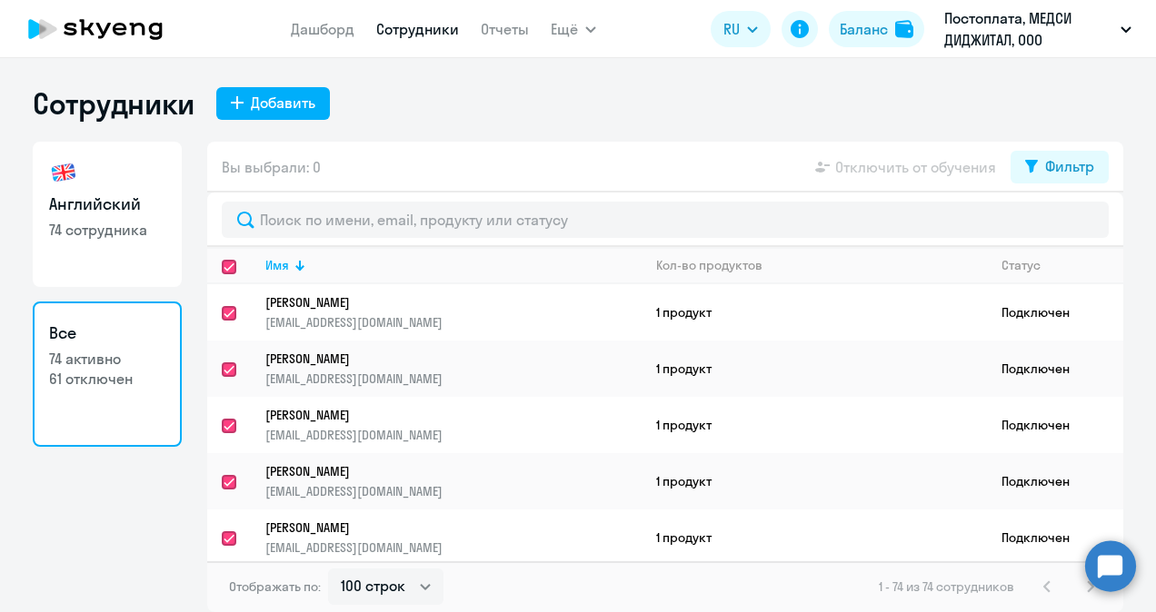
checkbox input "true"
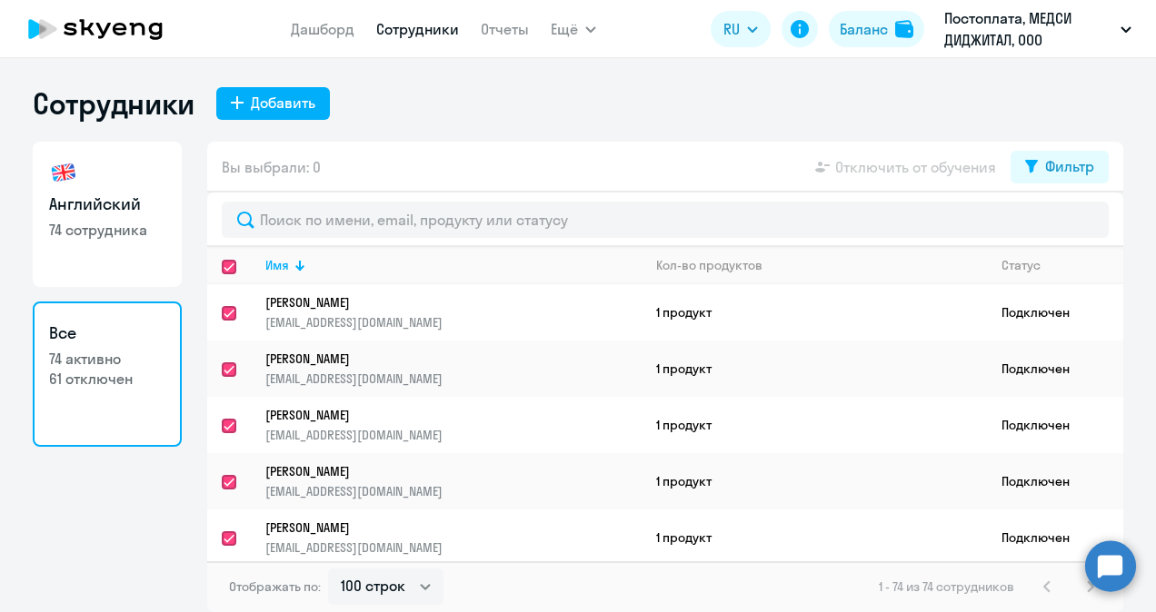
checkbox input "true"
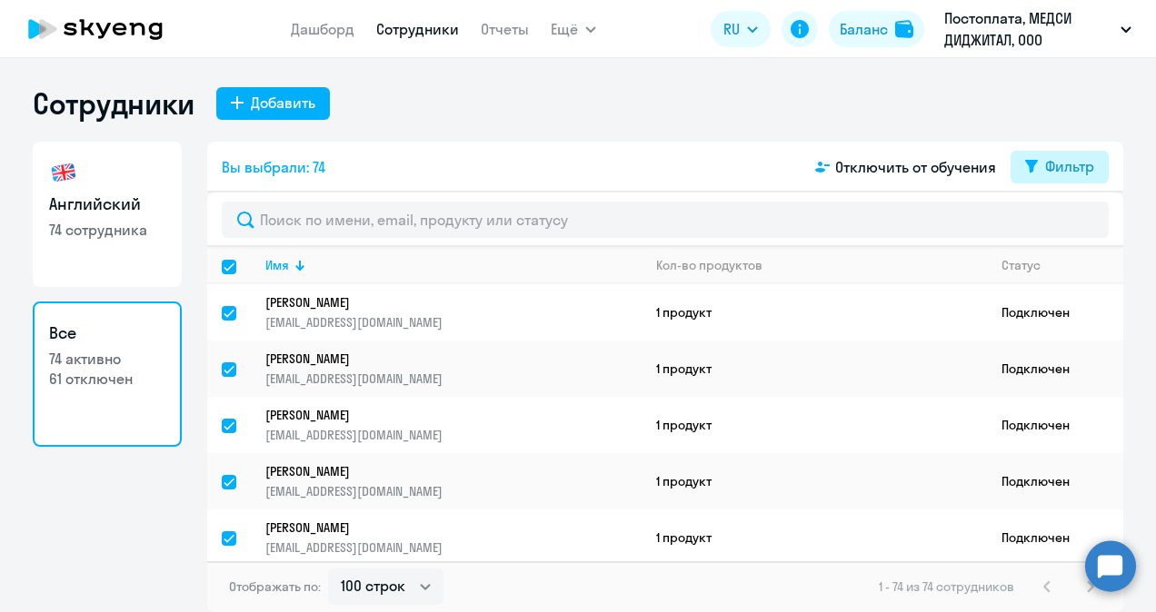
click at [1058, 163] on div "Фильтр" at bounding box center [1069, 166] width 49 height 22
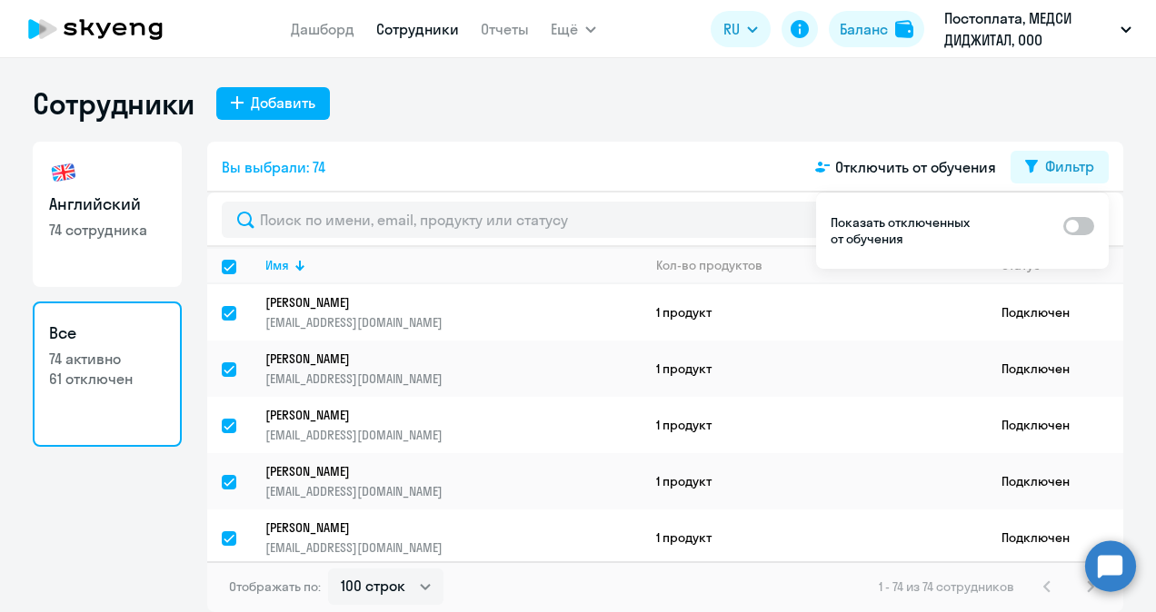
click at [1058, 105] on div "Сотрудники Добавить" at bounding box center [578, 103] width 1090 height 36
click at [1148, 331] on ng-component "Сотрудники Добавить Английский 74 сотрудника Все 74 активно 61 отключен Вы выбр…" at bounding box center [578, 348] width 1156 height 527
click at [1103, 120] on div "Сотрудники Добавить" at bounding box center [578, 103] width 1090 height 36
click at [428, 160] on div "Вы выбрали: 74 Отключить от обучения Фильтр" at bounding box center [665, 167] width 916 height 51
click at [415, 114] on div "Сотрудники Добавить" at bounding box center [578, 103] width 1090 height 36
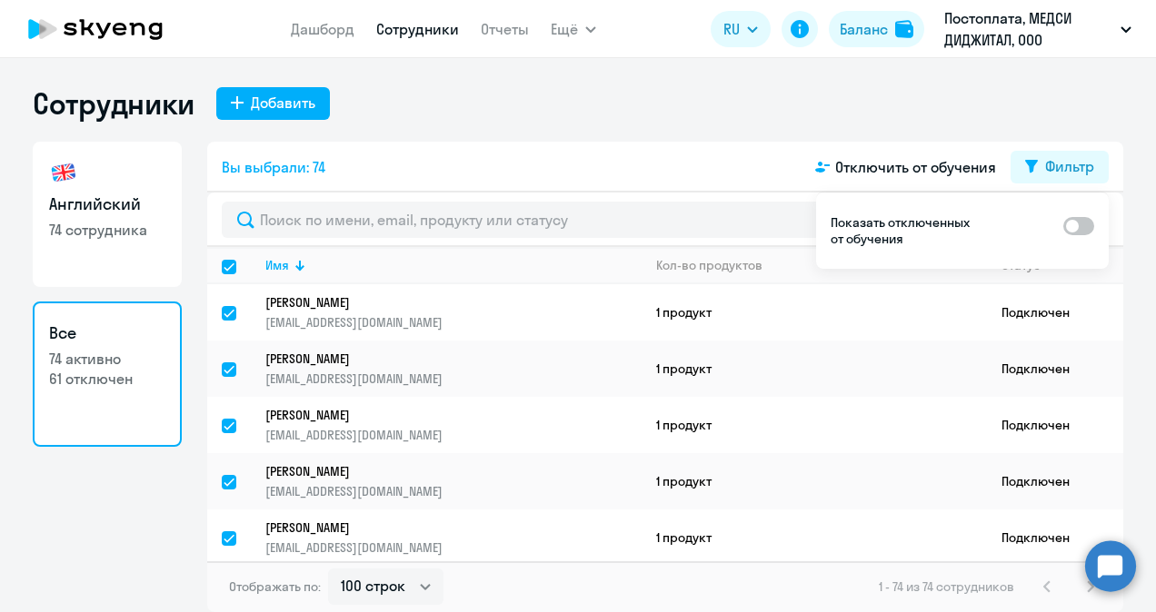
click at [728, 127] on div "Сотрудники Добавить Английский 74 сотрудника Все 74 активно 61 отключен Вы выбр…" at bounding box center [578, 348] width 1090 height 527
click at [698, 89] on div "Сотрудники Добавить" at bounding box center [578, 103] width 1090 height 36
click at [229, 271] on input "select all" at bounding box center [240, 278] width 36 height 36
checkbox input "false"
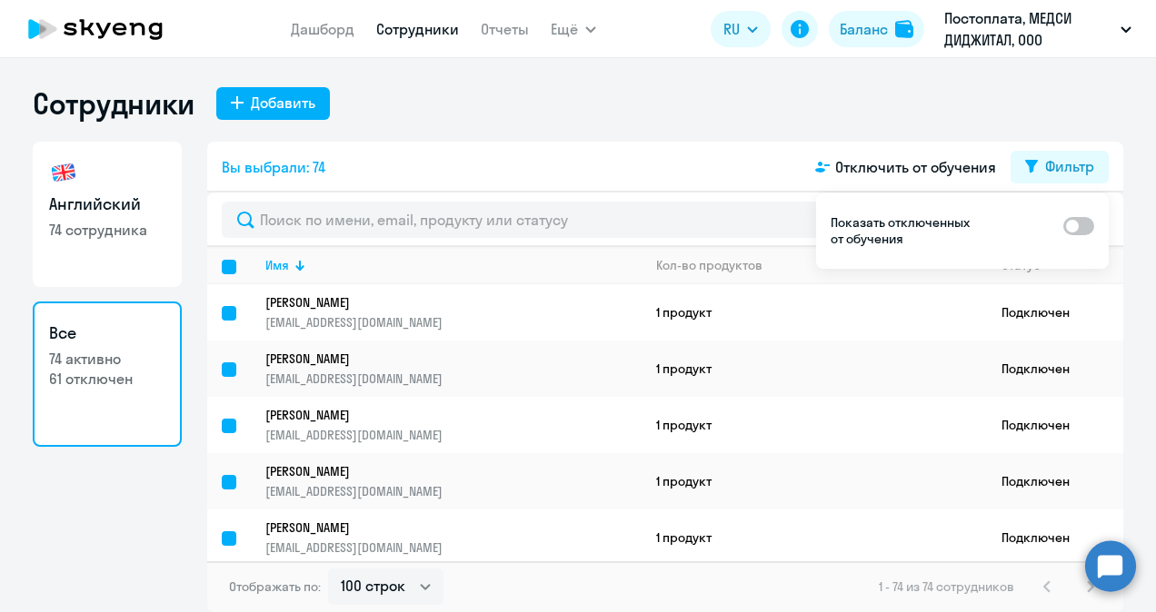
checkbox input "false"
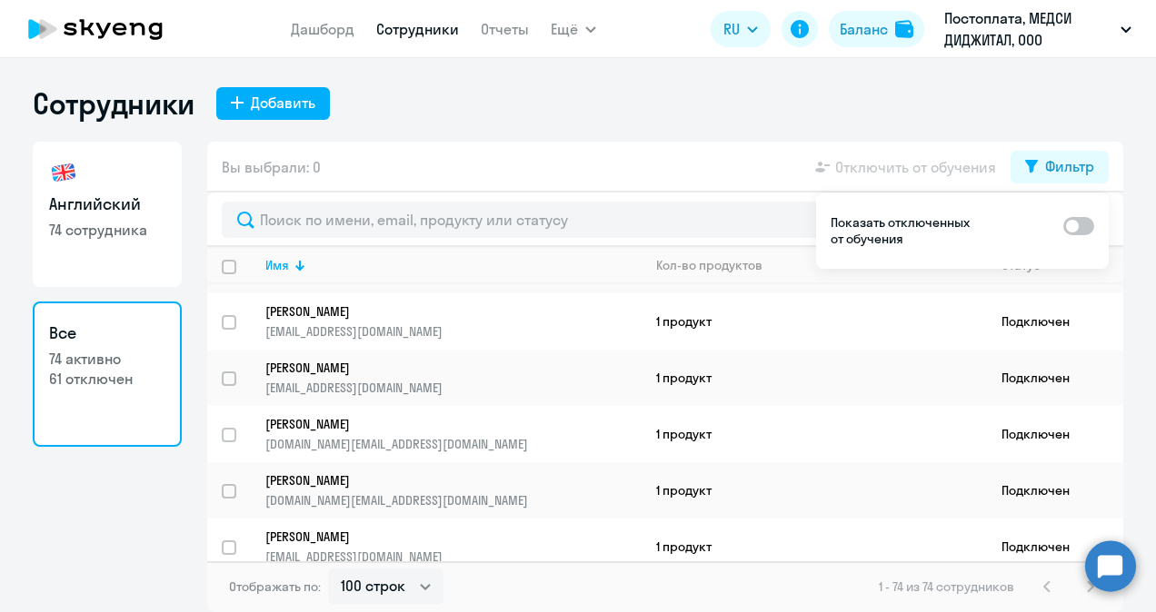
scroll to position [3802, 0]
